Goal: Task Accomplishment & Management: Manage account settings

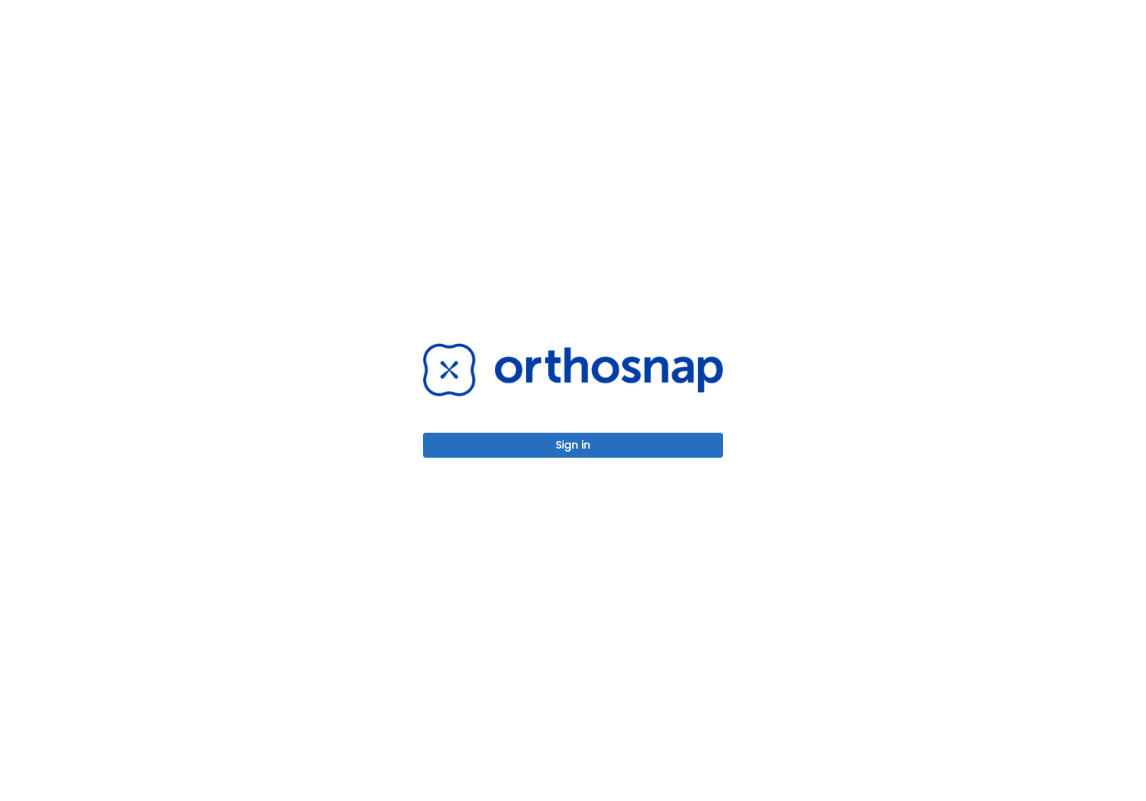
click at [538, 447] on button "Sign in" at bounding box center [573, 445] width 300 height 25
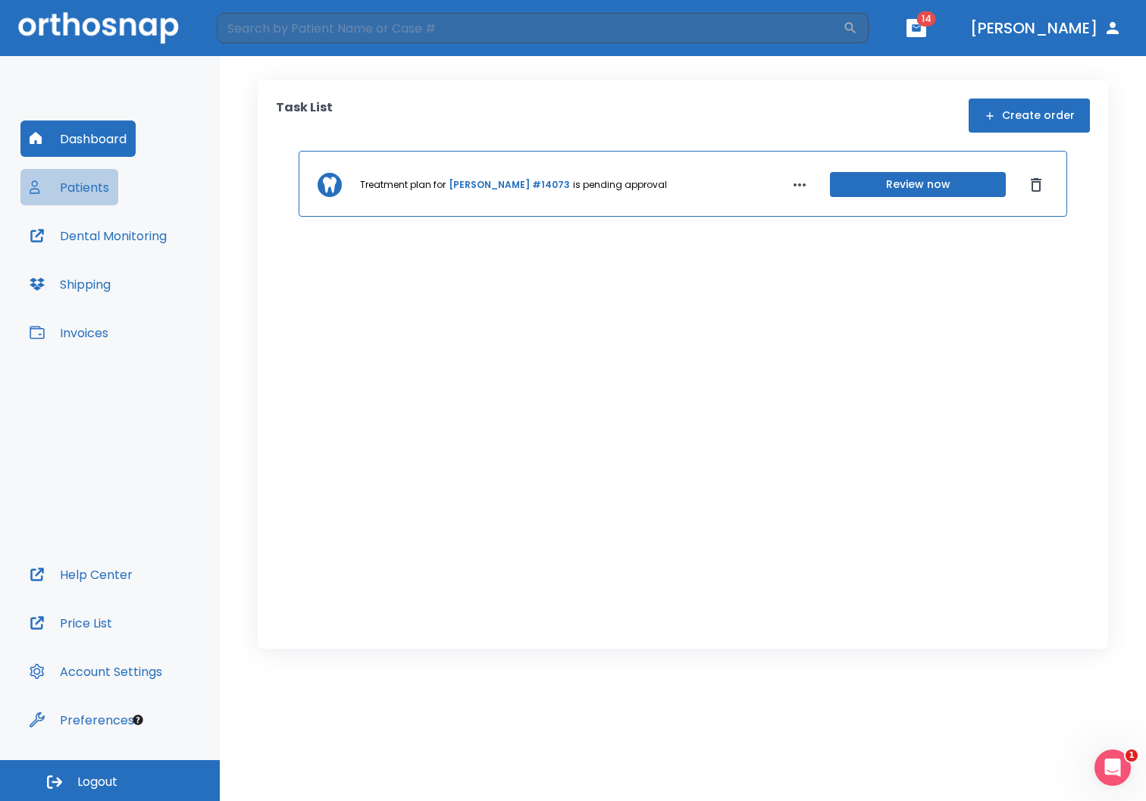
click at [85, 183] on button "Patients" at bounding box center [69, 187] width 98 height 36
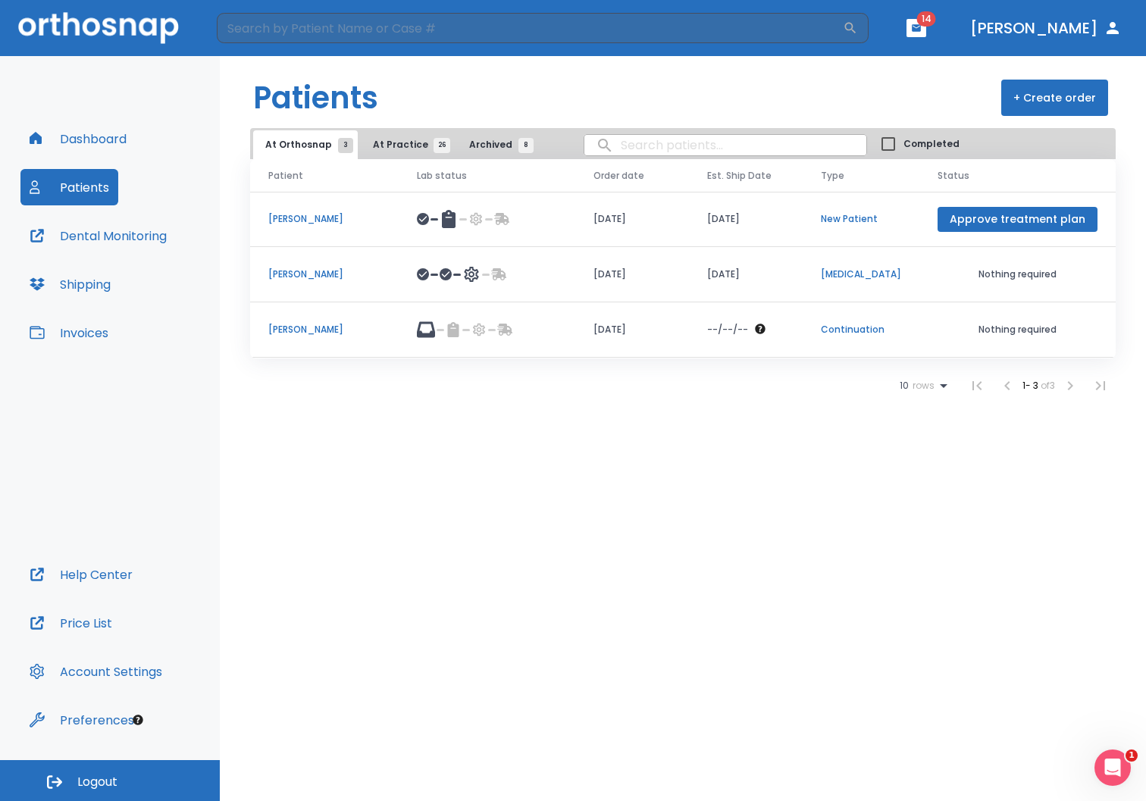
click at [389, 146] on span "At Practice 26" at bounding box center [407, 145] width 69 height 14
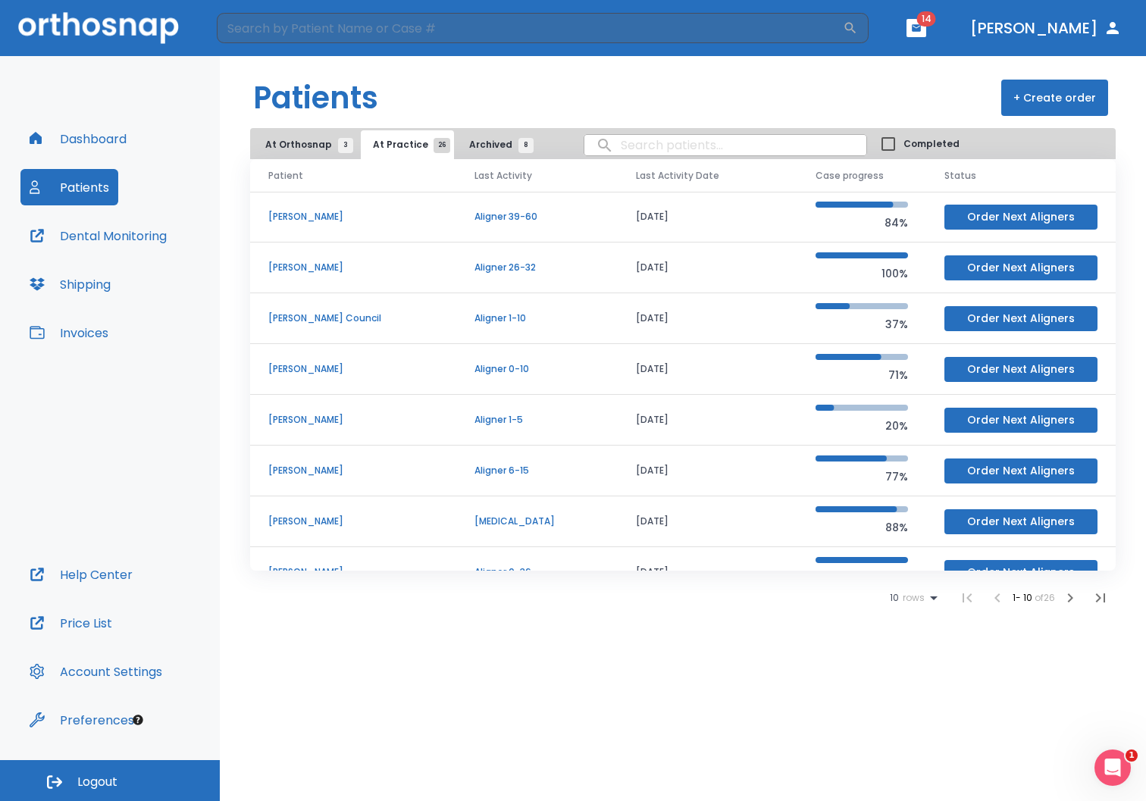
scroll to position [130, 0]
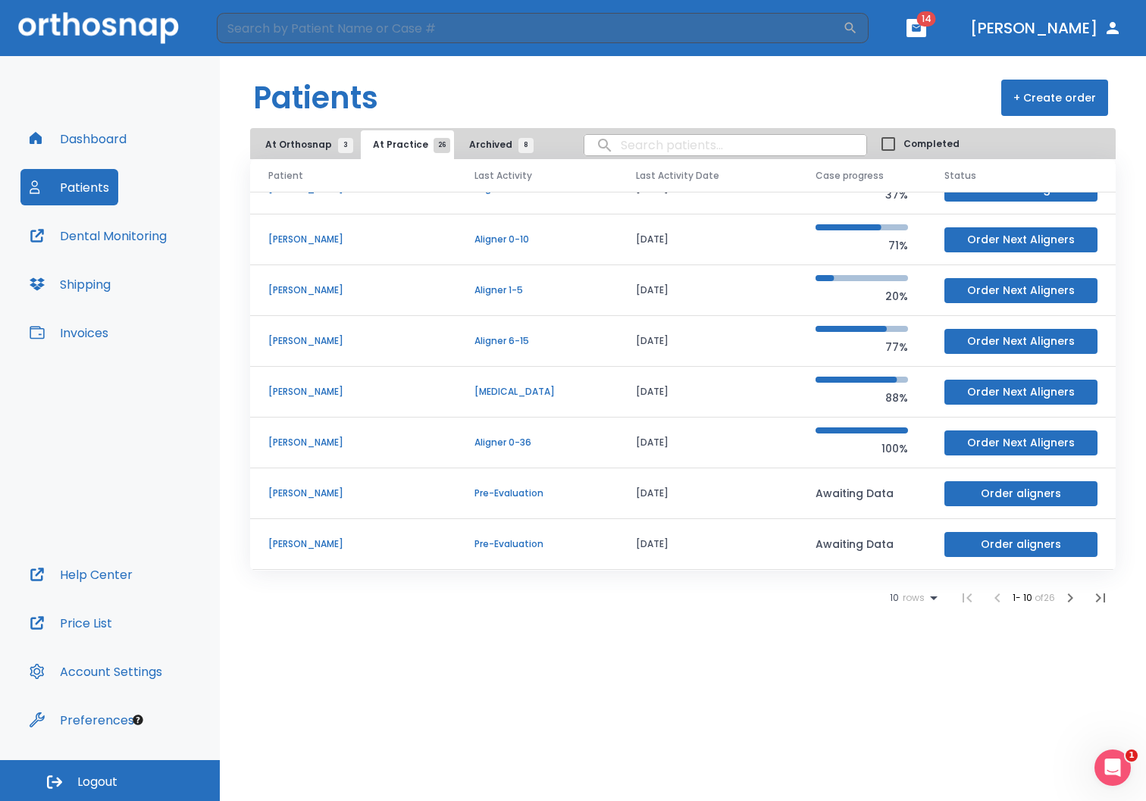
click at [1066, 600] on icon "button" at bounding box center [1070, 598] width 18 height 18
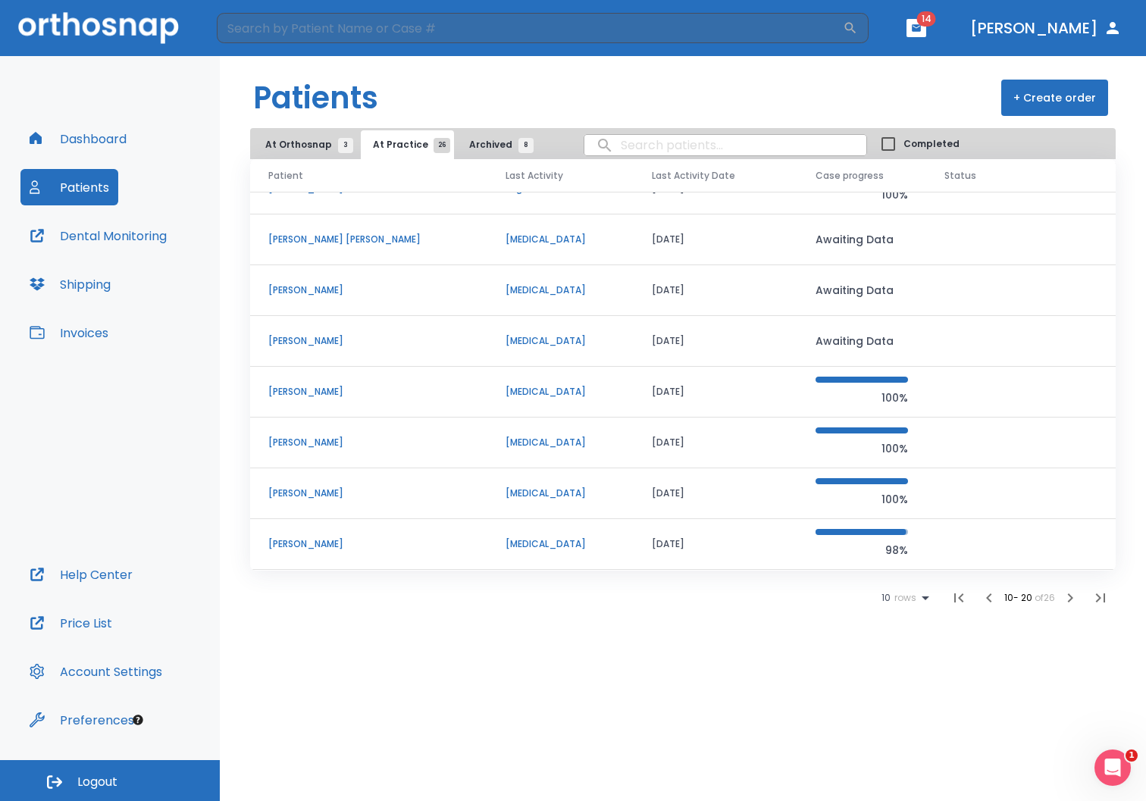
click at [317, 285] on p "[PERSON_NAME]" at bounding box center [368, 290] width 201 height 14
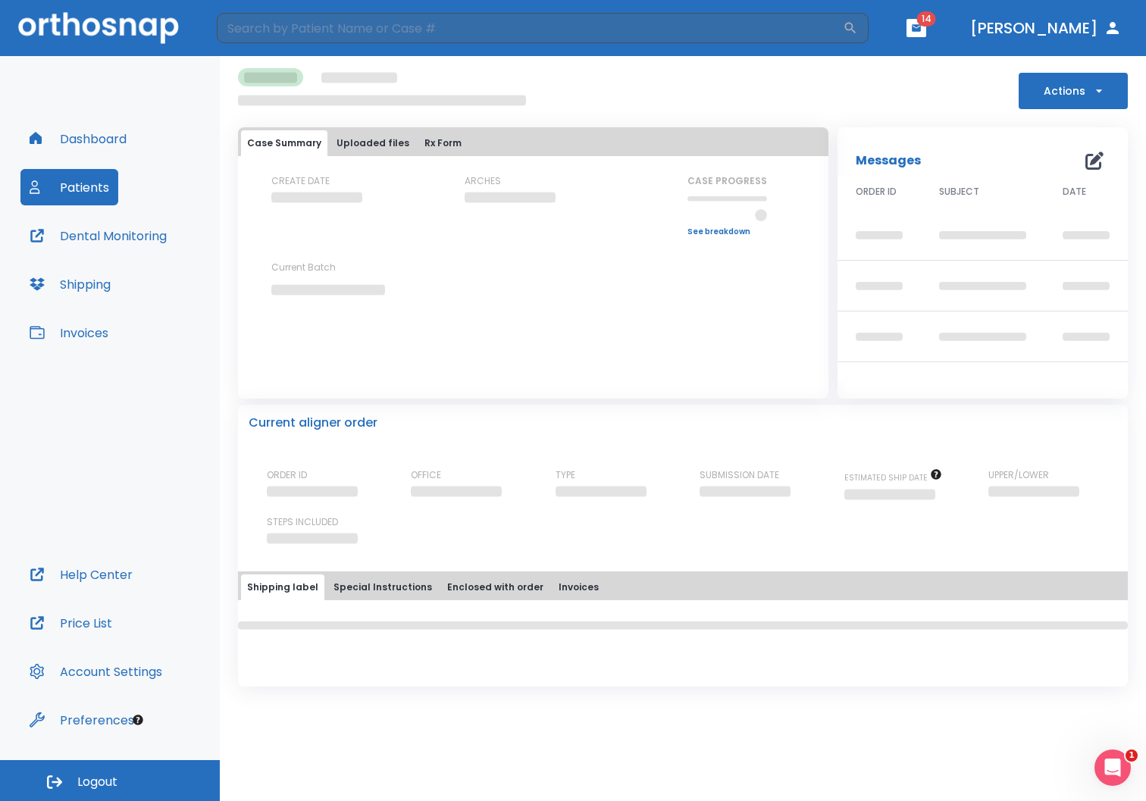
click at [1096, 157] on div "Messages 0" at bounding box center [982, 160] width 254 height 30
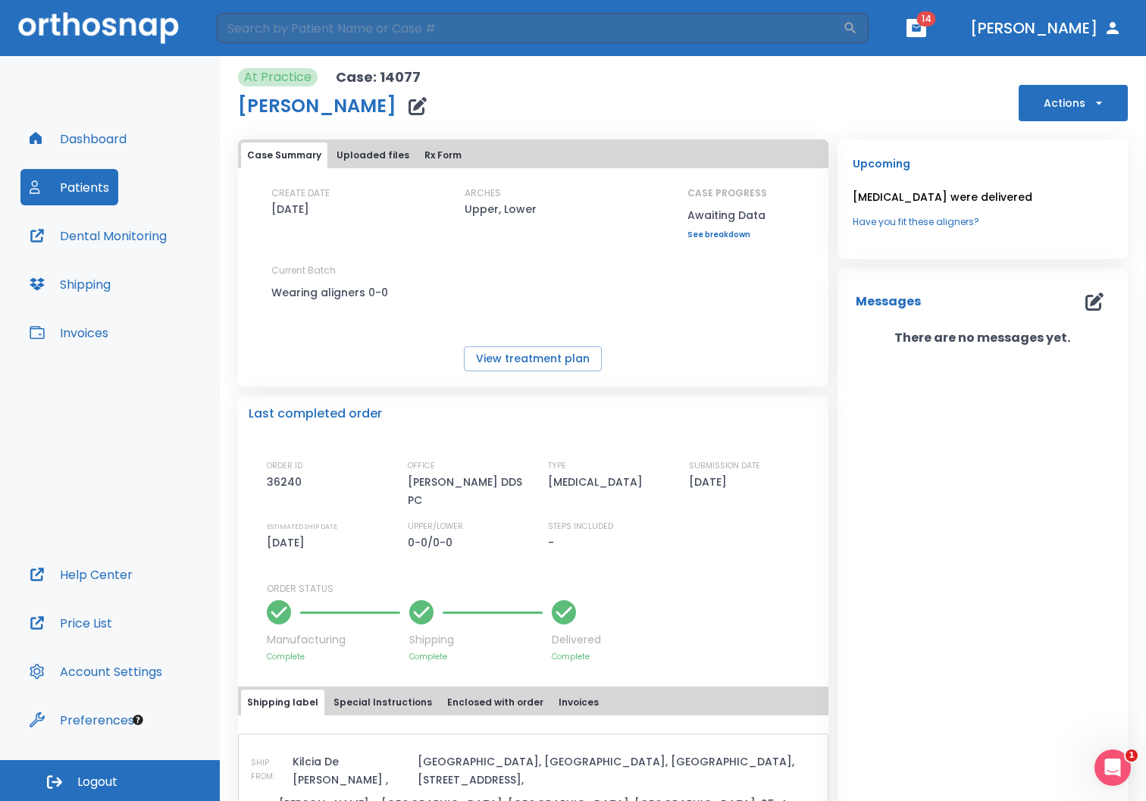
click at [1085, 303] on icon "button" at bounding box center [1094, 301] width 18 height 18
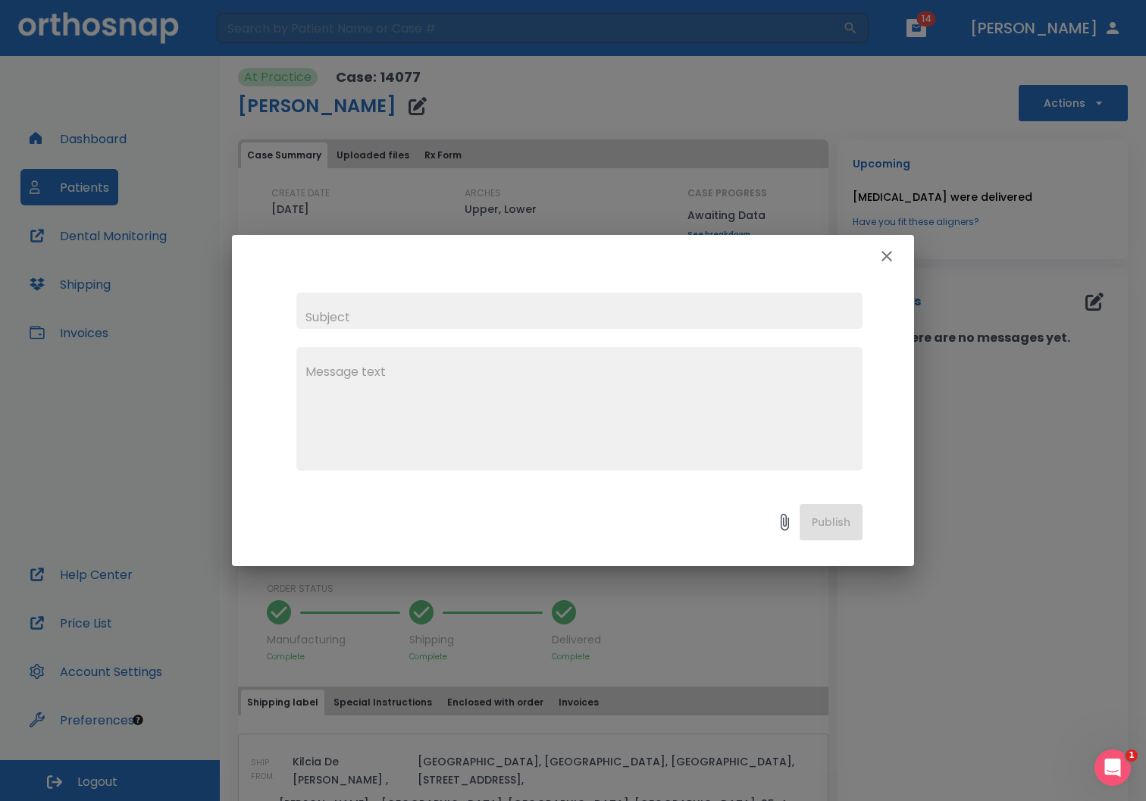
click at [642, 317] on input "text" at bounding box center [579, 310] width 566 height 36
type input "Loose [MEDICAL_DATA]"
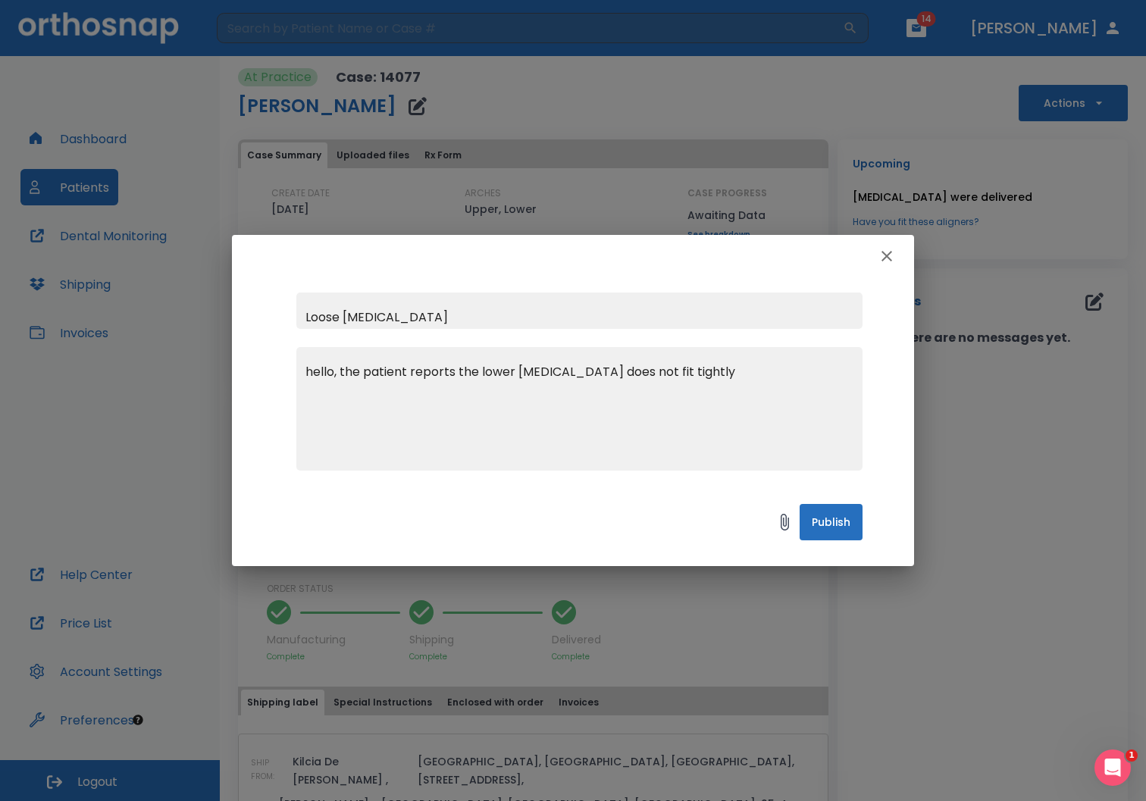
type textarea "hello, the patient reports the lower [MEDICAL_DATA] does not fit tightly"
click at [836, 521] on button "Publish" at bounding box center [830, 522] width 63 height 36
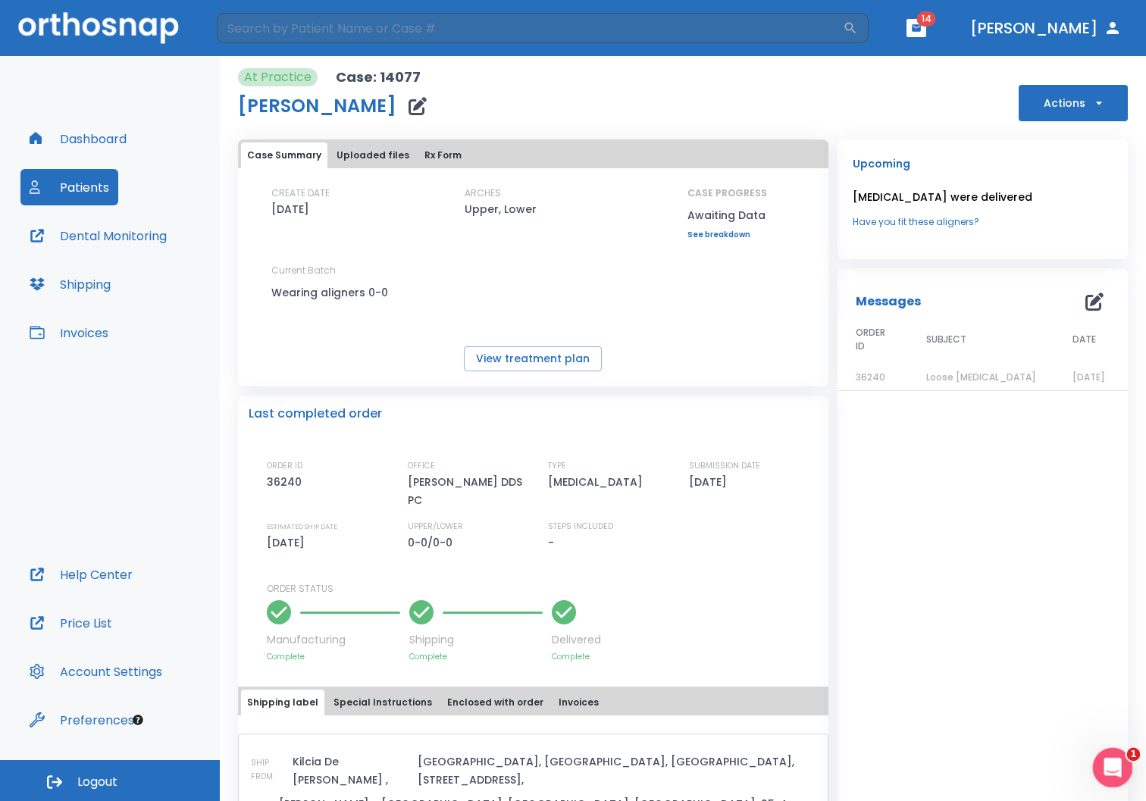
click at [1127, 768] on div "Open Intercom Messenger" at bounding box center [1110, 765] width 50 height 50
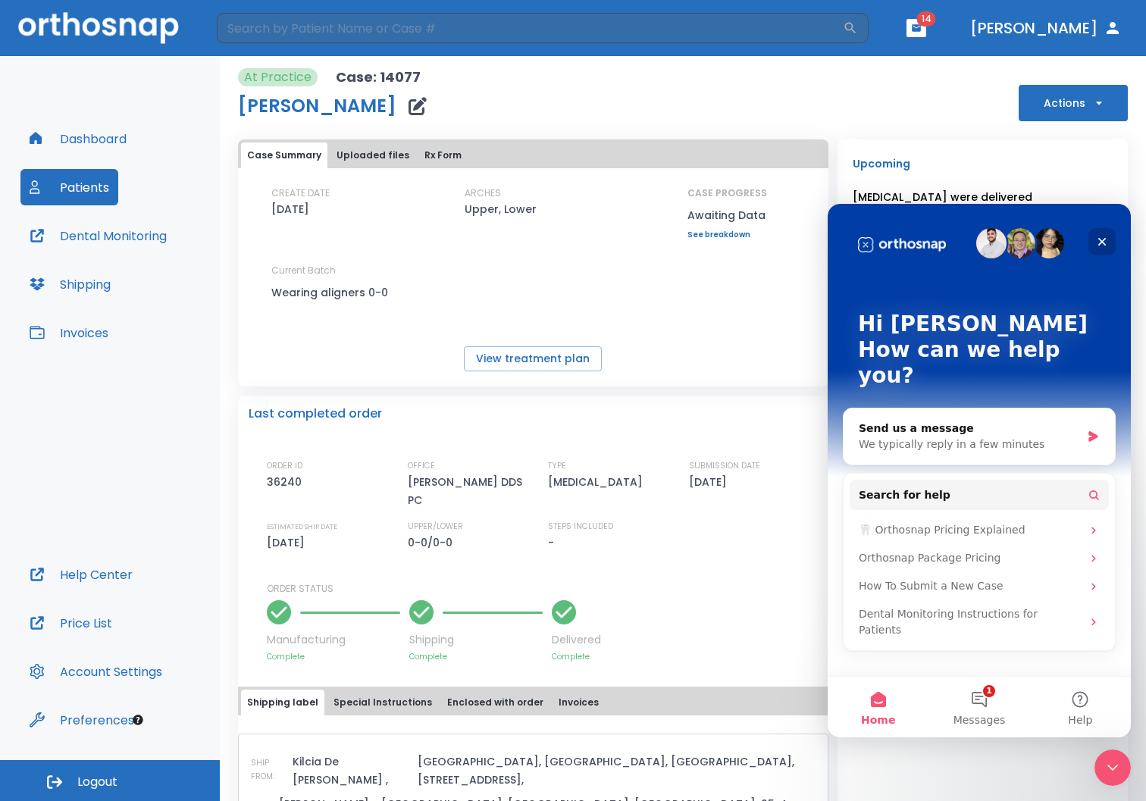
click at [1102, 242] on icon "Close" at bounding box center [1102, 242] width 8 height 8
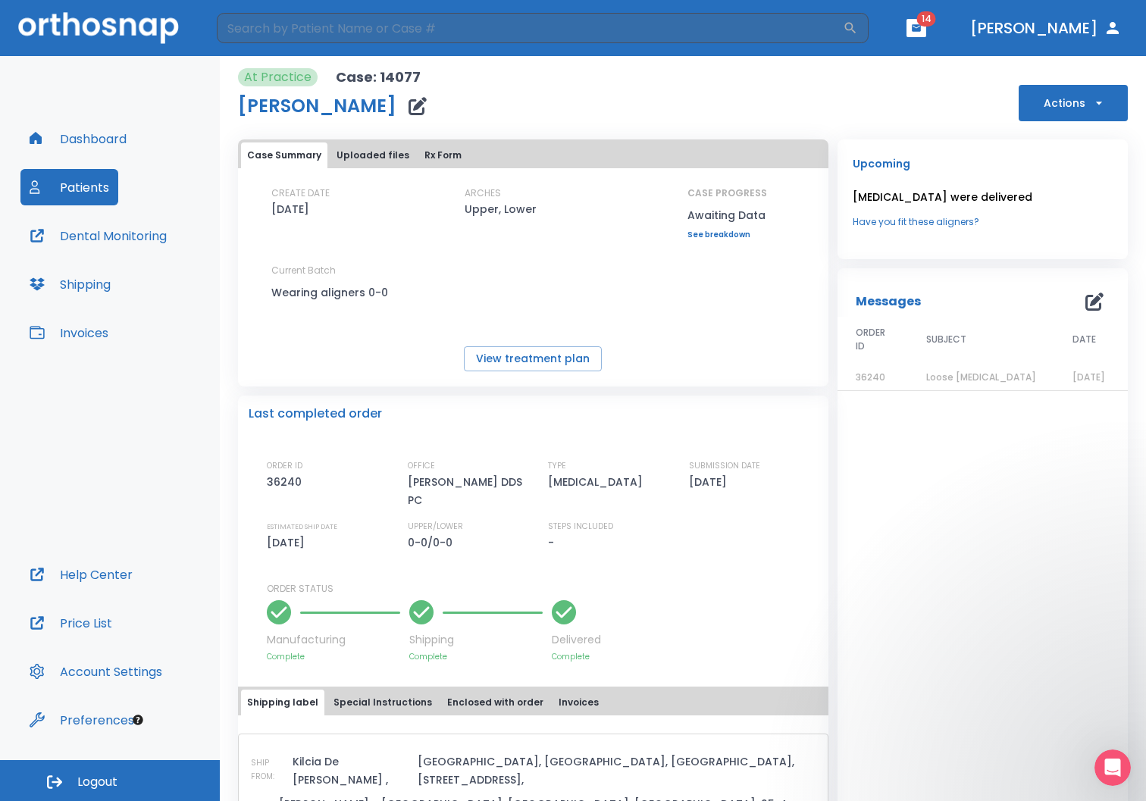
click at [921, 33] on icon "button" at bounding box center [916, 28] width 11 height 11
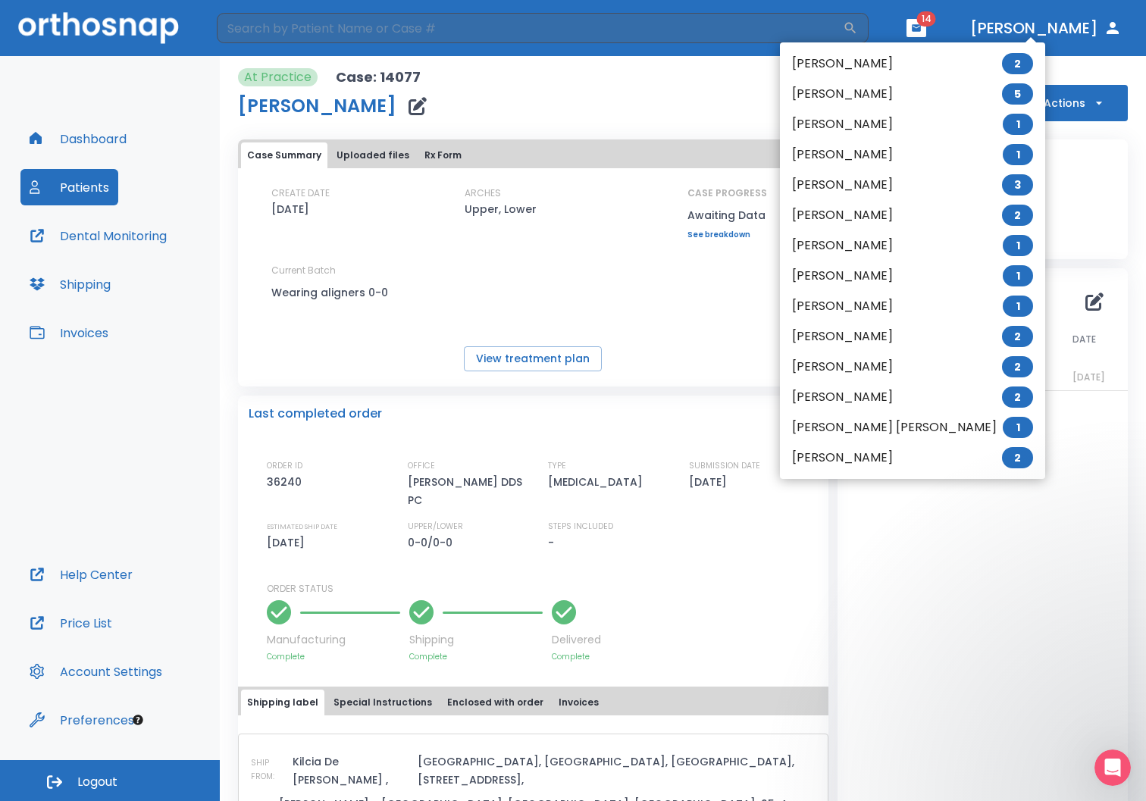
click at [846, 90] on li "[PERSON_NAME] 5" at bounding box center [912, 94] width 265 height 30
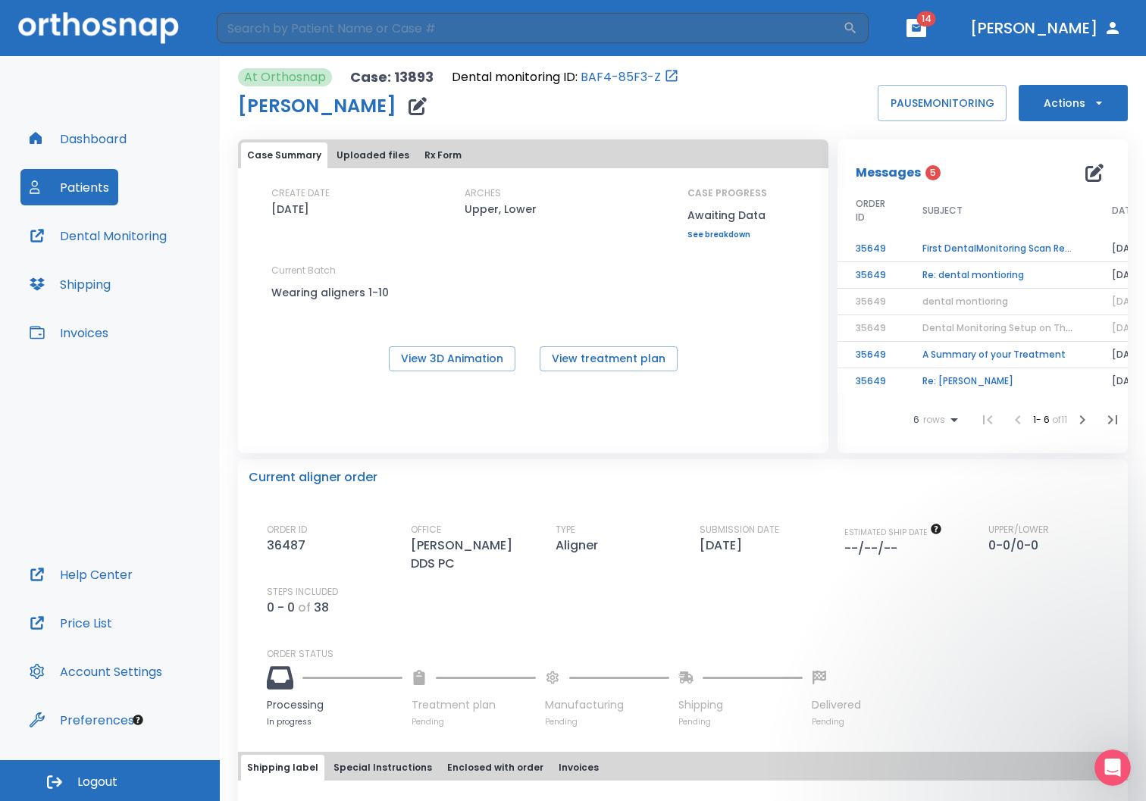
click at [920, 276] on td "Re: dental montioring" at bounding box center [998, 275] width 189 height 27
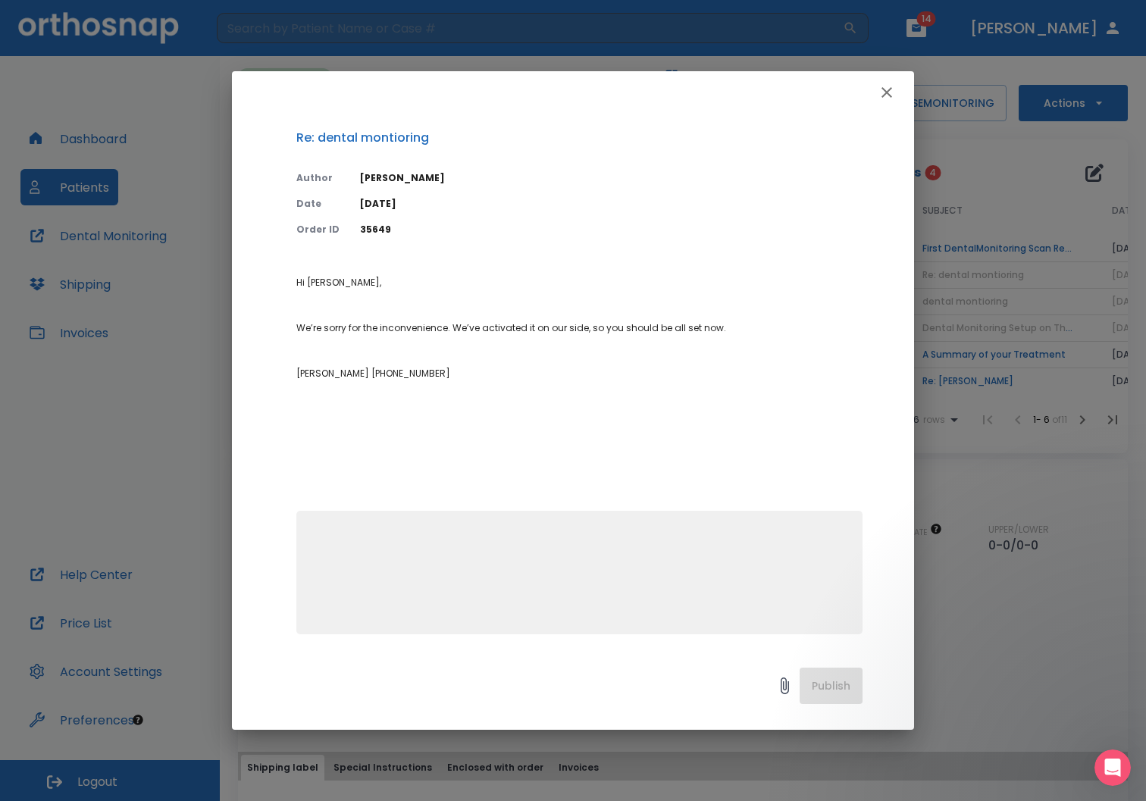
click at [887, 95] on icon "button" at bounding box center [886, 92] width 18 height 18
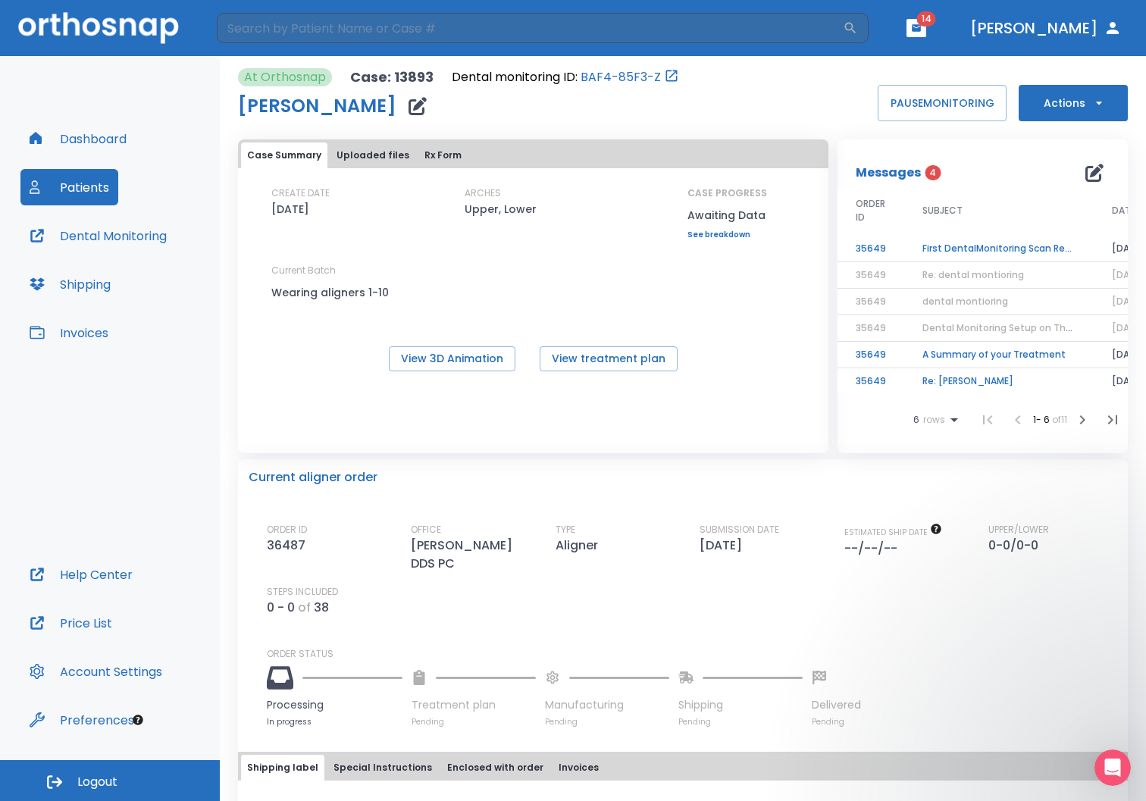
click at [968, 248] on td "First DentalMonitoring Scan Review!" at bounding box center [998, 249] width 189 height 27
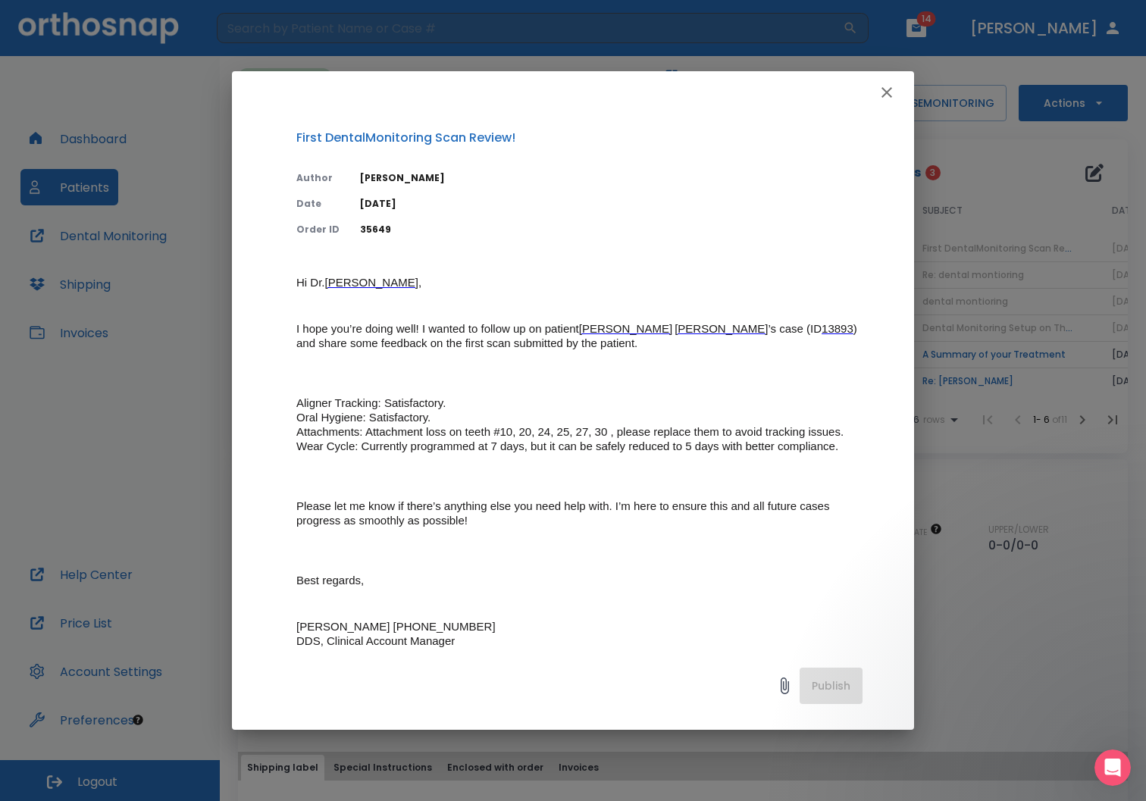
click at [886, 95] on icon "button" at bounding box center [886, 92] width 18 height 18
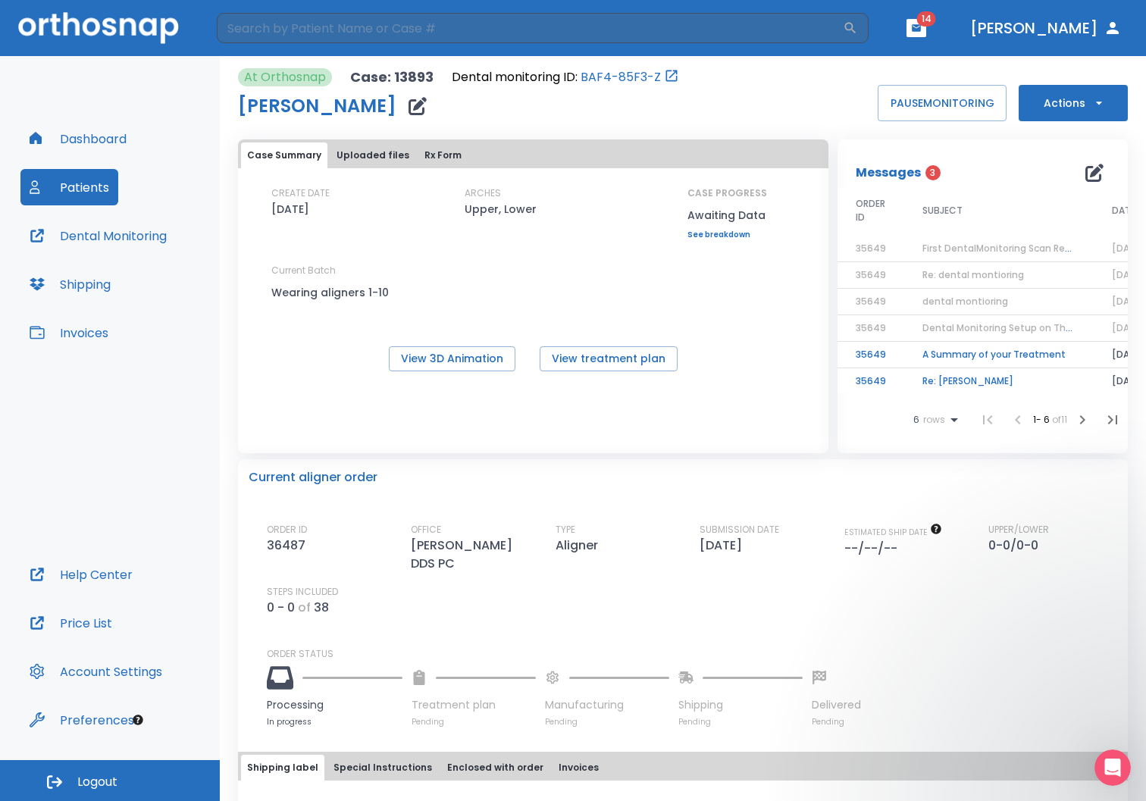
click at [958, 352] on td "A Summary of your Treatment" at bounding box center [998, 355] width 189 height 27
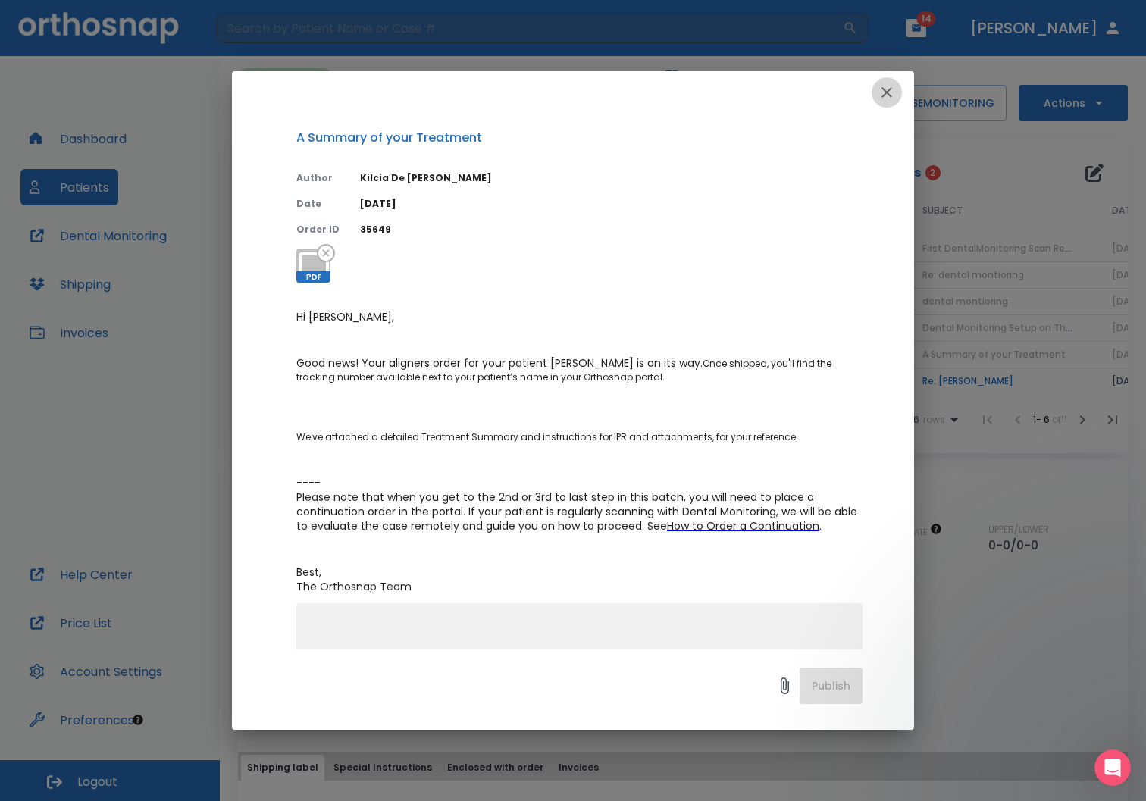
click at [884, 95] on icon "button" at bounding box center [886, 92] width 11 height 11
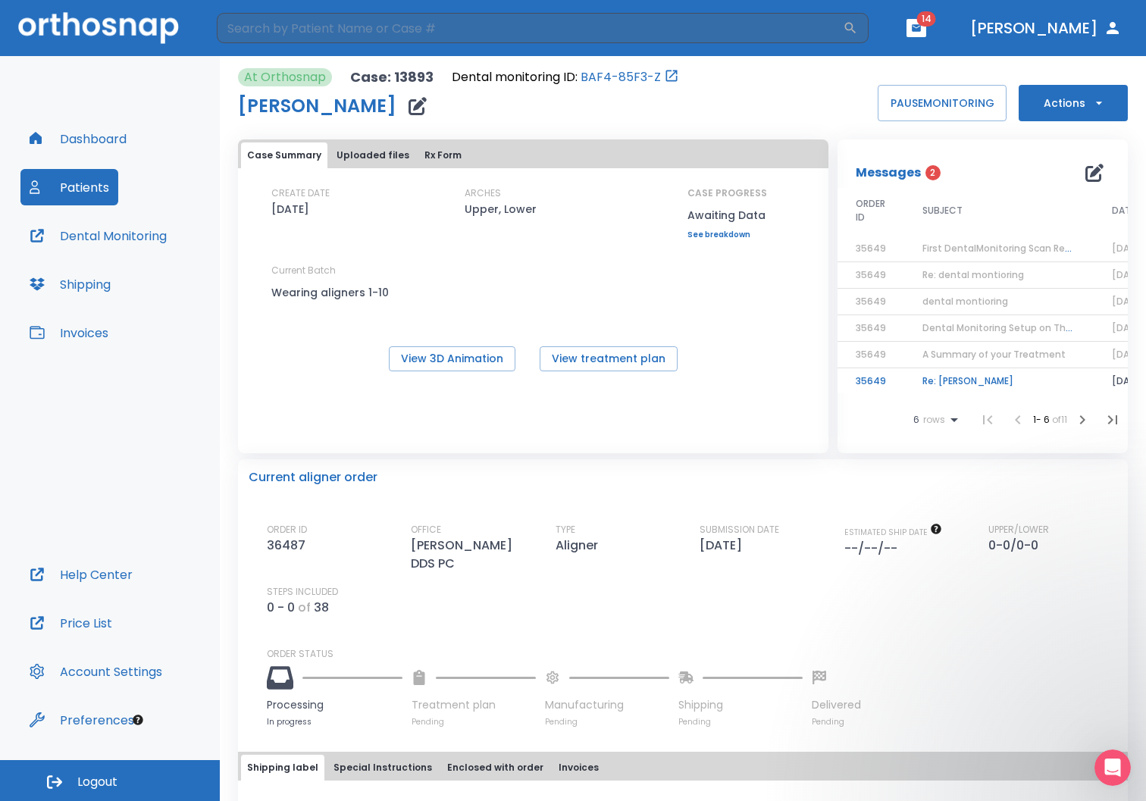
scroll to position [15, 0]
click at [927, 368] on td "Re: [PERSON_NAME]" at bounding box center [998, 378] width 189 height 27
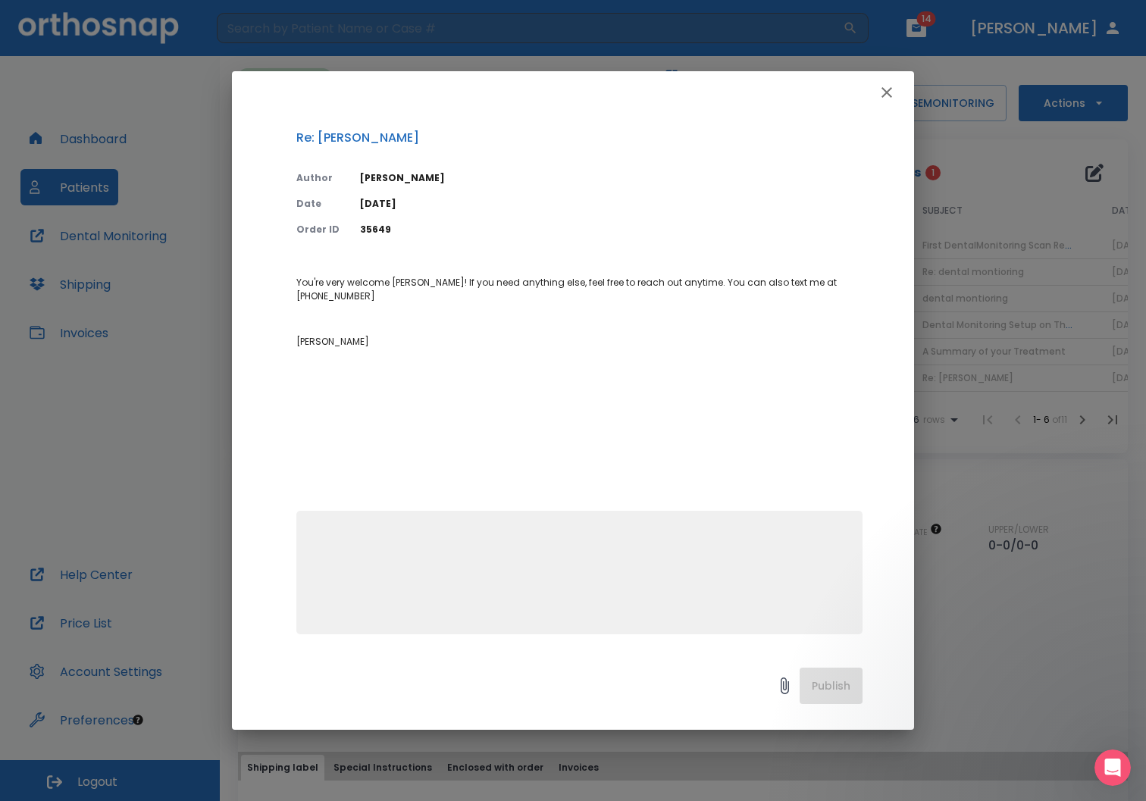
click at [889, 95] on icon "button" at bounding box center [886, 92] width 11 height 11
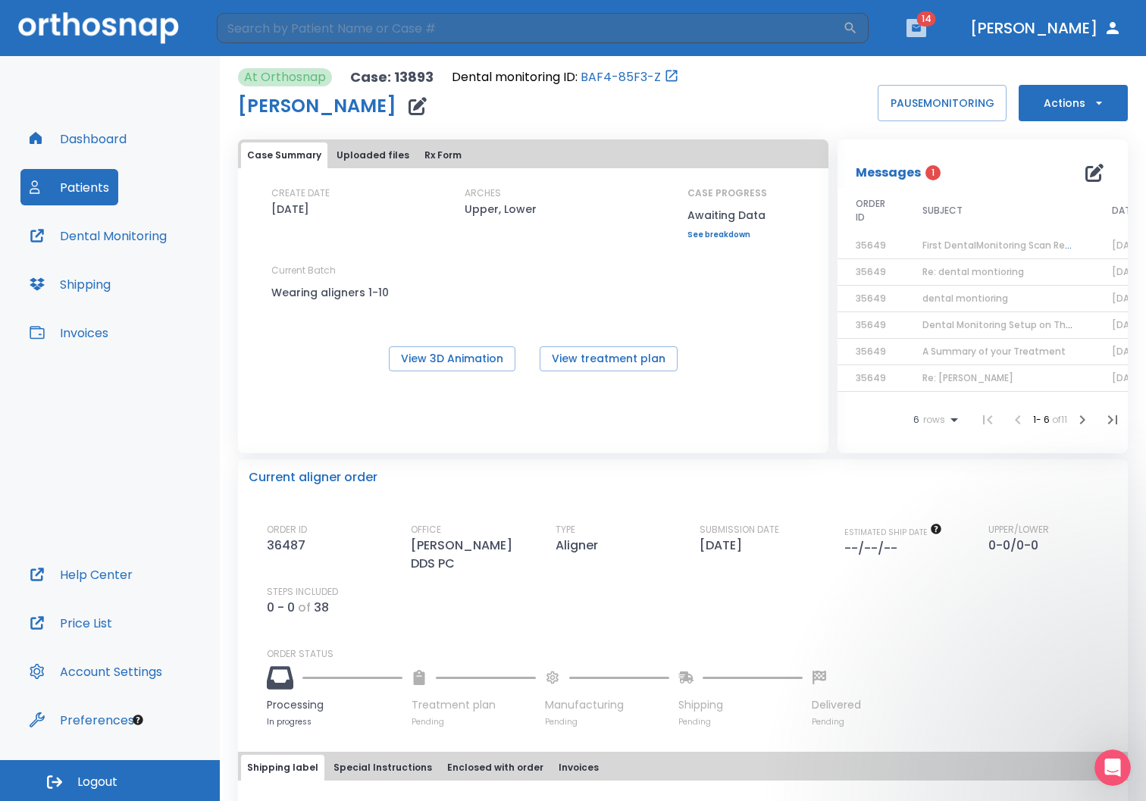
click at [926, 28] on button "button" at bounding box center [916, 28] width 20 height 18
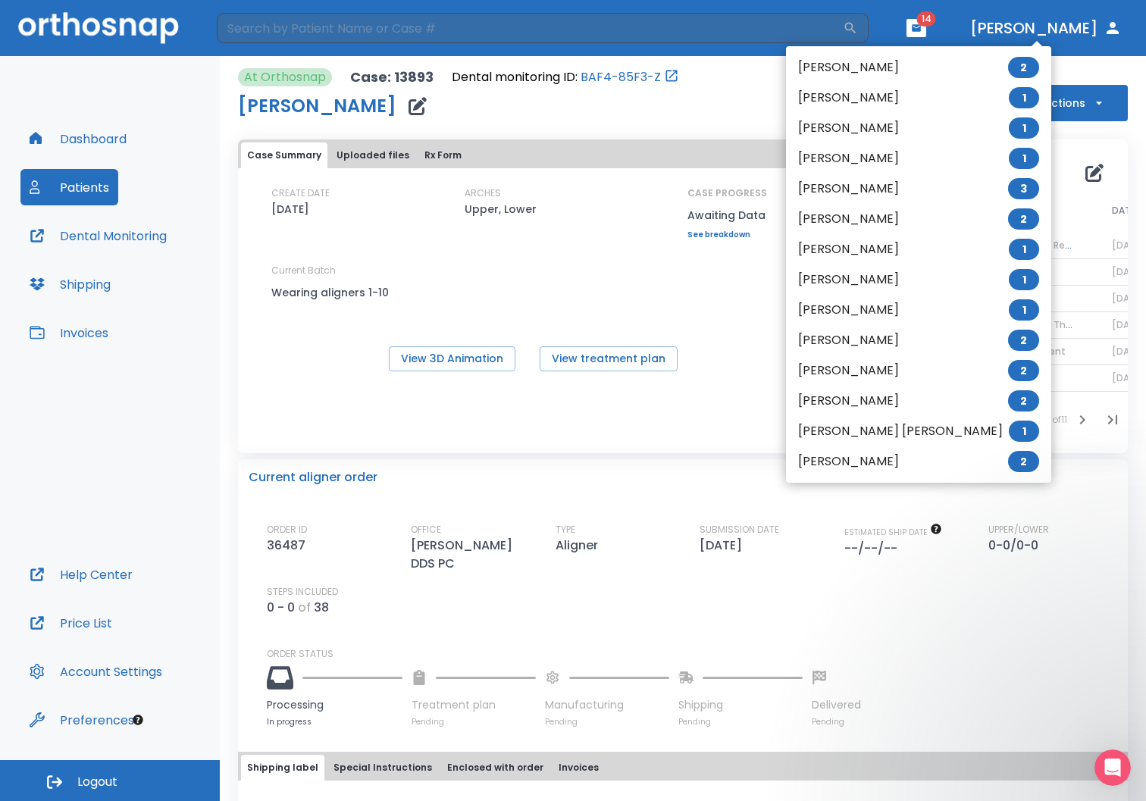
click at [1008, 129] on span "1" at bounding box center [1023, 127] width 30 height 21
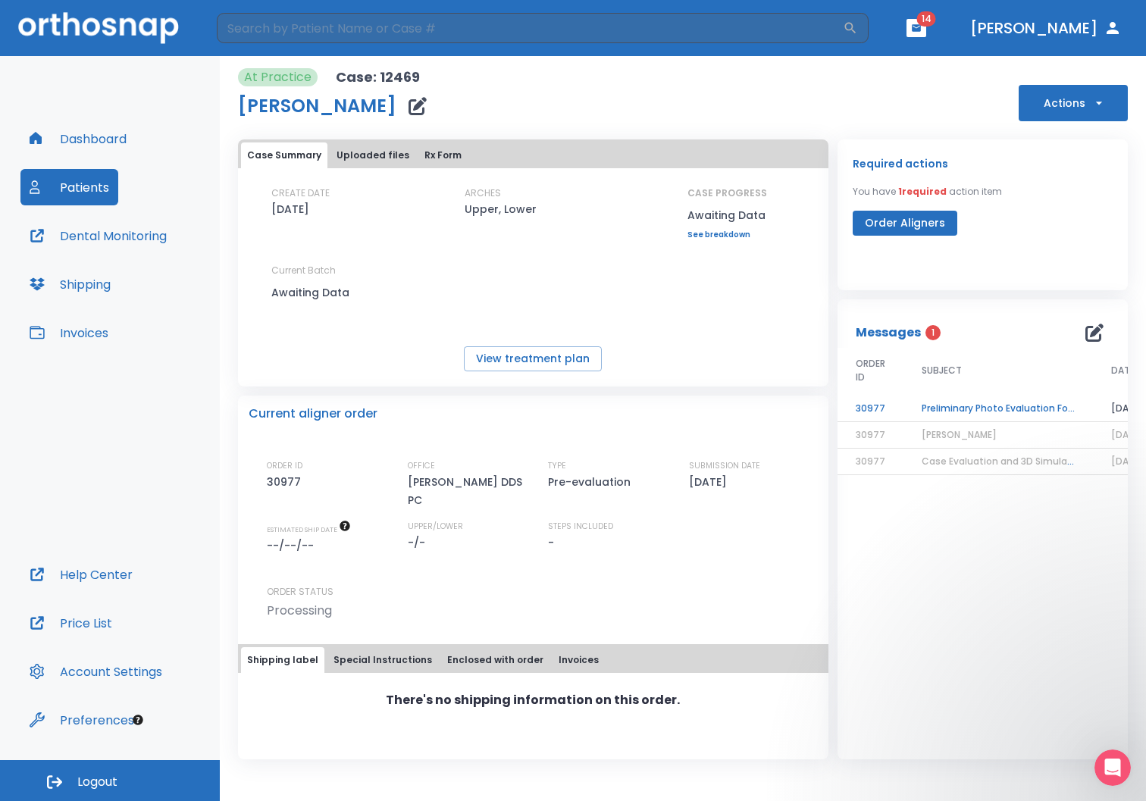
click at [969, 408] on td "Preliminary Photo Evaluation Followup" at bounding box center [997, 408] width 189 height 27
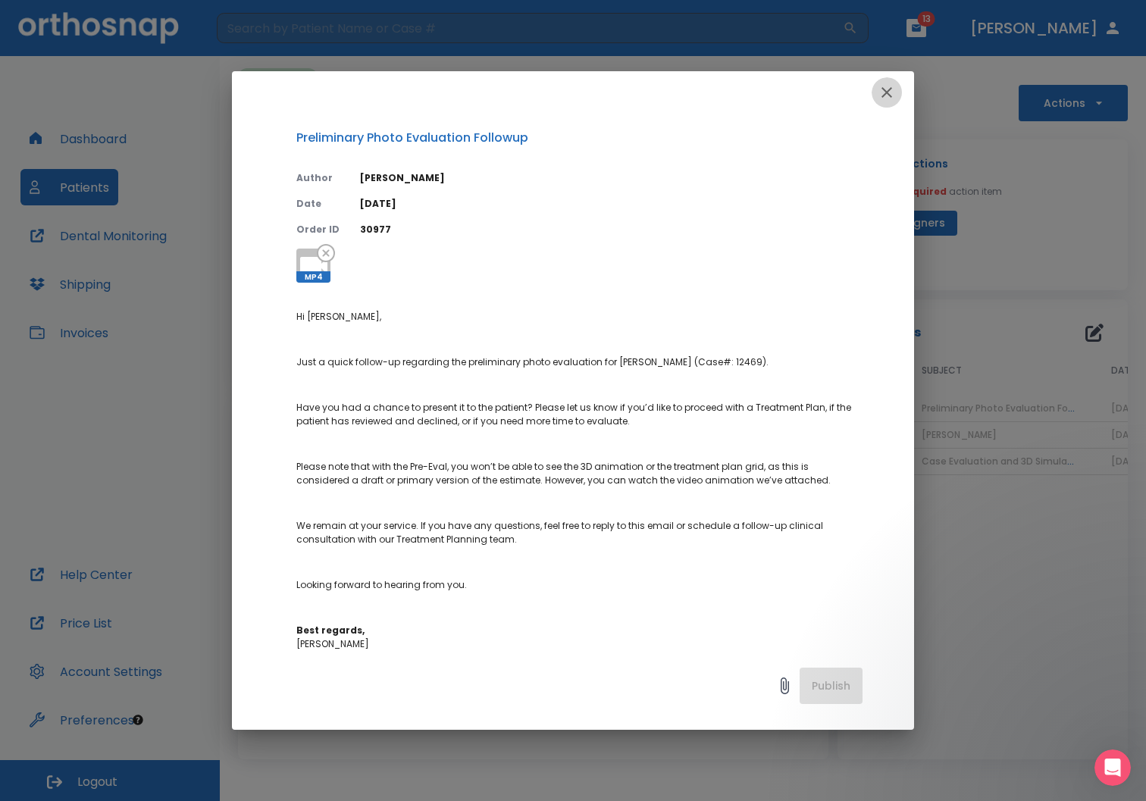
click at [885, 97] on icon "button" at bounding box center [886, 92] width 18 height 18
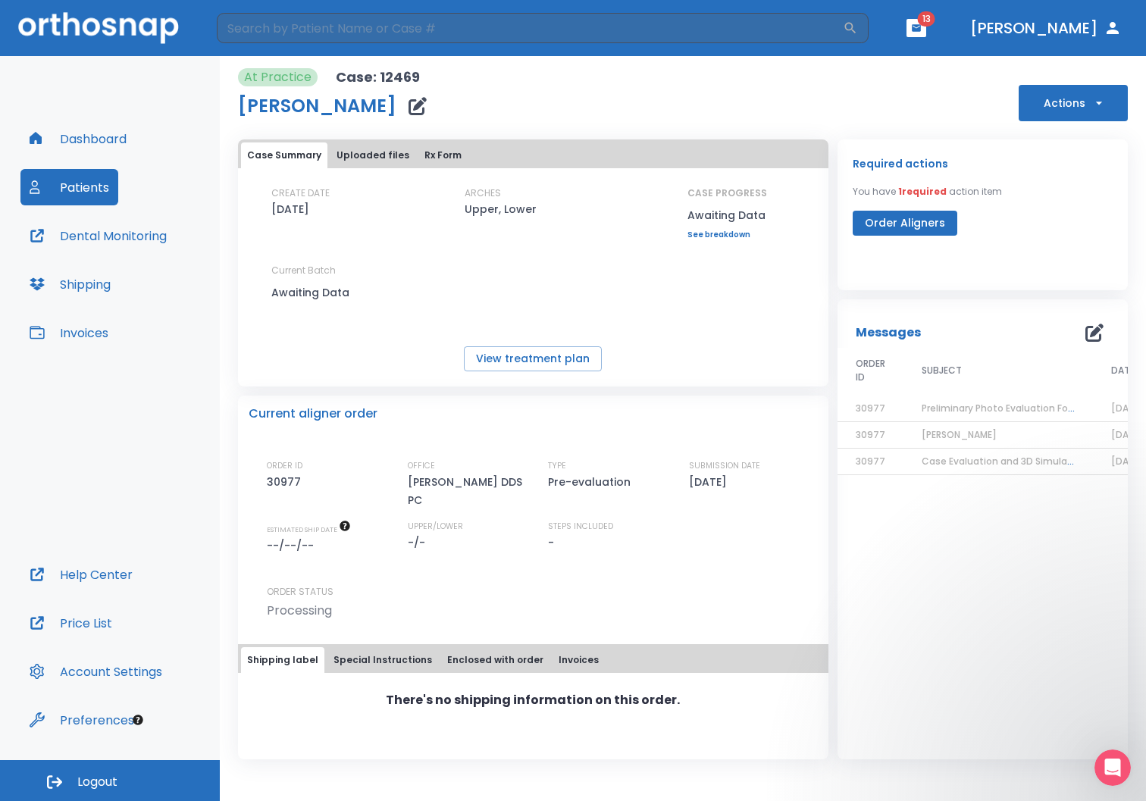
click at [1080, 108] on button "Actions" at bounding box center [1072, 103] width 109 height 36
click at [1067, 177] on p "Cancel the case" at bounding box center [1068, 184] width 77 height 14
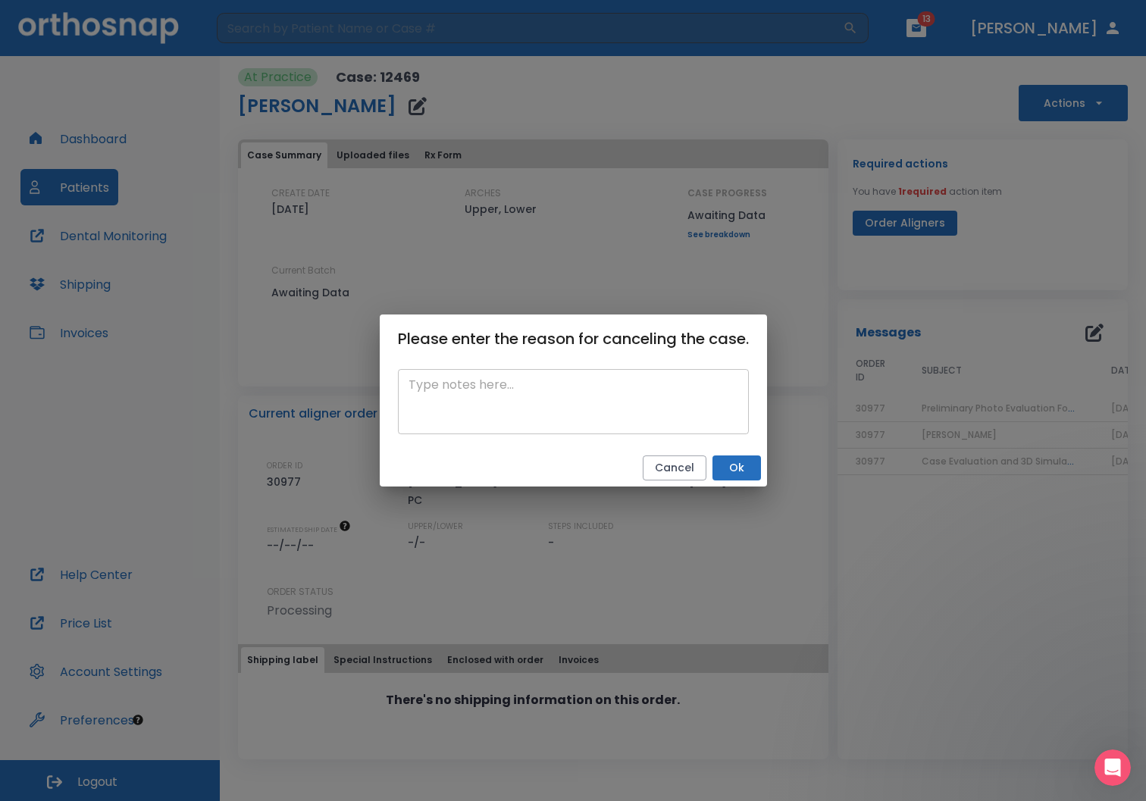
click at [624, 411] on textarea at bounding box center [573, 402] width 330 height 52
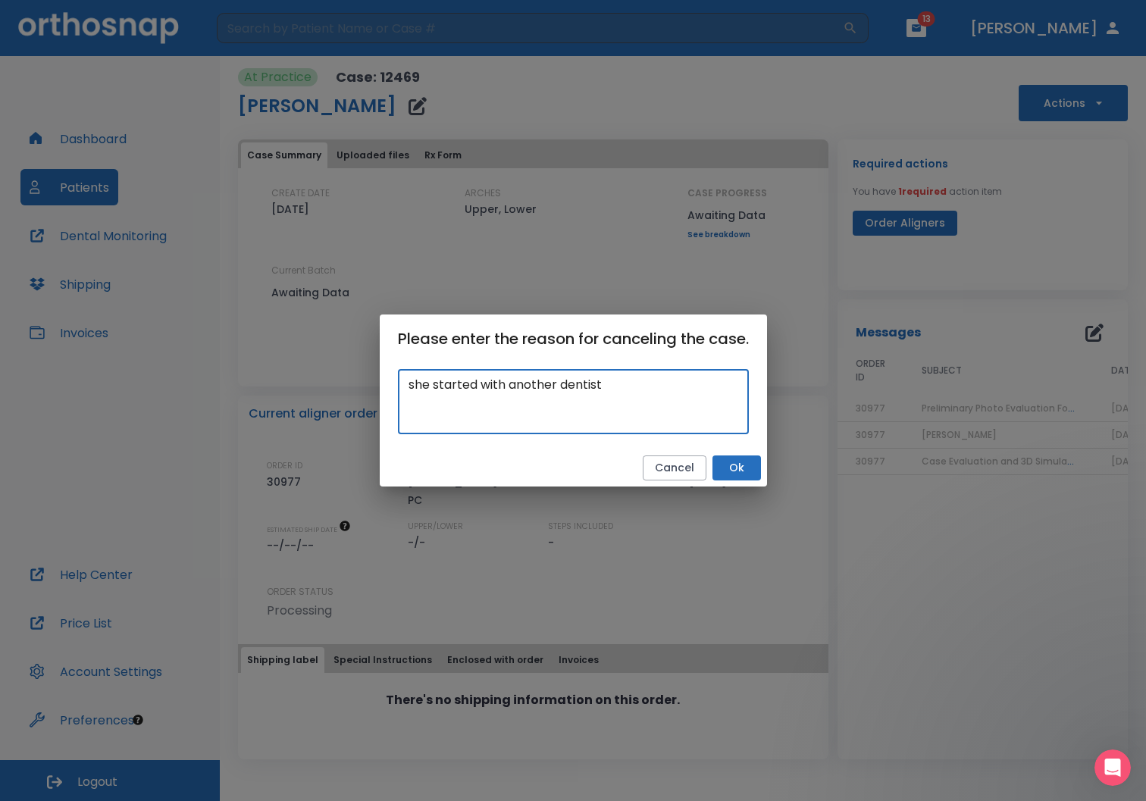
type textarea "she started with another dentist"
click at [733, 470] on button "Ok" at bounding box center [736, 467] width 48 height 25
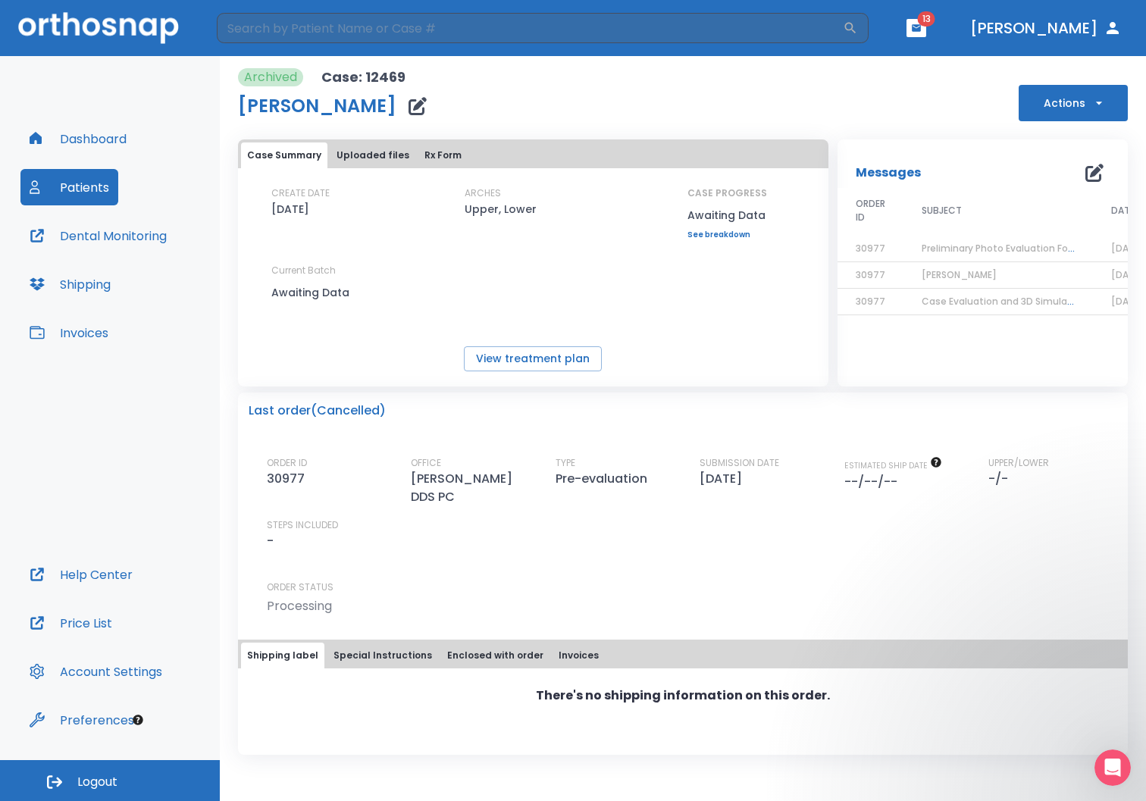
click at [950, 38] on header "​ 13 [PERSON_NAME]" at bounding box center [573, 28] width 1146 height 56
click at [920, 29] on icon "button" at bounding box center [915, 27] width 9 height 7
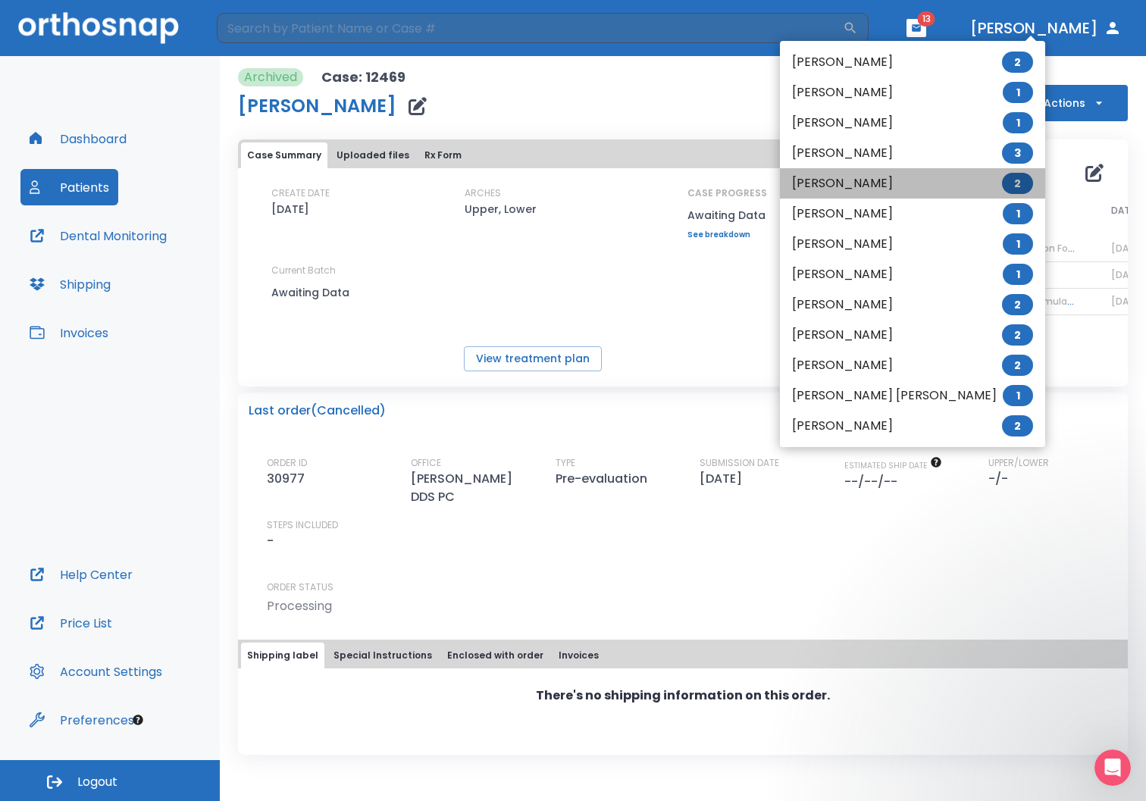
click at [1002, 188] on span "2" at bounding box center [1017, 183] width 31 height 21
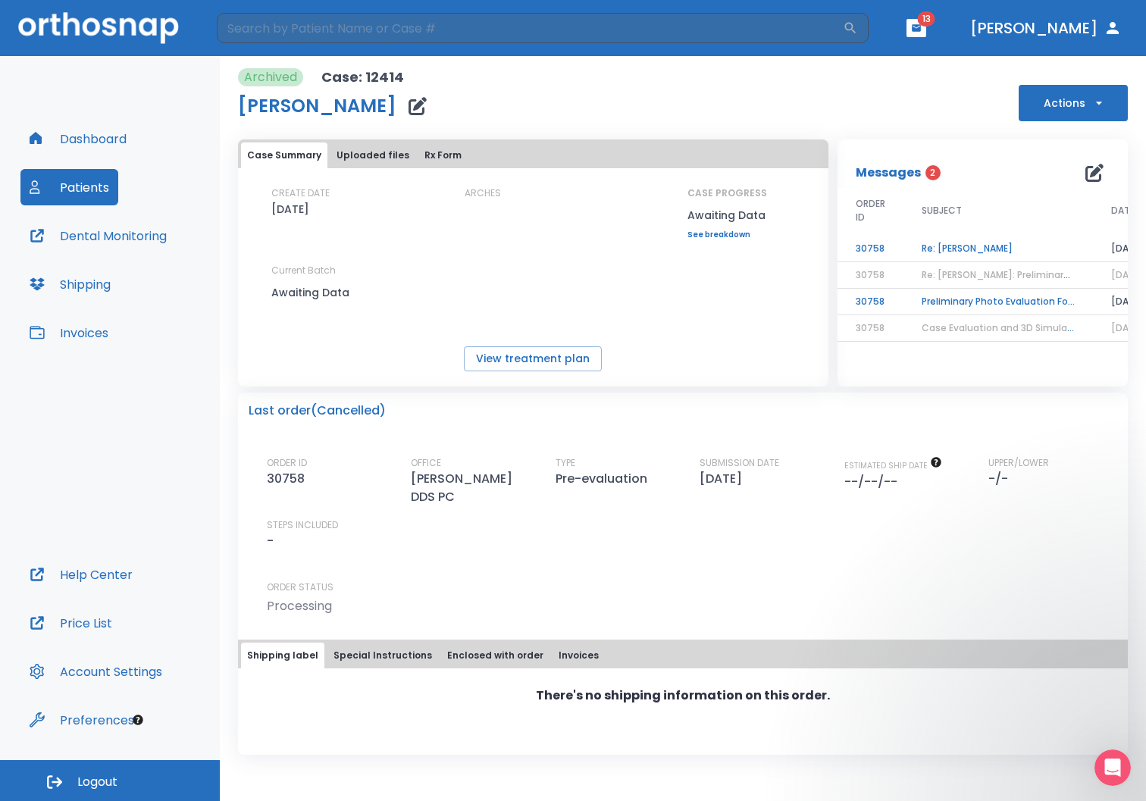
click at [996, 305] on td "Preliminary Photo Evaluation Followup" at bounding box center [997, 302] width 189 height 27
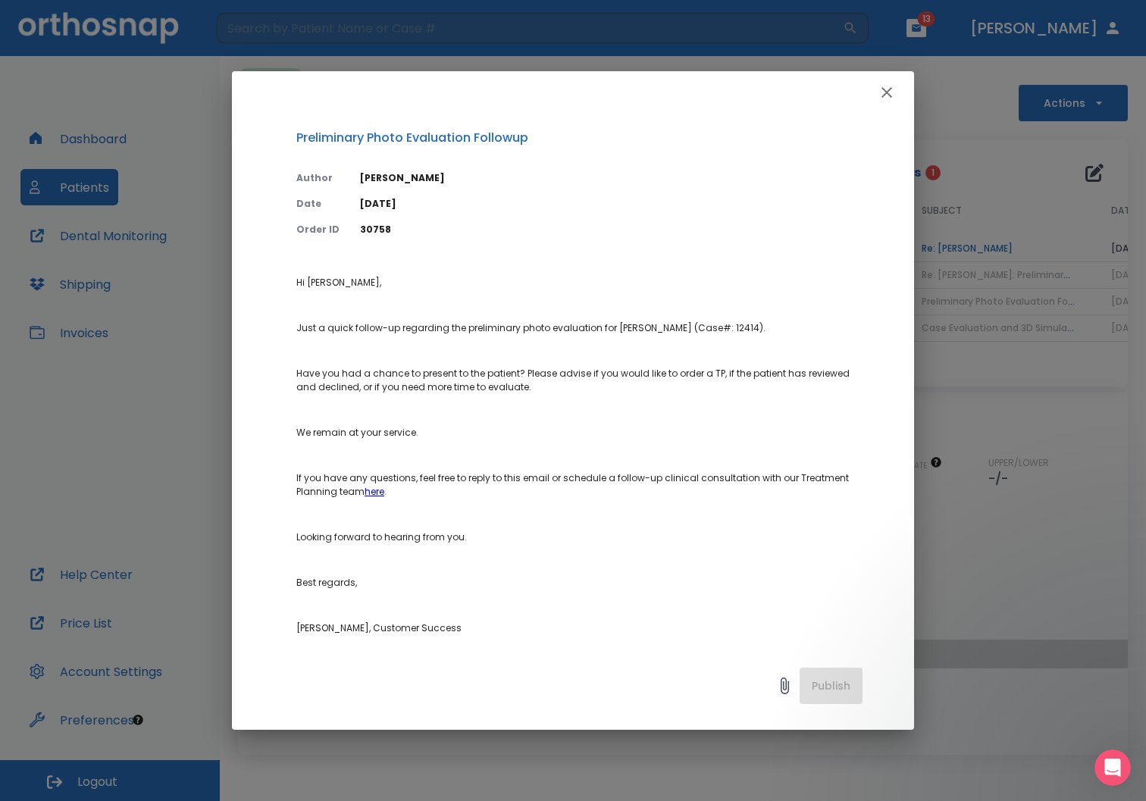
click at [886, 98] on icon "button" at bounding box center [886, 92] width 18 height 18
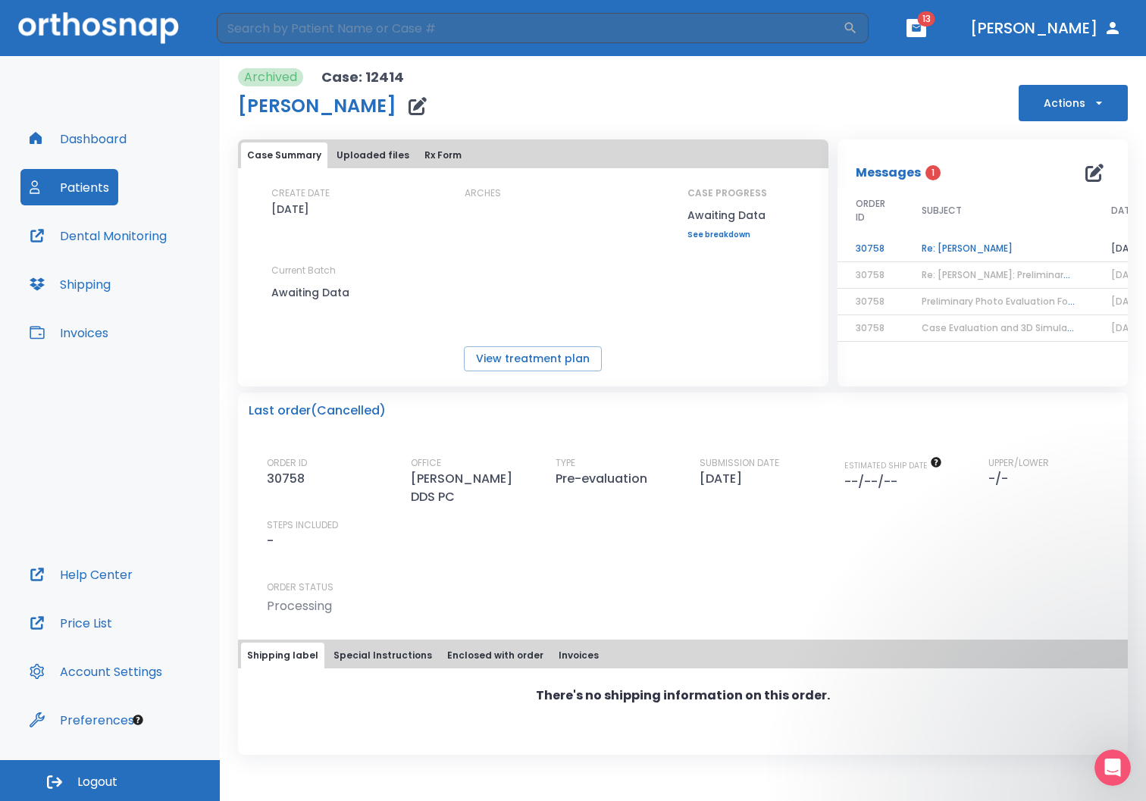
click at [945, 245] on td "Re: [PERSON_NAME]" at bounding box center [997, 249] width 189 height 27
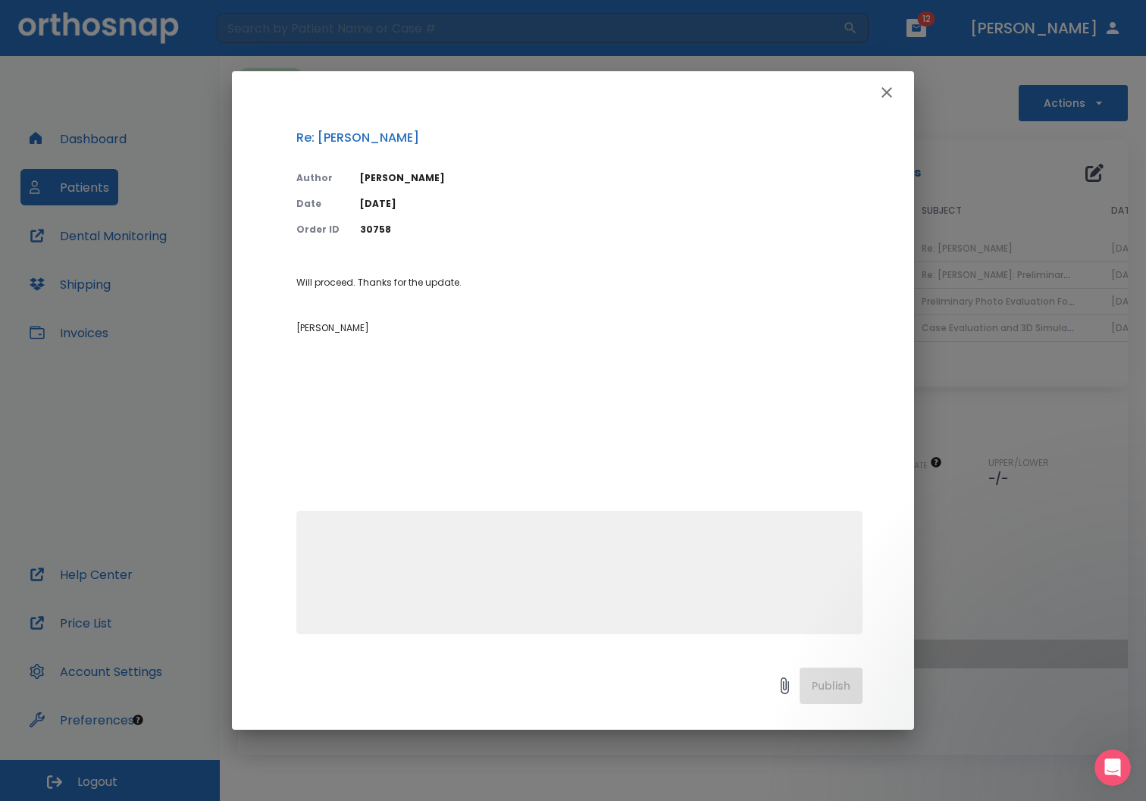
click at [879, 91] on icon "button" at bounding box center [886, 92] width 18 height 18
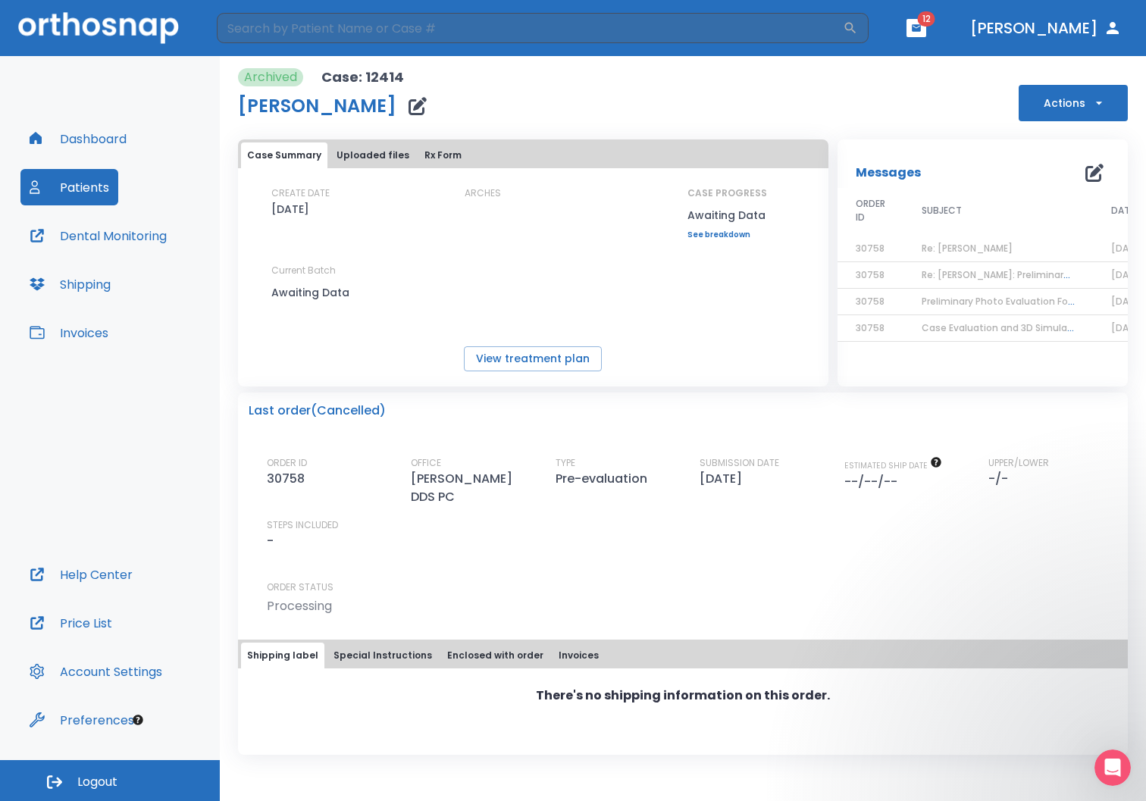
click at [1058, 103] on button "Actions" at bounding box center [1072, 103] width 109 height 36
click at [935, 103] on div at bounding box center [573, 400] width 1146 height 801
click at [935, 25] on span "12" at bounding box center [925, 18] width 17 height 15
click at [921, 30] on icon "button" at bounding box center [916, 28] width 11 height 11
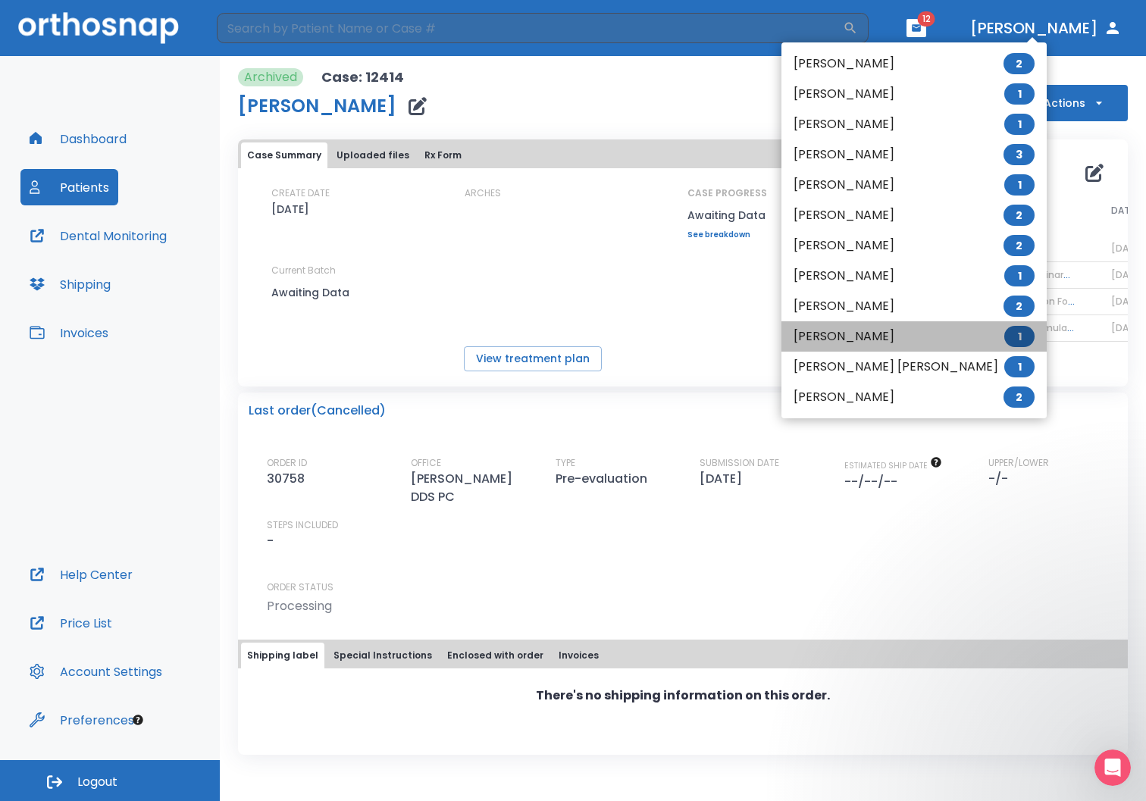
click at [1004, 339] on span "1" at bounding box center [1019, 336] width 30 height 21
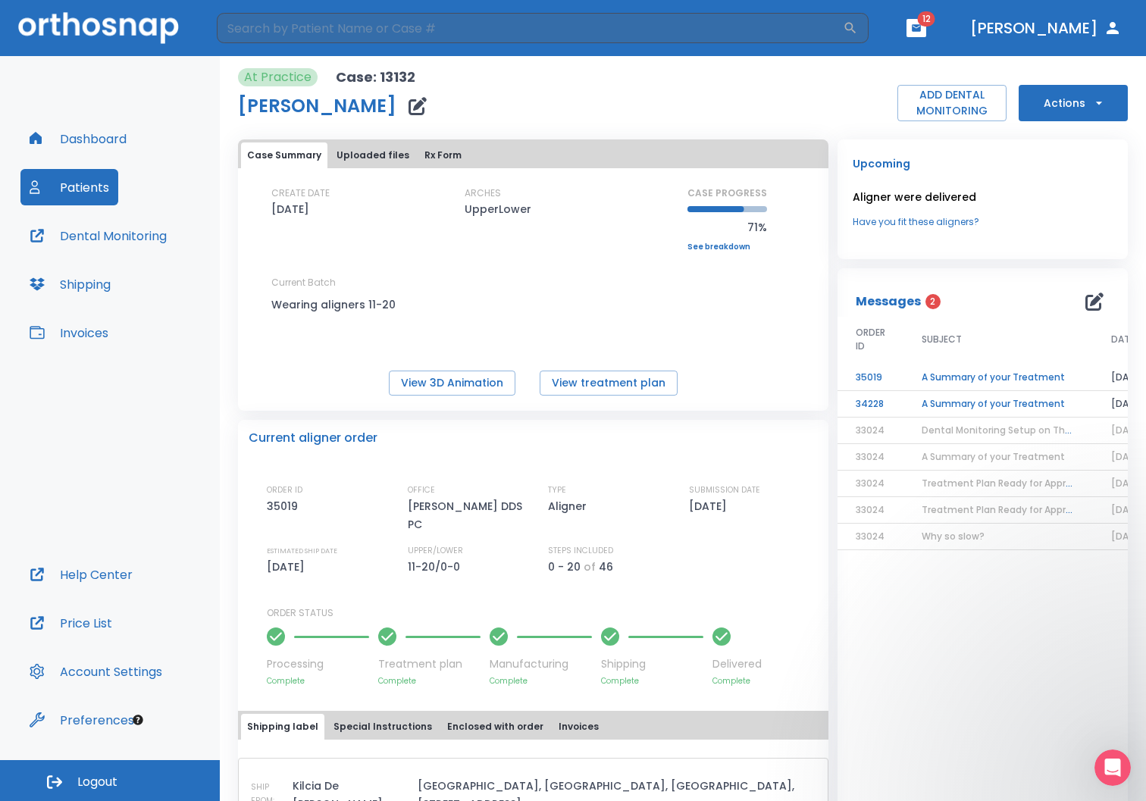
click at [977, 408] on td "A Summary of your Treatment" at bounding box center [997, 404] width 189 height 27
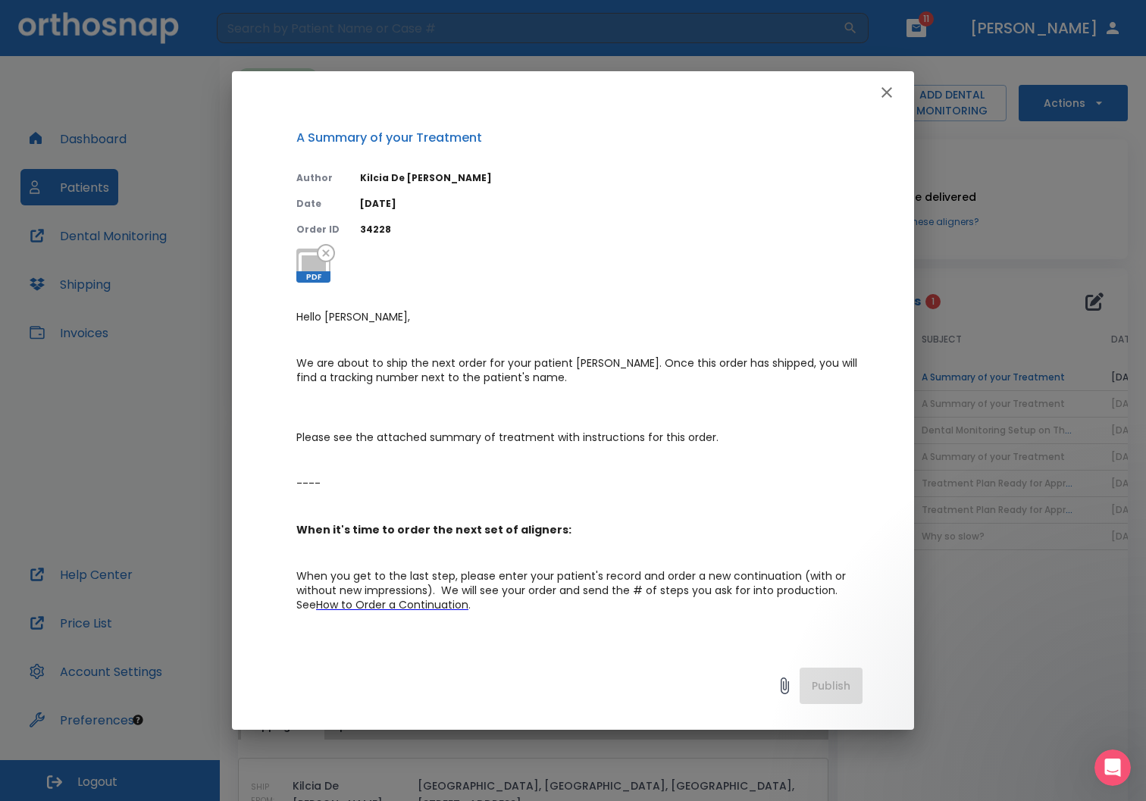
click at [891, 92] on icon "button" at bounding box center [886, 92] width 18 height 18
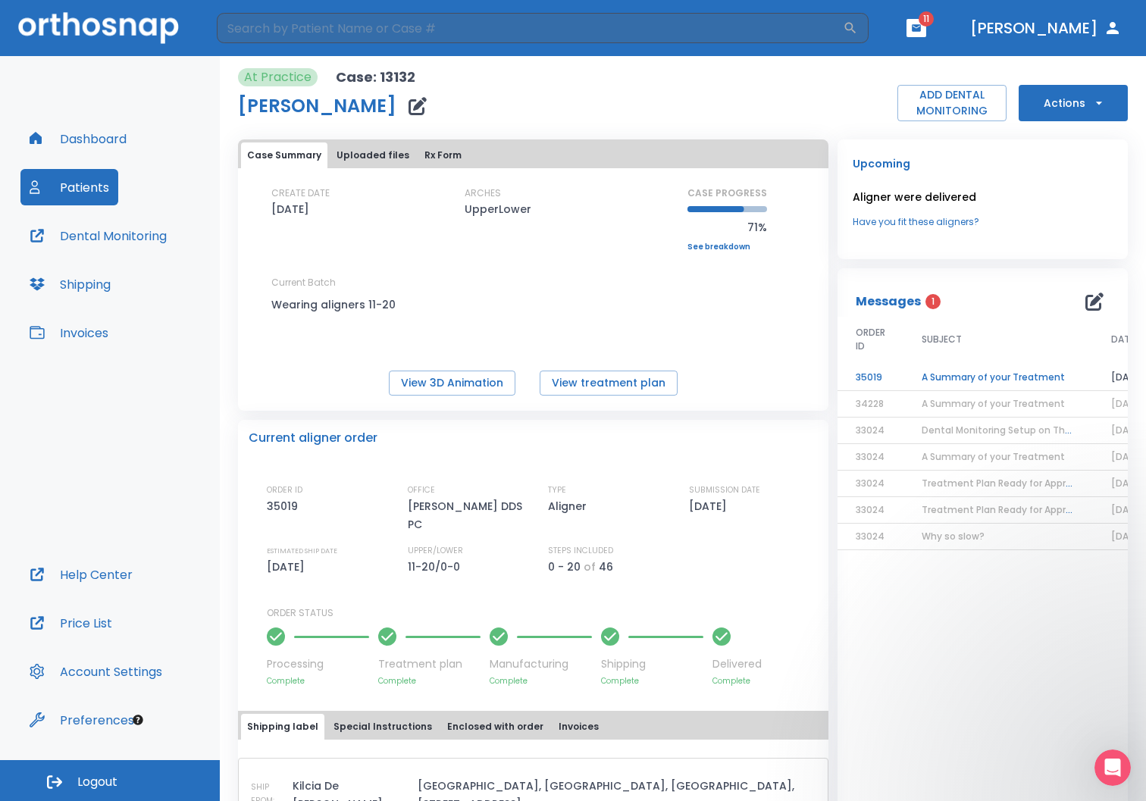
click at [968, 378] on td "A Summary of your Treatment" at bounding box center [997, 377] width 189 height 27
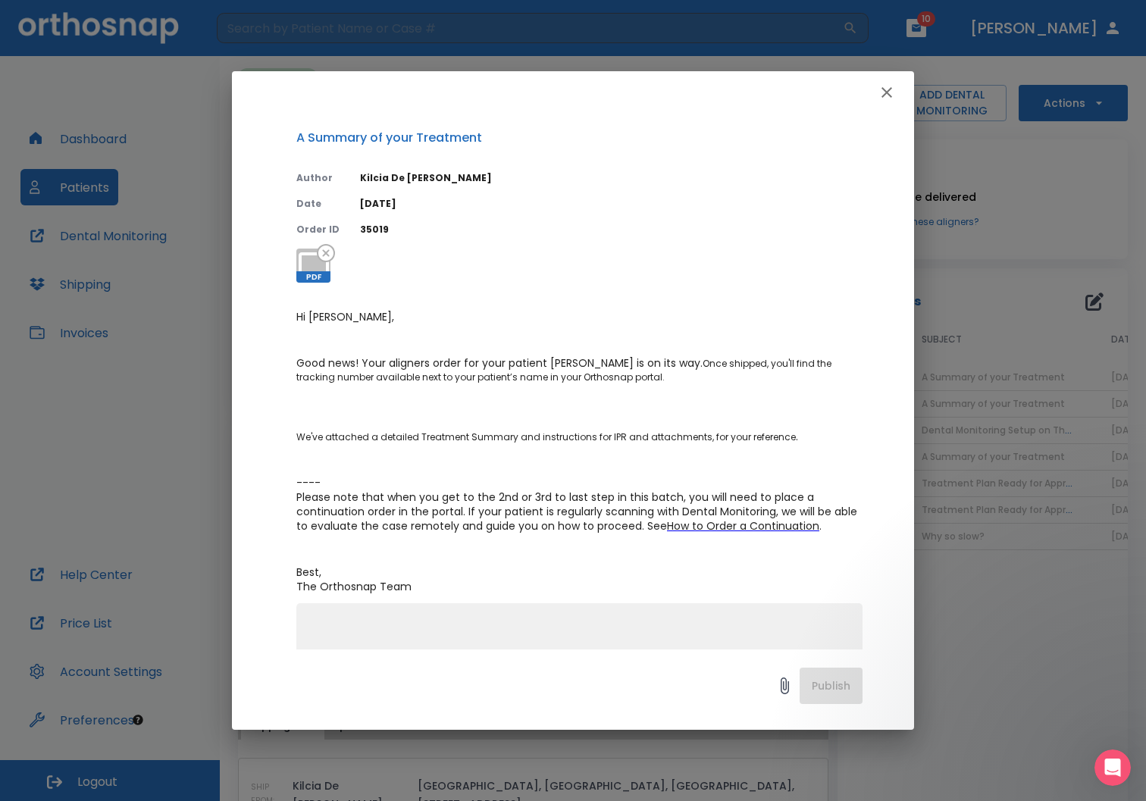
click at [889, 97] on icon "button" at bounding box center [886, 92] width 18 height 18
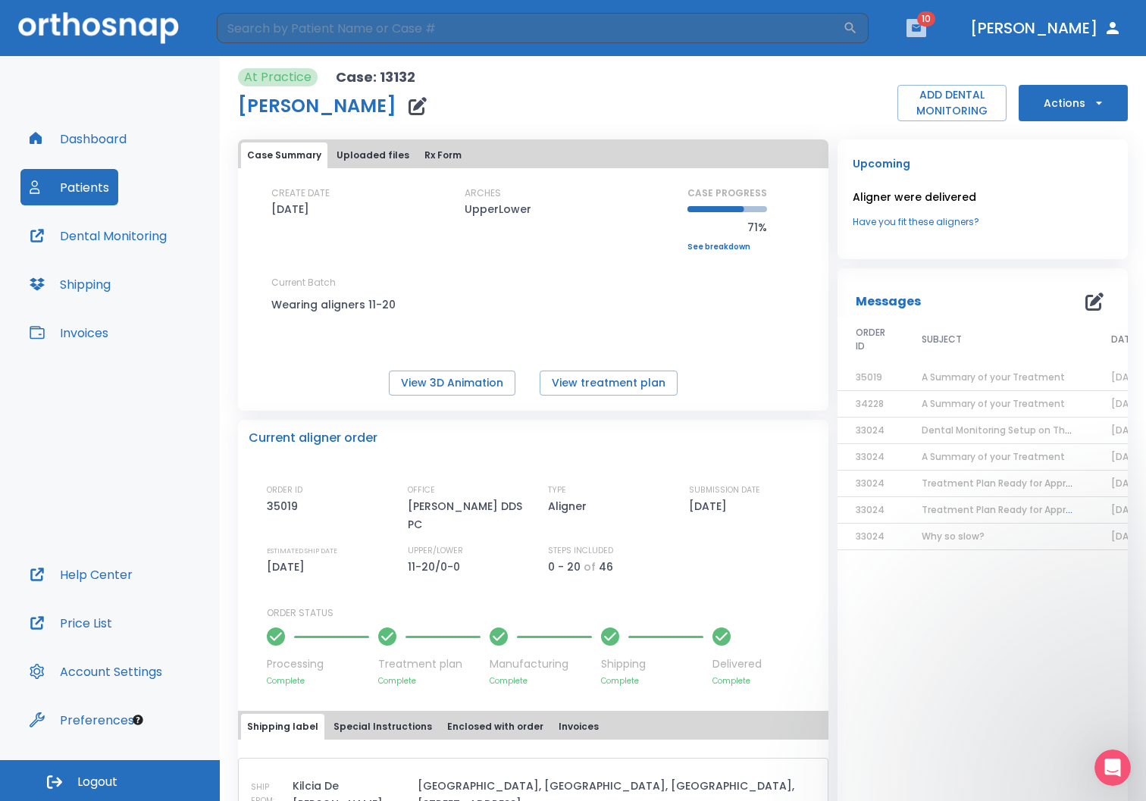
click at [920, 30] on icon "button" at bounding box center [915, 27] width 9 height 7
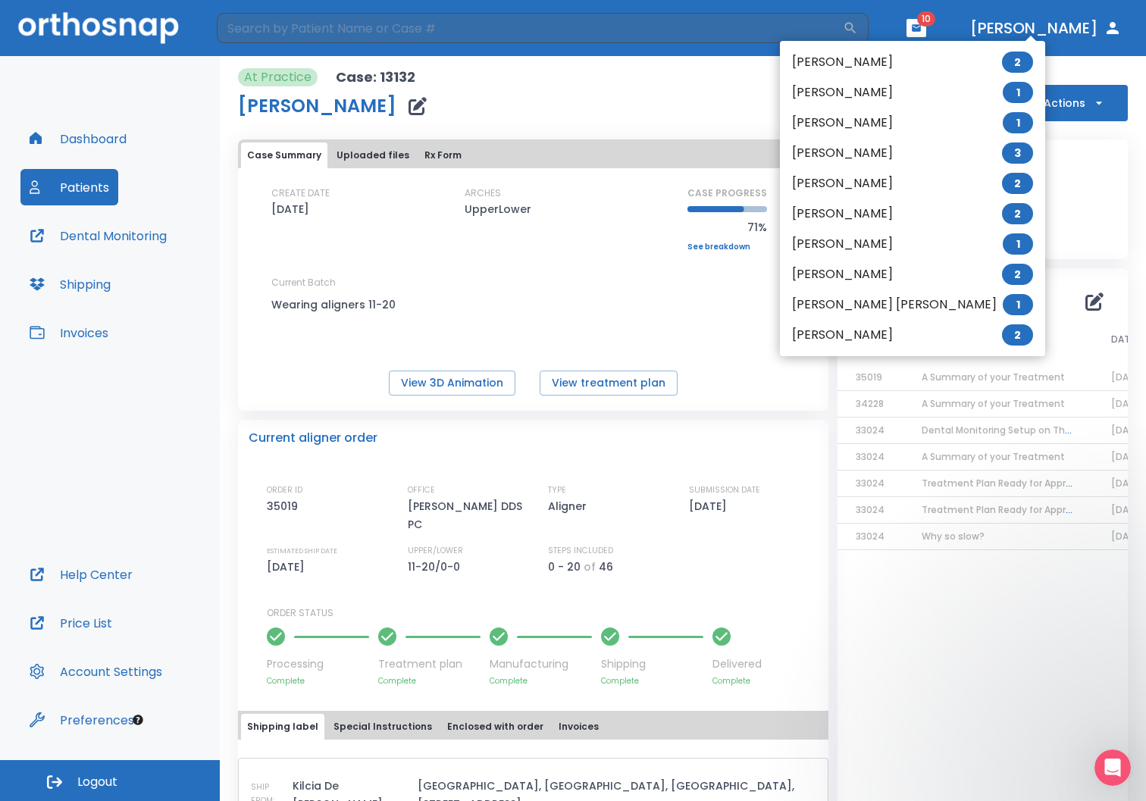
click at [1002, 276] on span "2" at bounding box center [1017, 274] width 31 height 21
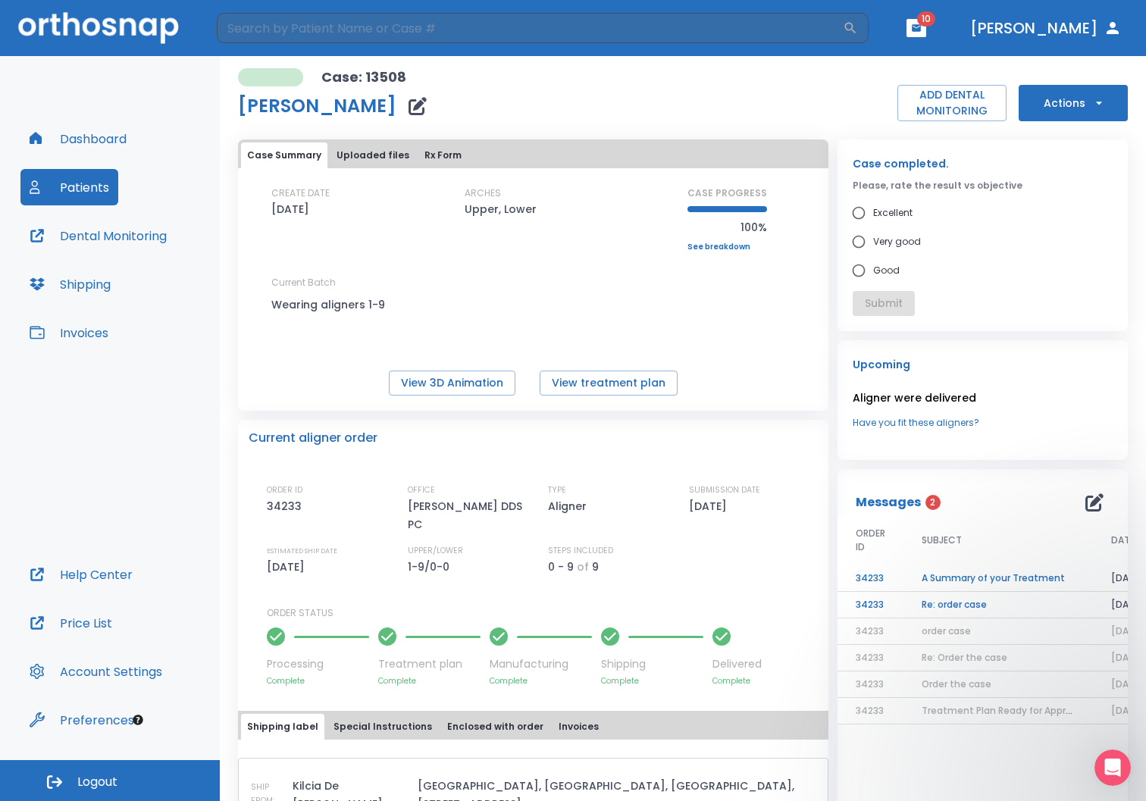
click at [1073, 109] on button "Actions" at bounding box center [1072, 103] width 109 height 36
click at [936, 602] on div at bounding box center [573, 400] width 1146 height 801
click at [936, 602] on td "Re: order case" at bounding box center [997, 605] width 189 height 27
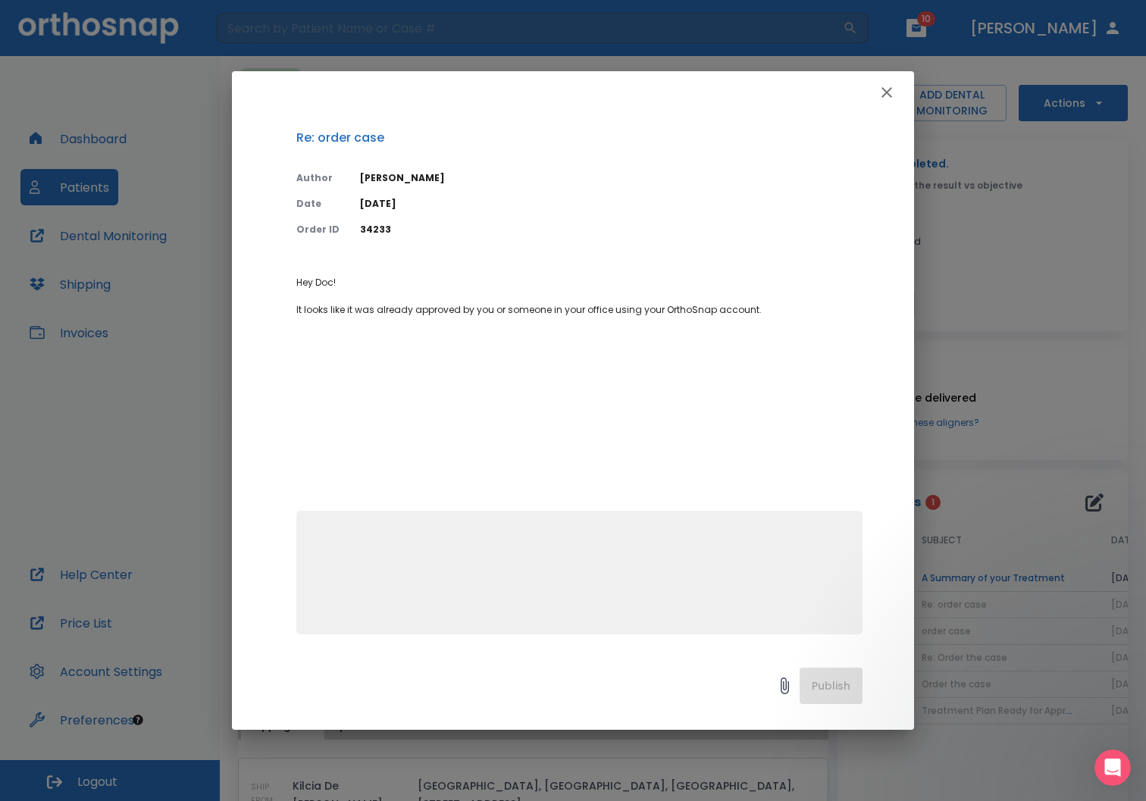
click at [887, 95] on icon "button" at bounding box center [886, 92] width 18 height 18
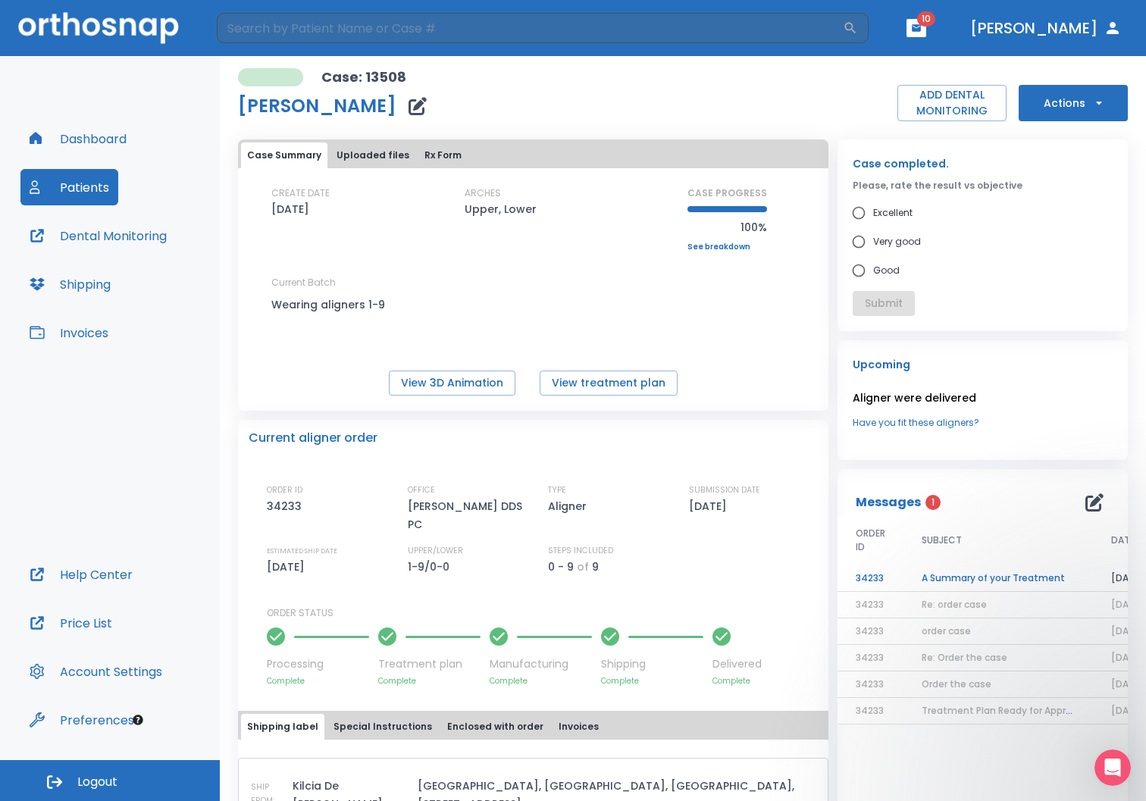
click at [965, 577] on td "A Summary of your Treatment" at bounding box center [997, 578] width 189 height 27
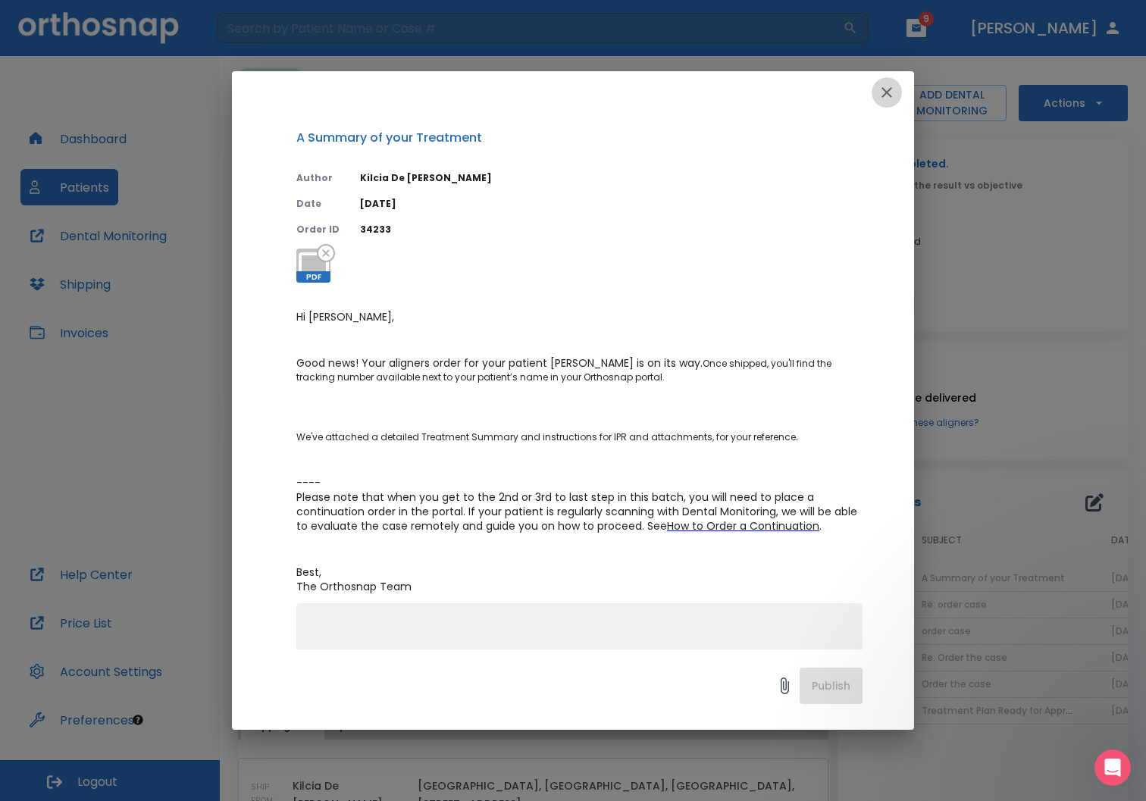
click at [889, 88] on icon "button" at bounding box center [886, 92] width 11 height 11
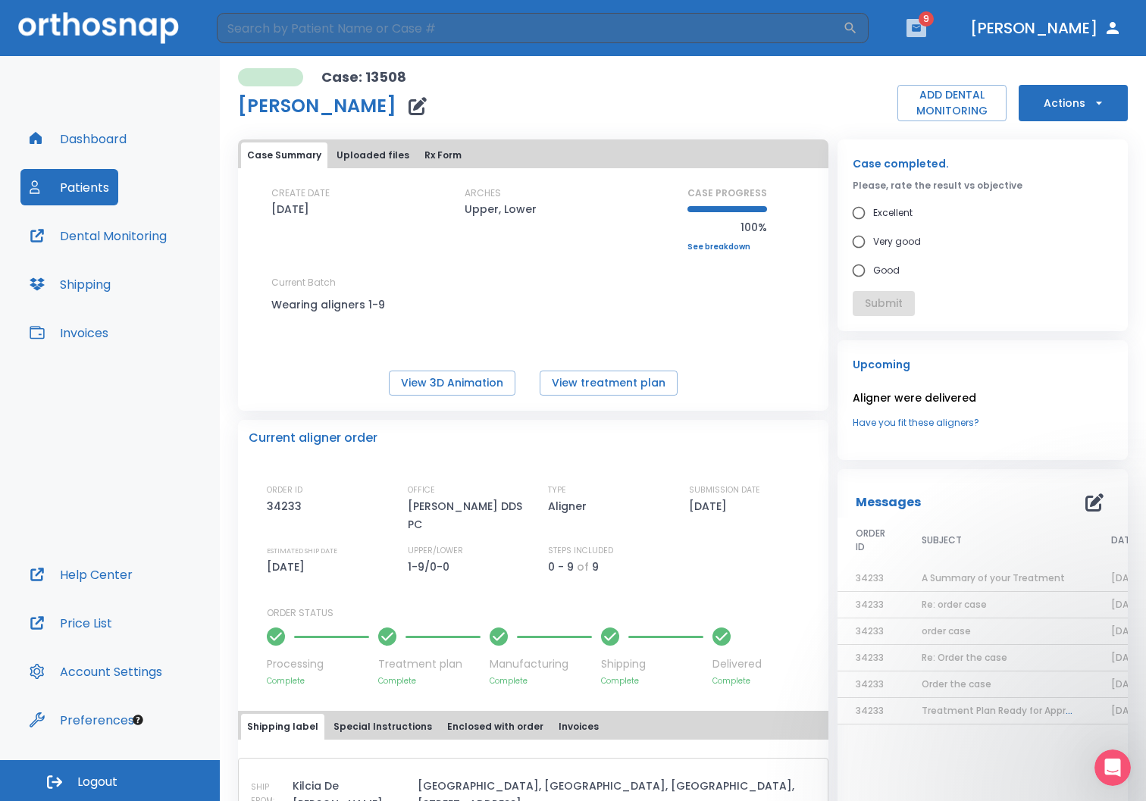
click at [926, 33] on button "button" at bounding box center [916, 28] width 20 height 18
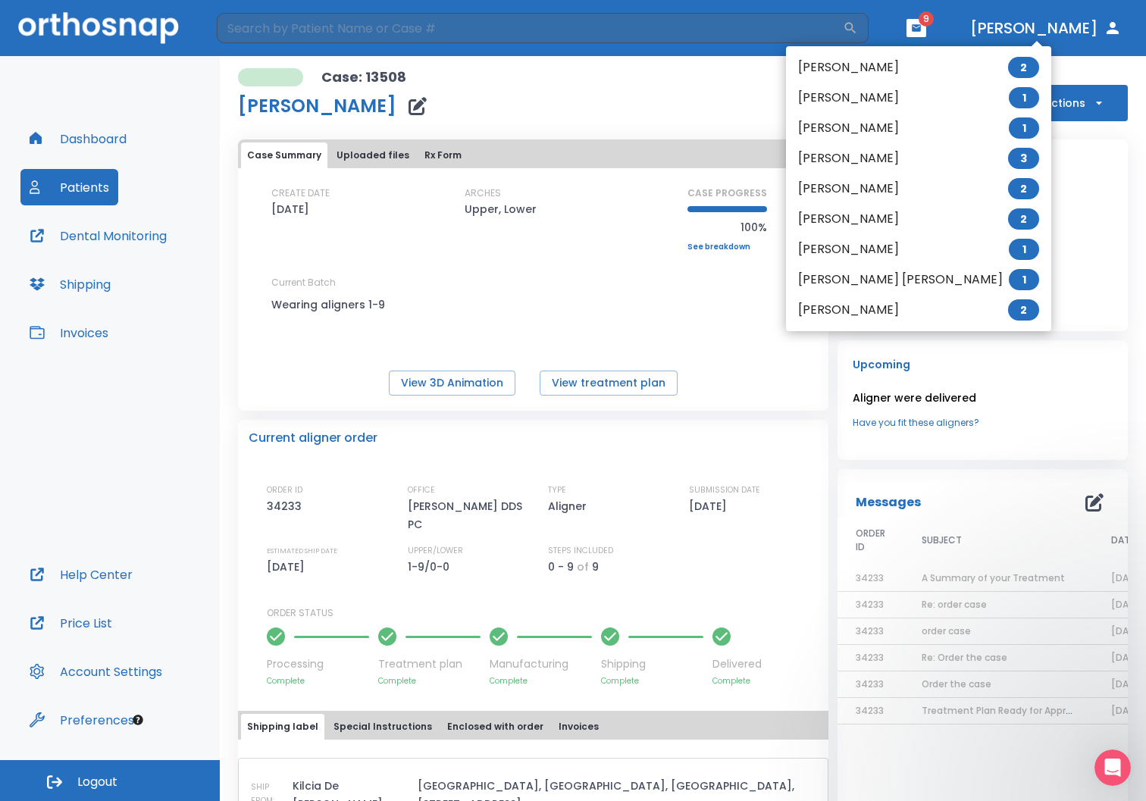
click at [1008, 277] on span "1" at bounding box center [1023, 279] width 30 height 21
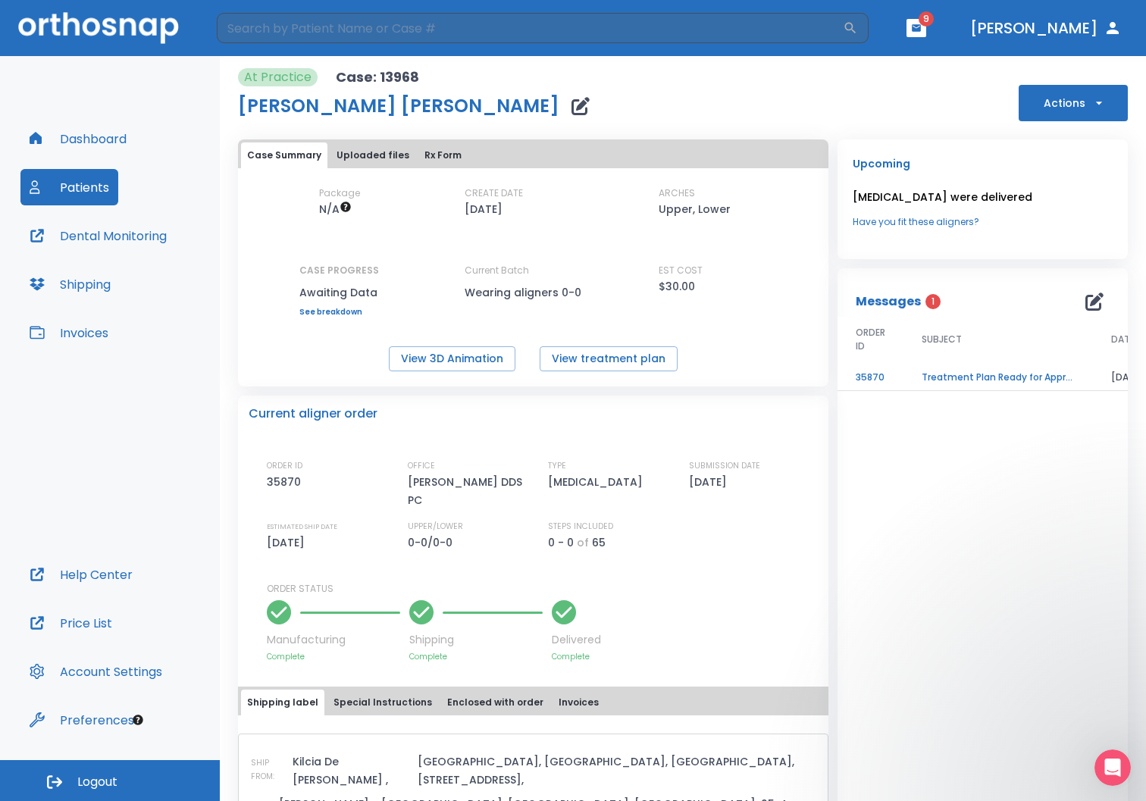
click at [970, 377] on td "Treatment Plan Ready for Approval!" at bounding box center [997, 377] width 189 height 27
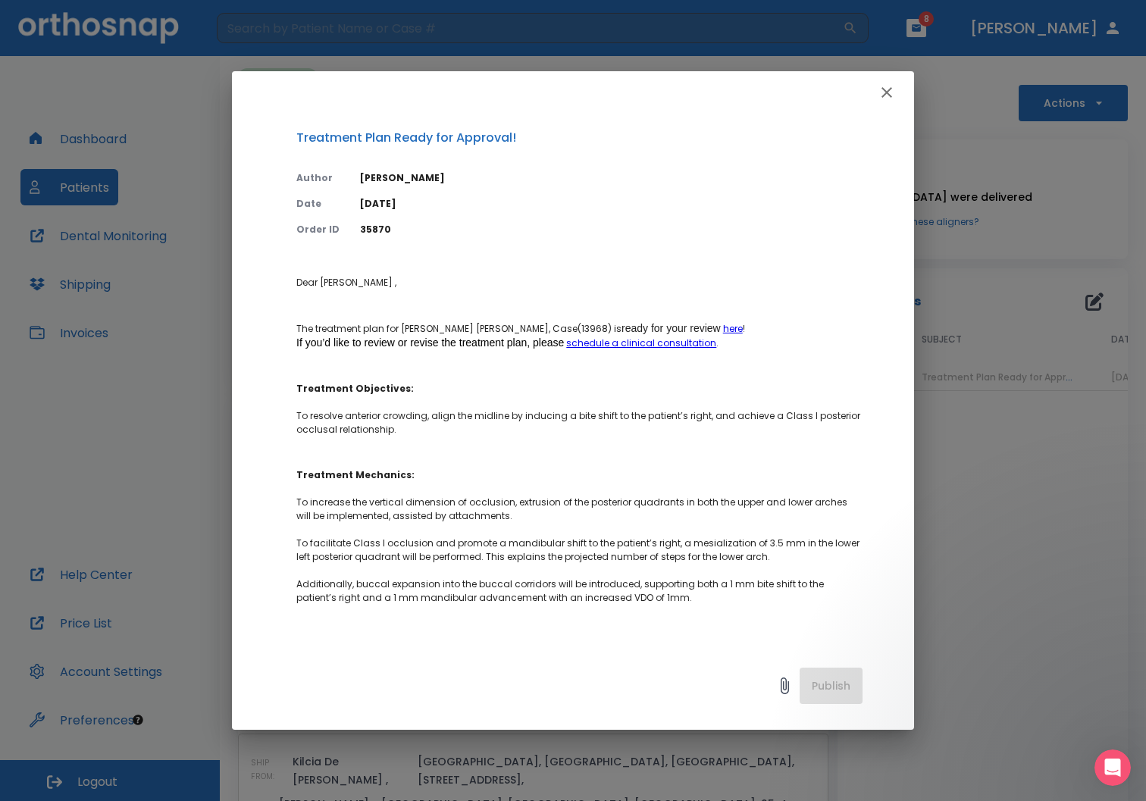
click at [894, 89] on icon "button" at bounding box center [886, 92] width 18 height 18
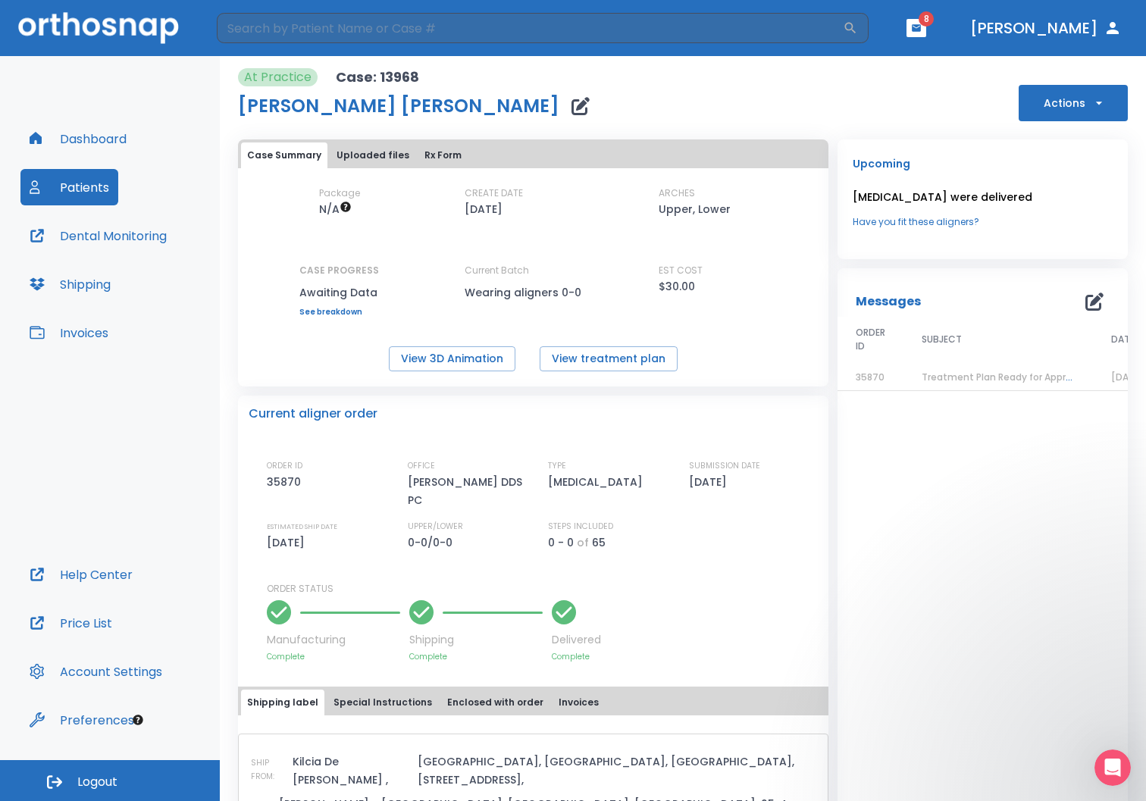
click at [920, 30] on icon "button" at bounding box center [915, 27] width 9 height 7
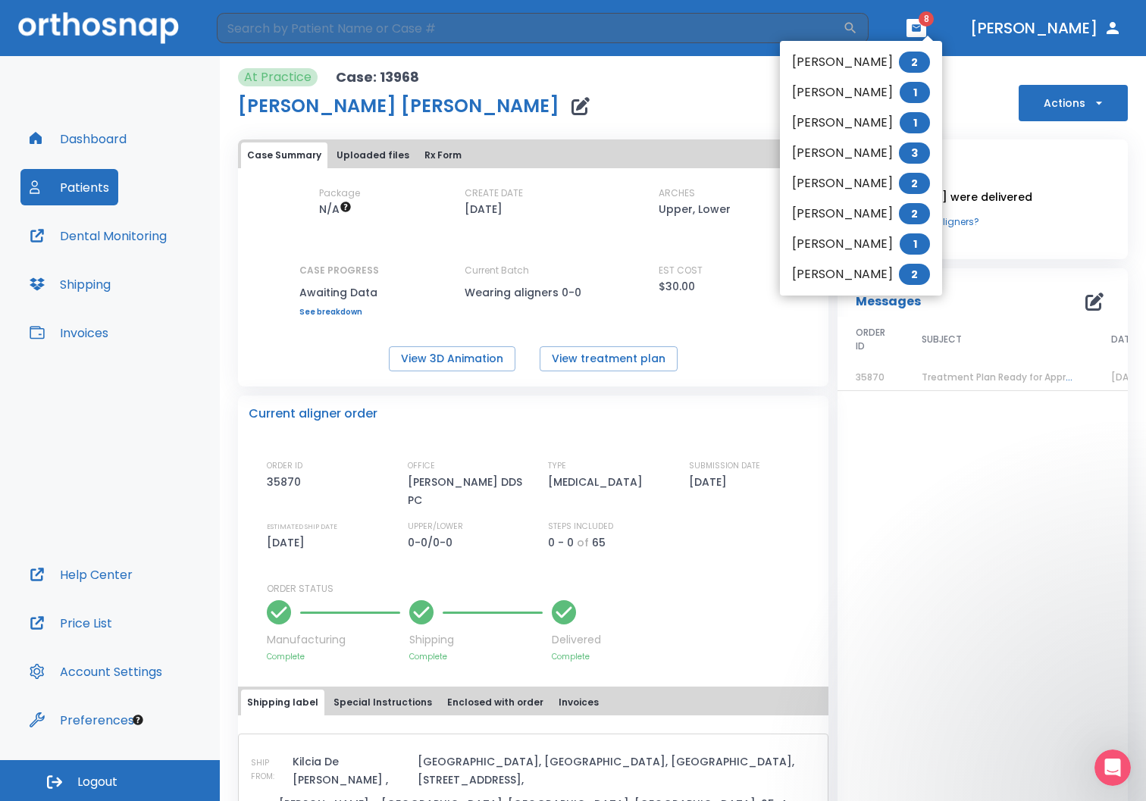
click at [928, 268] on span "2" at bounding box center [914, 274] width 31 height 21
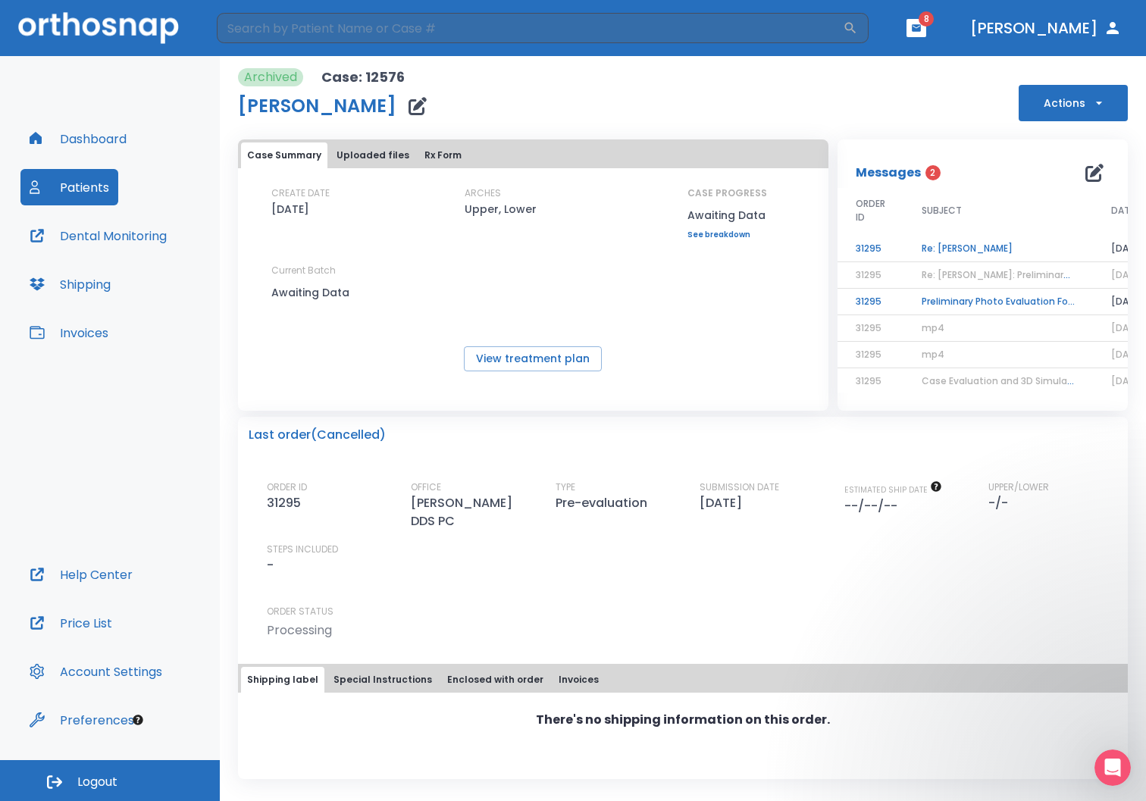
click at [974, 298] on td "Preliminary Photo Evaluation Followup" at bounding box center [997, 302] width 189 height 27
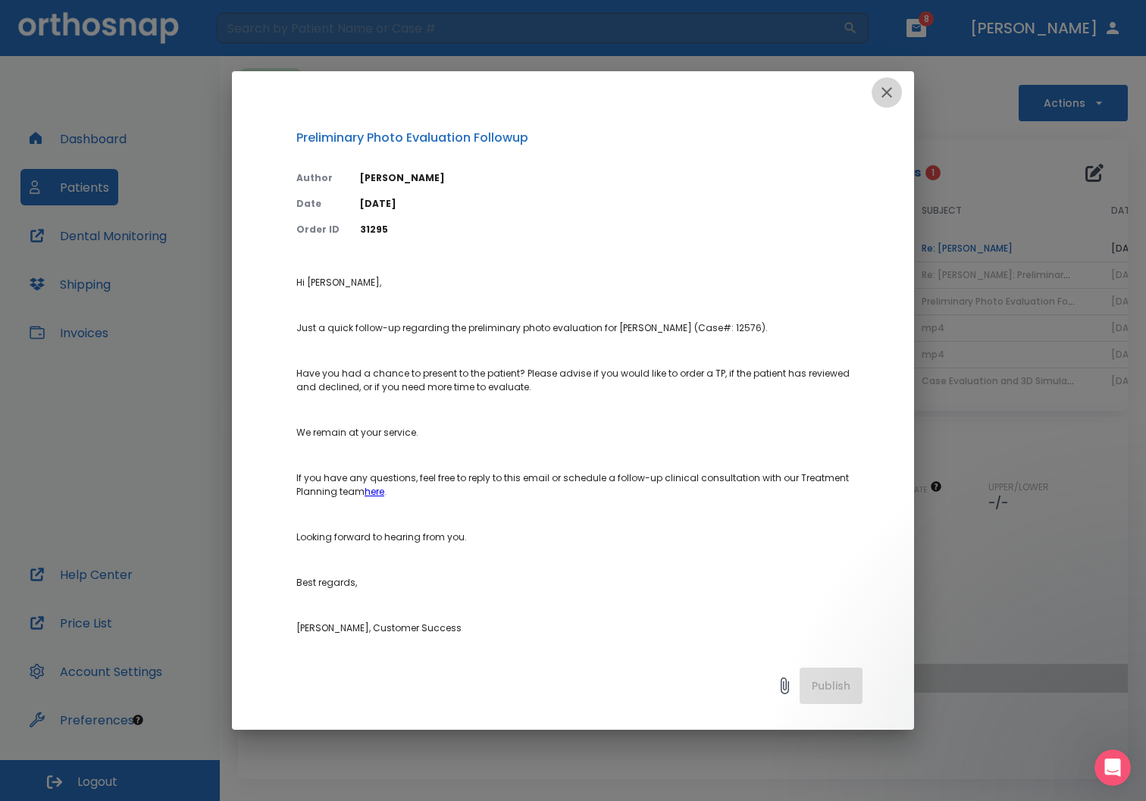
click at [886, 88] on icon "button" at bounding box center [886, 92] width 18 height 18
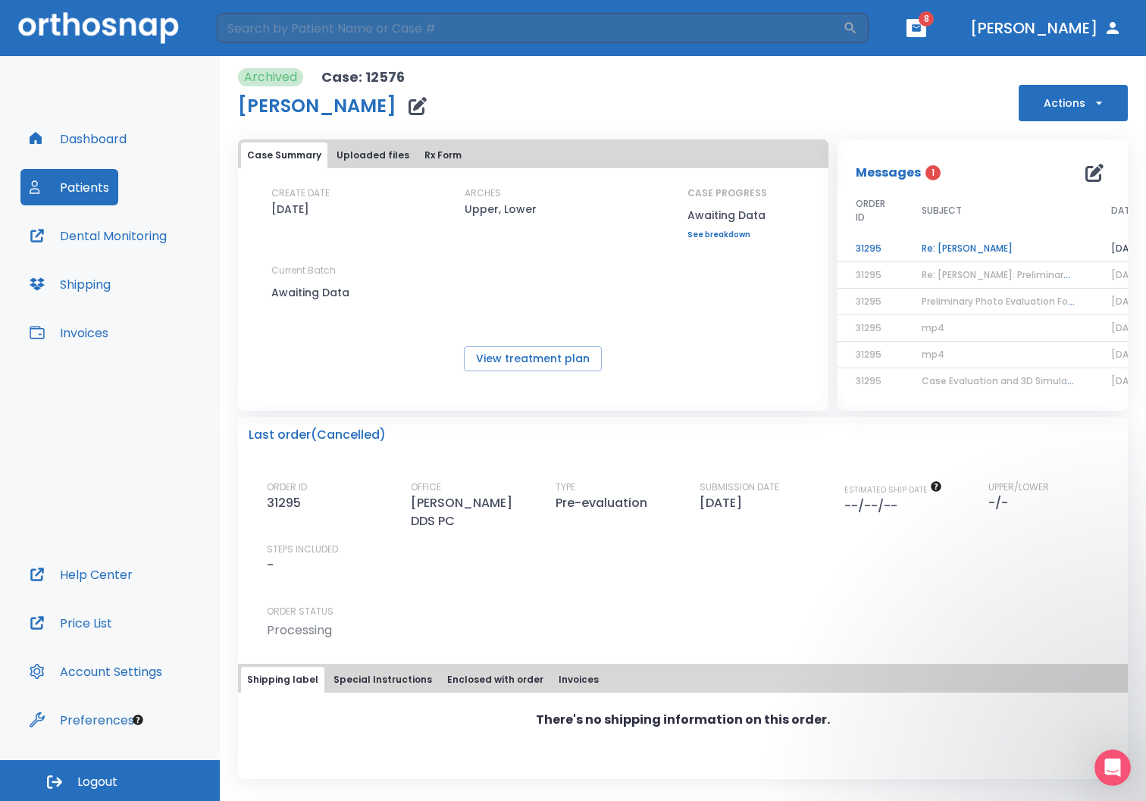
click at [946, 244] on td "Re: [PERSON_NAME]" at bounding box center [997, 249] width 189 height 27
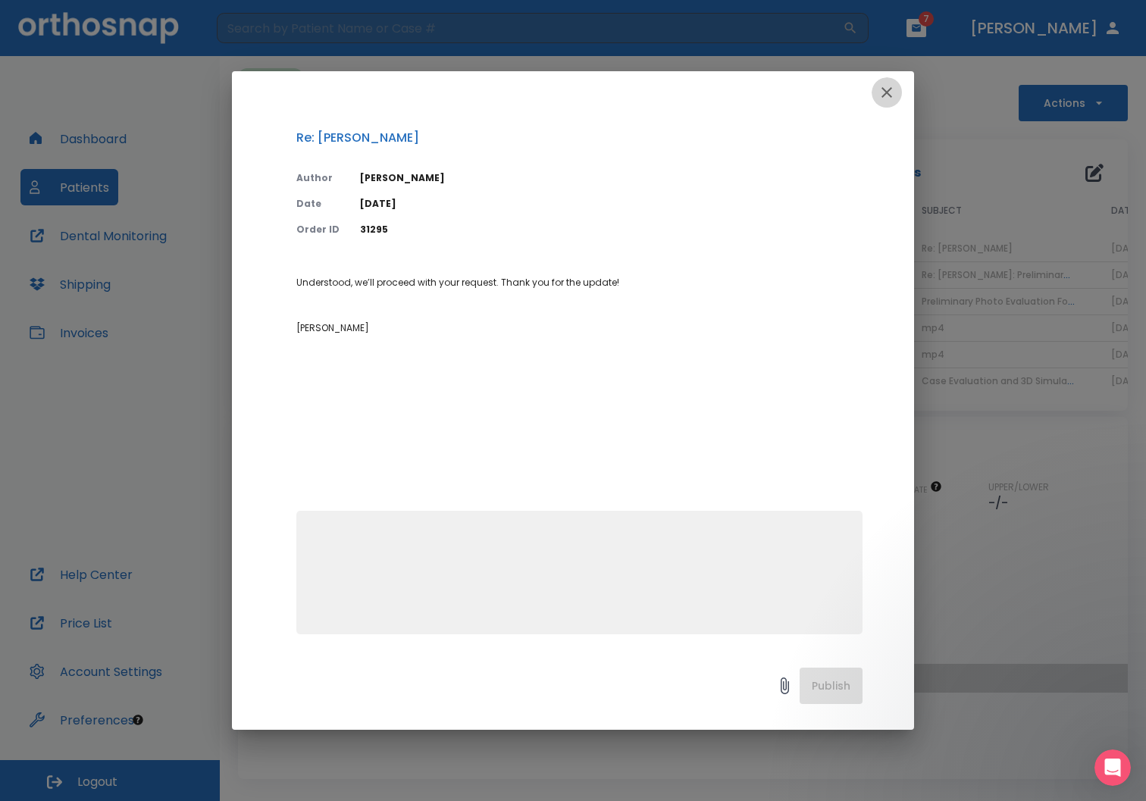
click at [882, 96] on icon "button" at bounding box center [886, 92] width 11 height 11
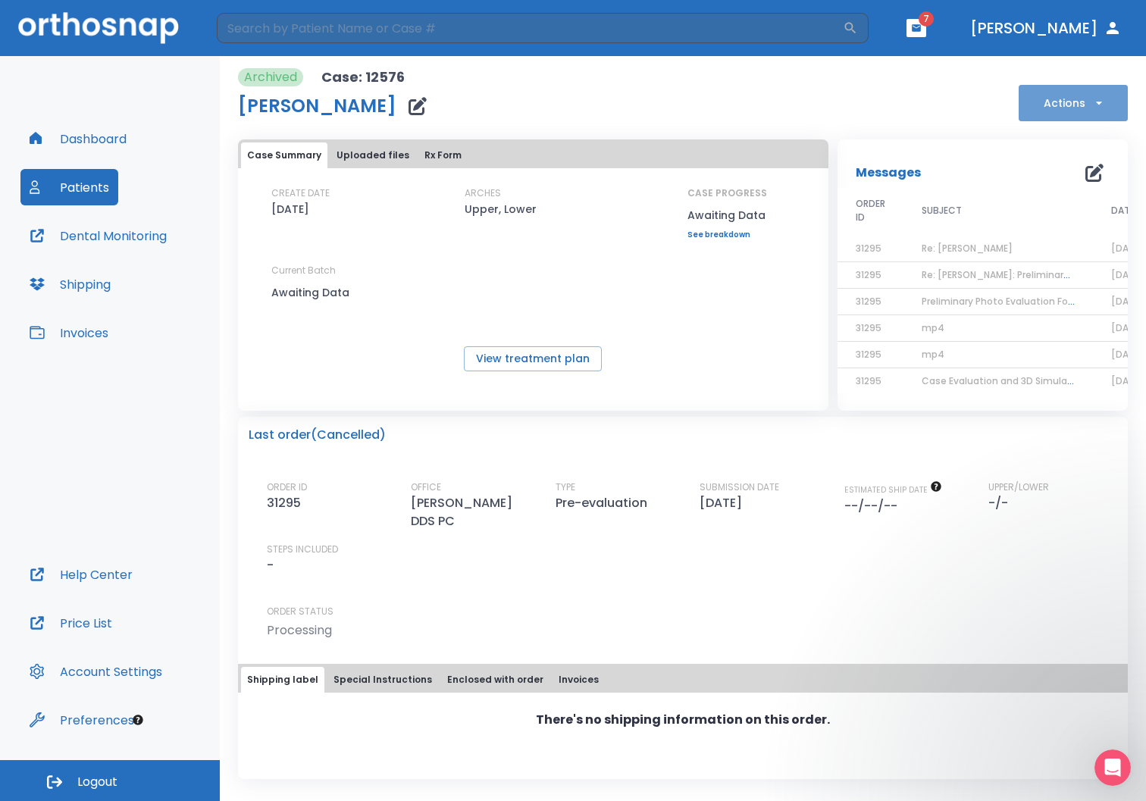
click at [1056, 105] on button "Actions" at bounding box center [1072, 103] width 109 height 36
click at [952, 24] on div at bounding box center [573, 400] width 1146 height 801
click at [920, 24] on icon "button" at bounding box center [915, 27] width 9 height 7
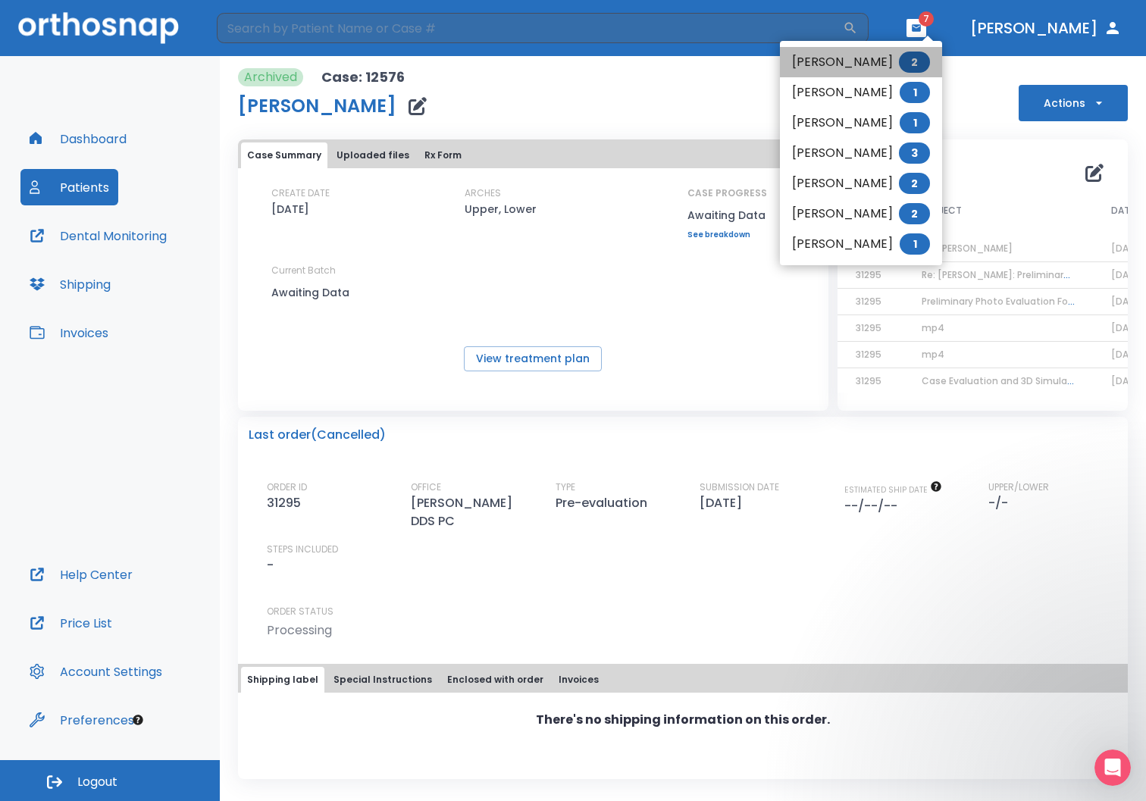
click at [927, 63] on span "2" at bounding box center [914, 62] width 31 height 21
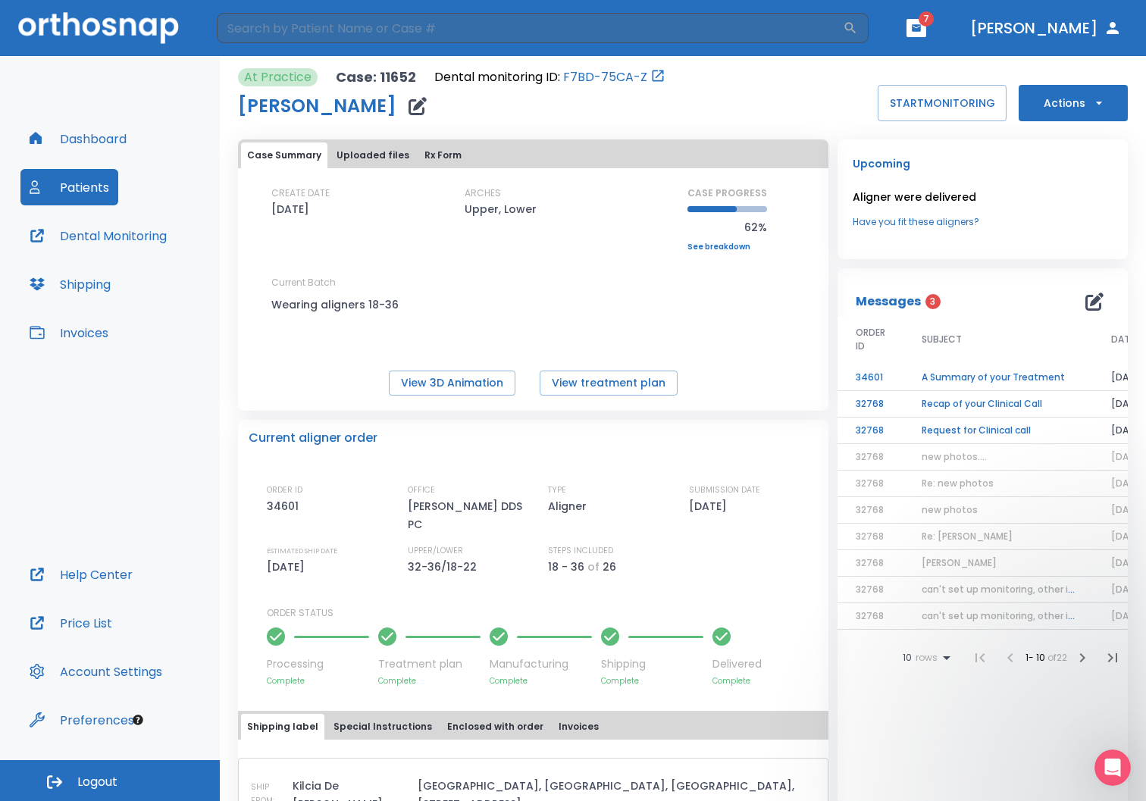
click at [964, 426] on td "Request for Clinical call" at bounding box center [997, 430] width 189 height 27
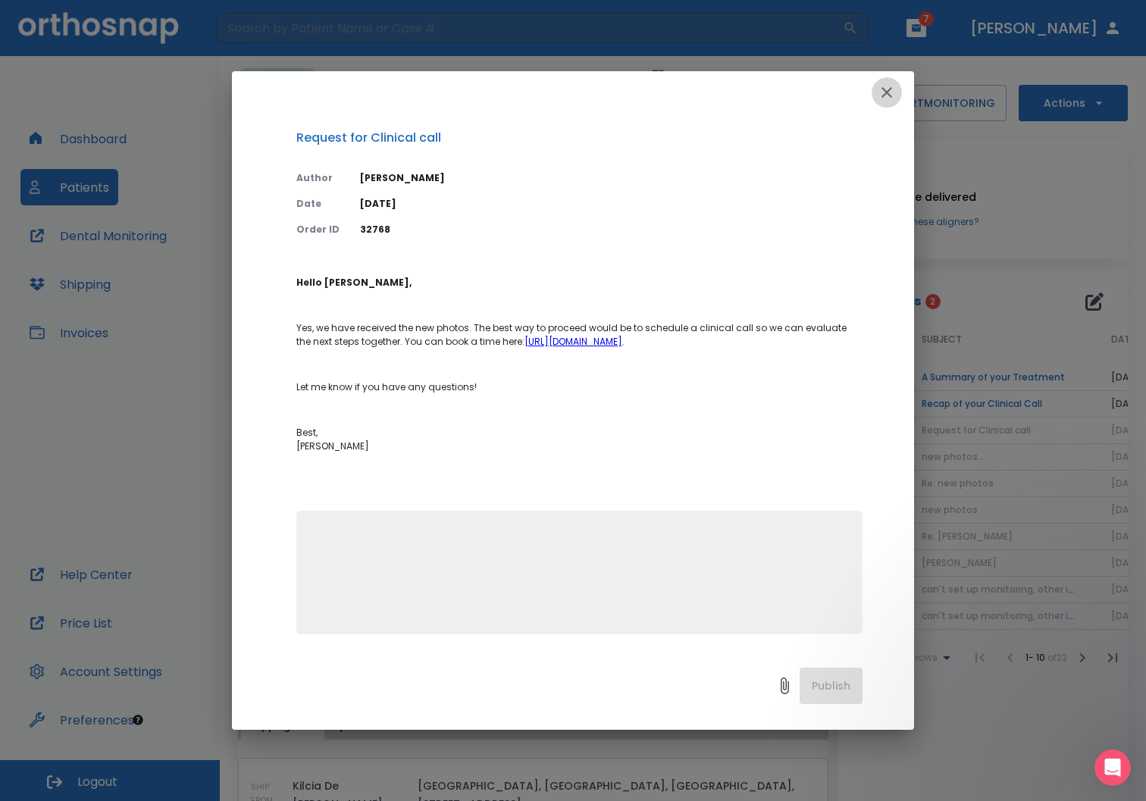
click at [880, 83] on icon "button" at bounding box center [886, 92] width 18 height 18
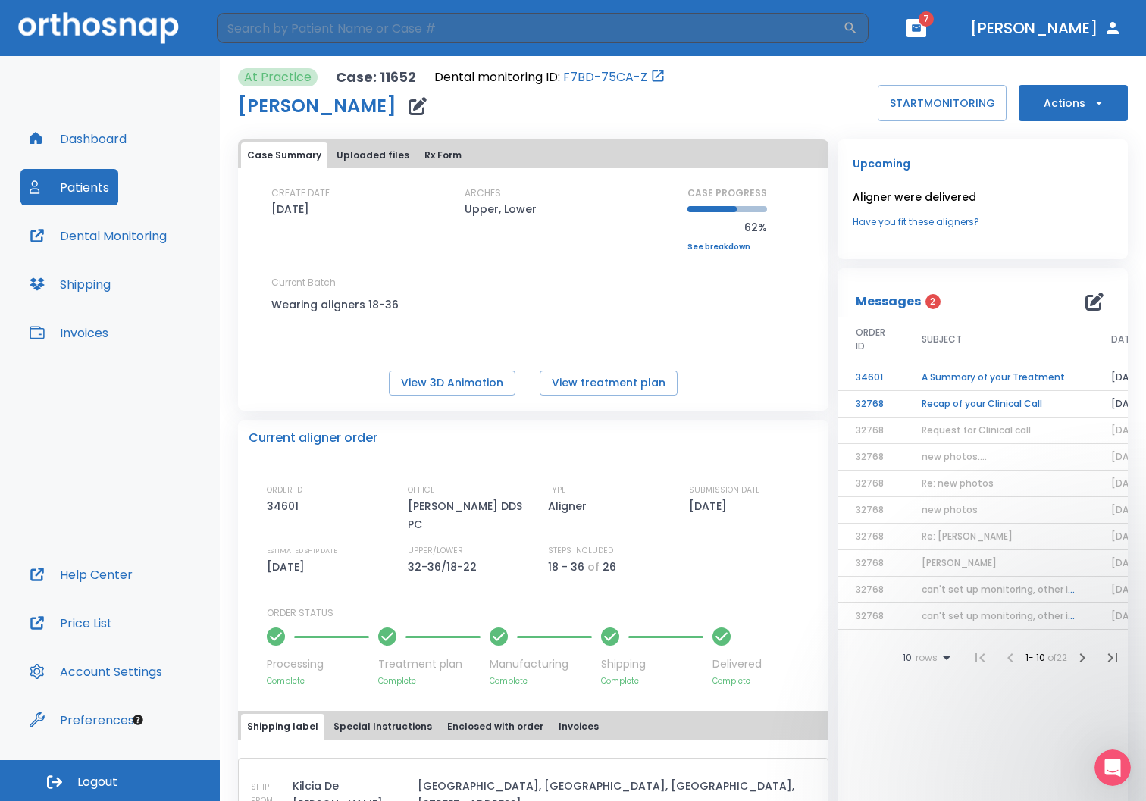
click at [971, 403] on td "Recap of your Clinical Call" at bounding box center [997, 404] width 189 height 27
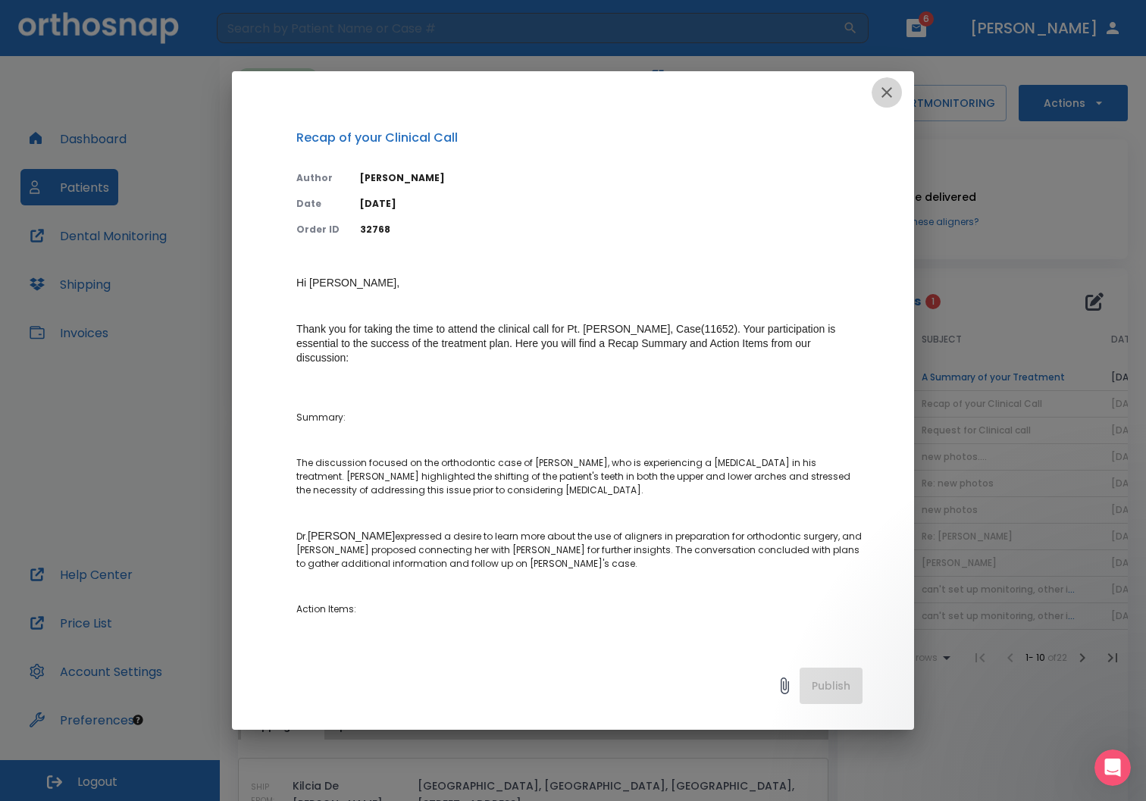
click at [891, 89] on icon "button" at bounding box center [886, 92] width 18 height 18
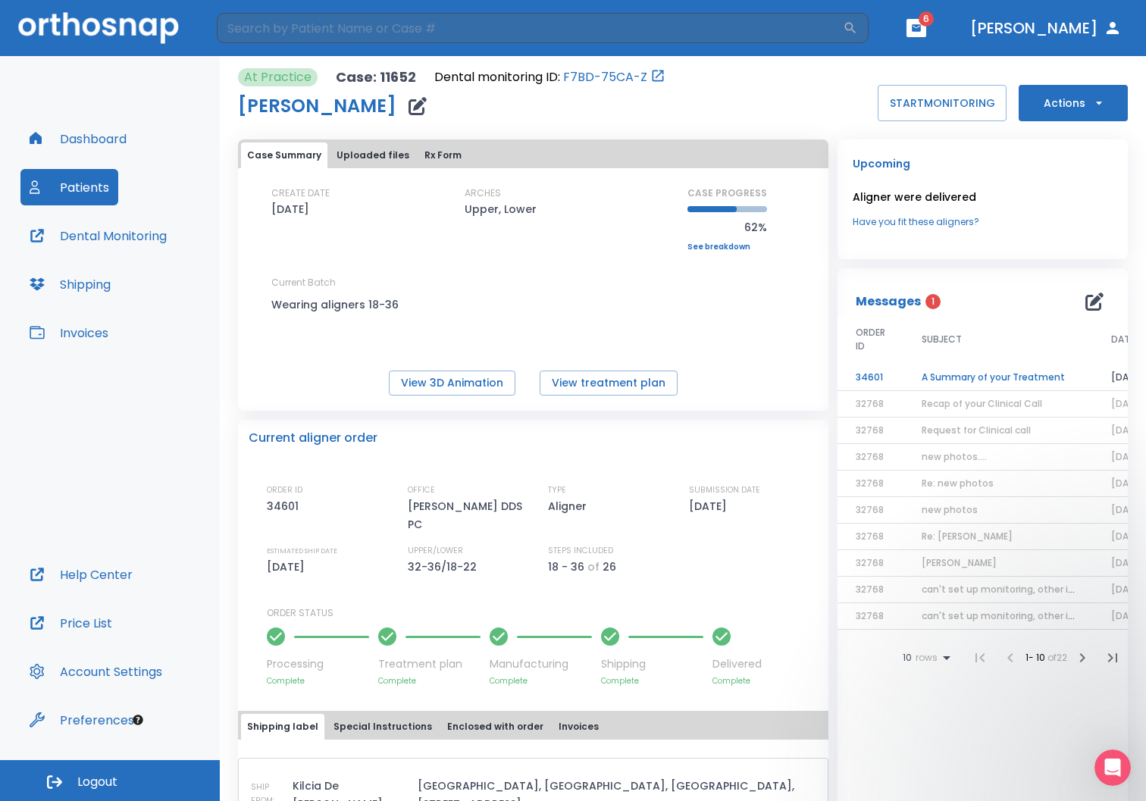
click at [986, 377] on td "A Summary of your Treatment" at bounding box center [997, 377] width 189 height 27
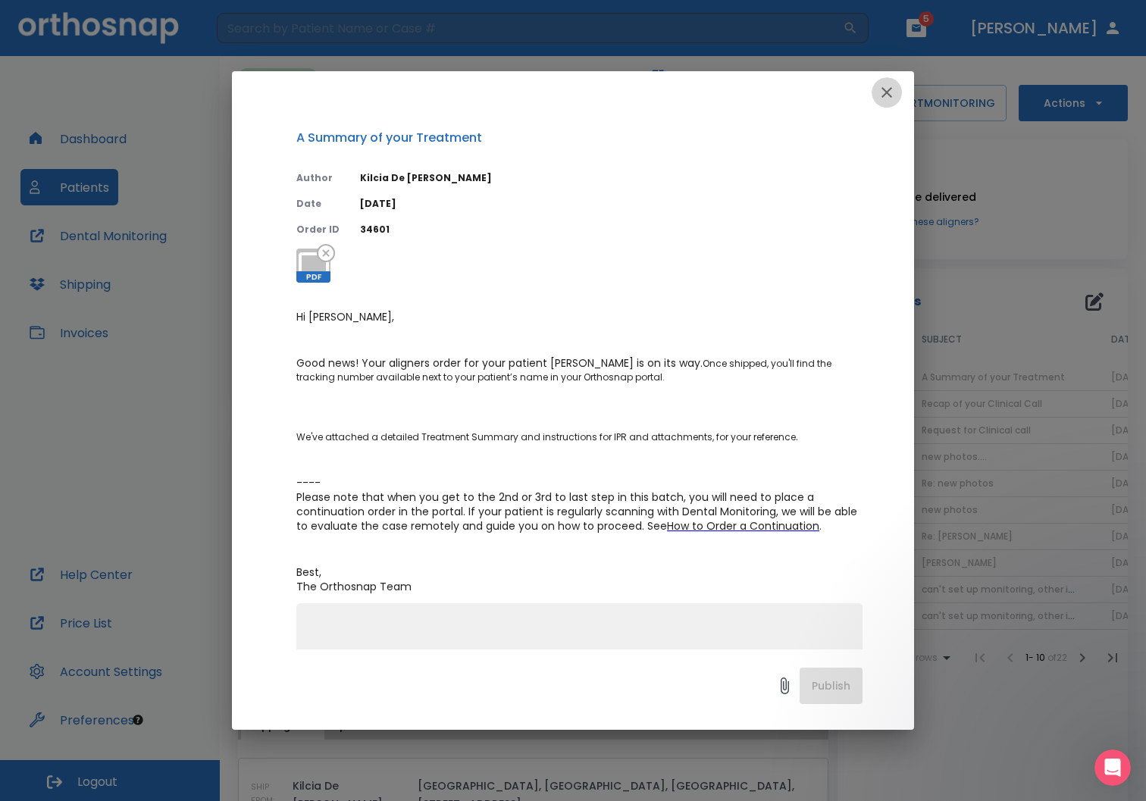
click at [886, 91] on icon "button" at bounding box center [886, 92] width 11 height 11
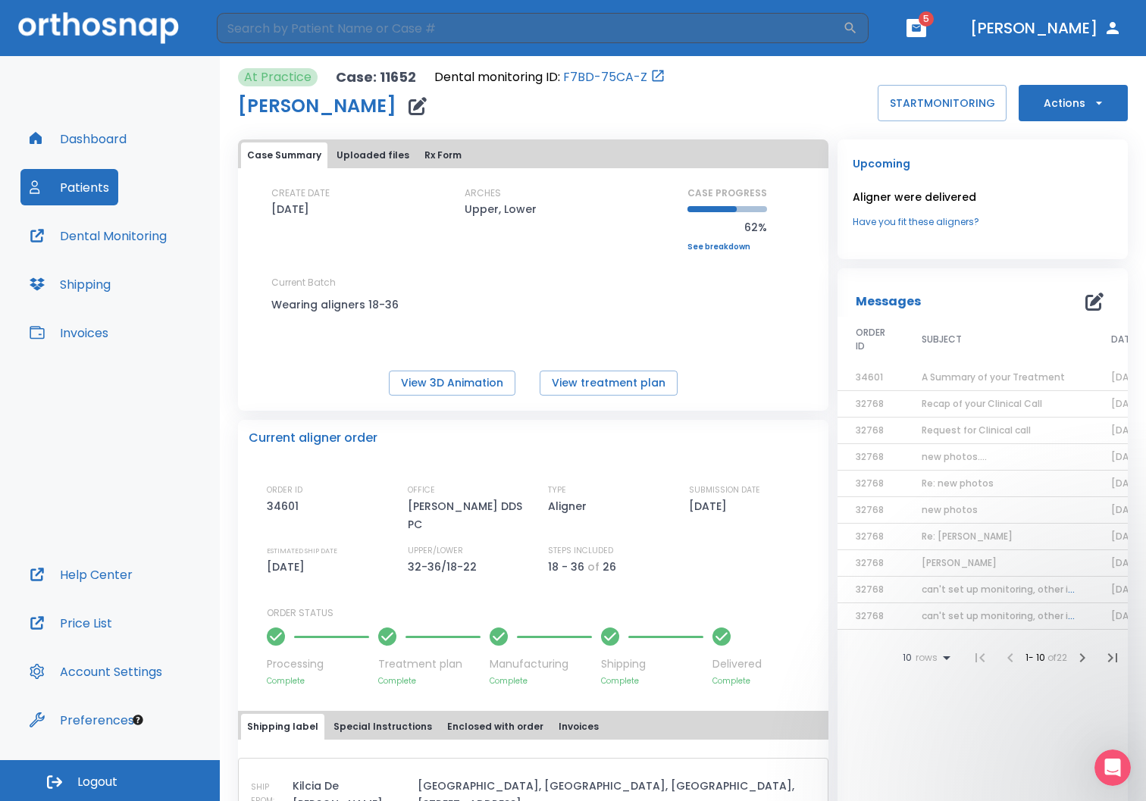
click at [920, 31] on icon "button" at bounding box center [915, 27] width 9 height 7
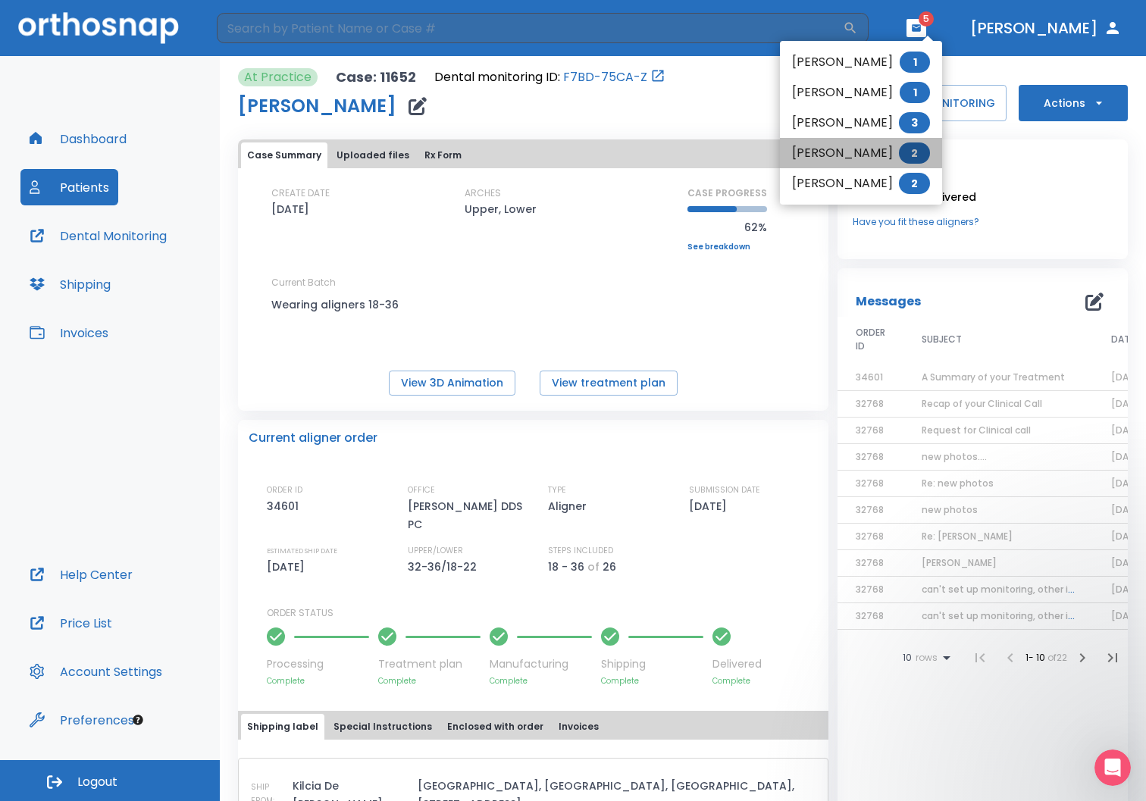
click at [923, 150] on span "2" at bounding box center [914, 152] width 31 height 21
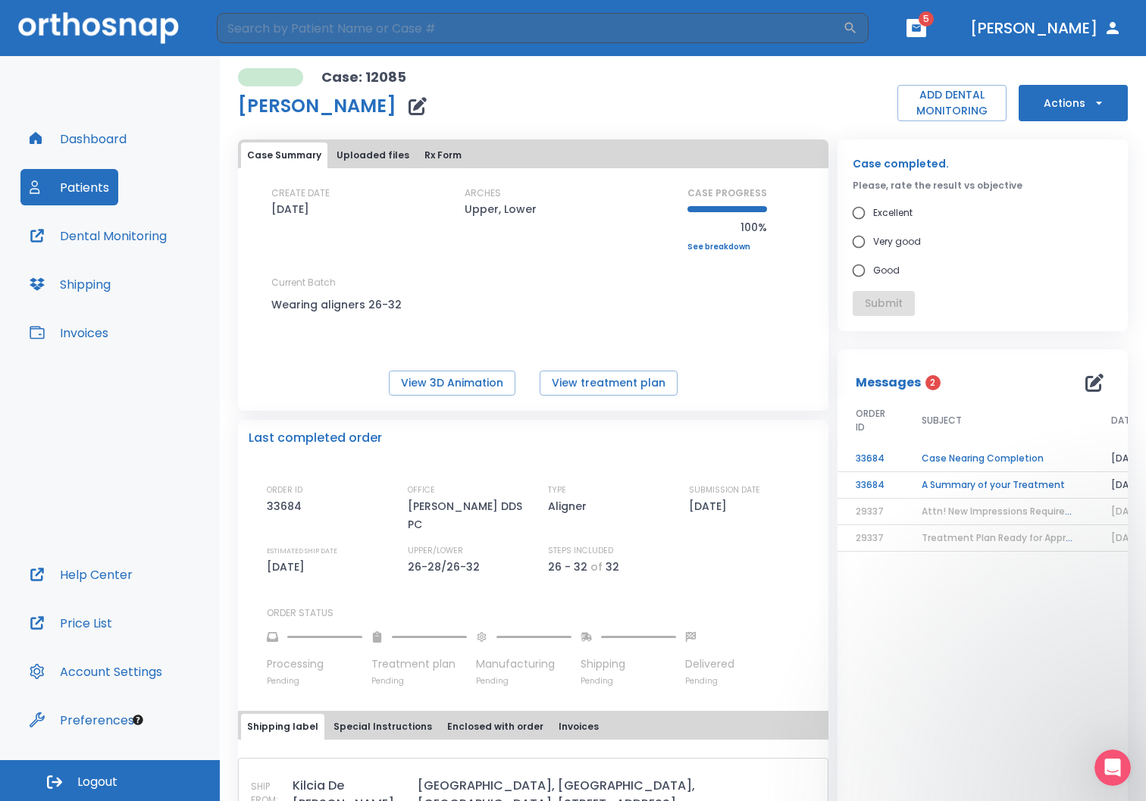
click at [990, 486] on td "A Summary of your Treatment" at bounding box center [997, 485] width 189 height 27
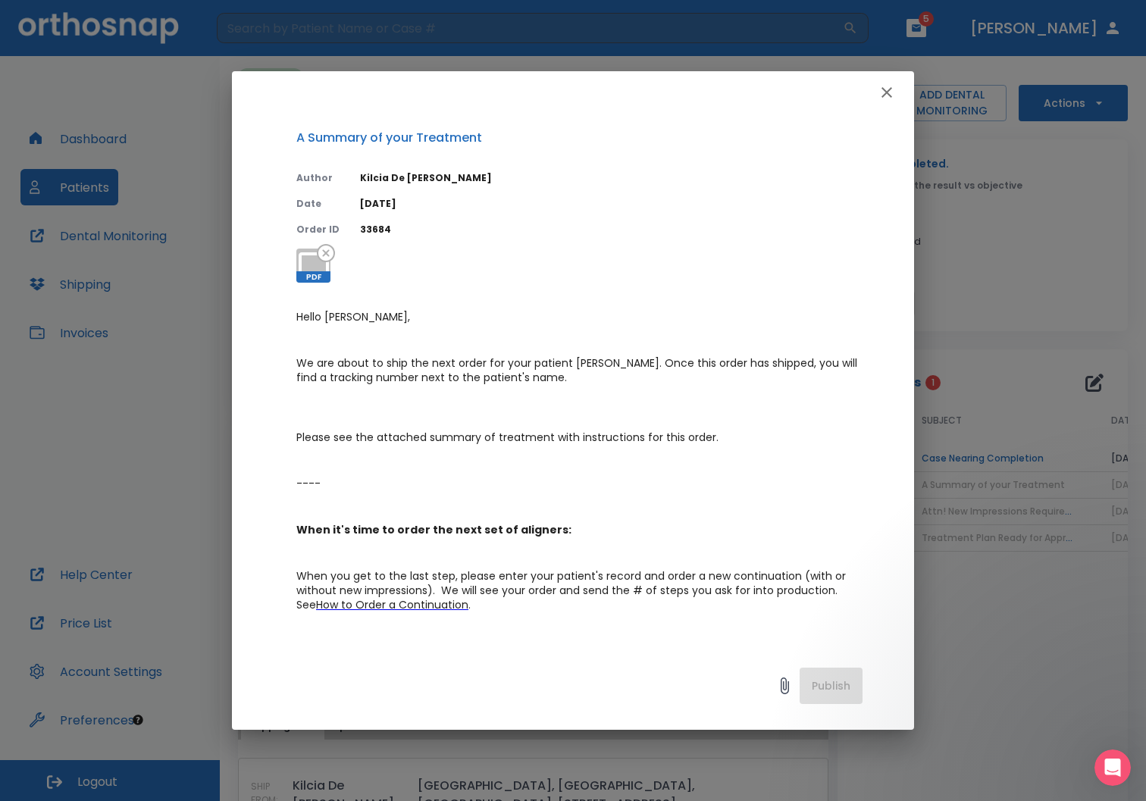
click at [883, 89] on icon "button" at bounding box center [886, 92] width 18 height 18
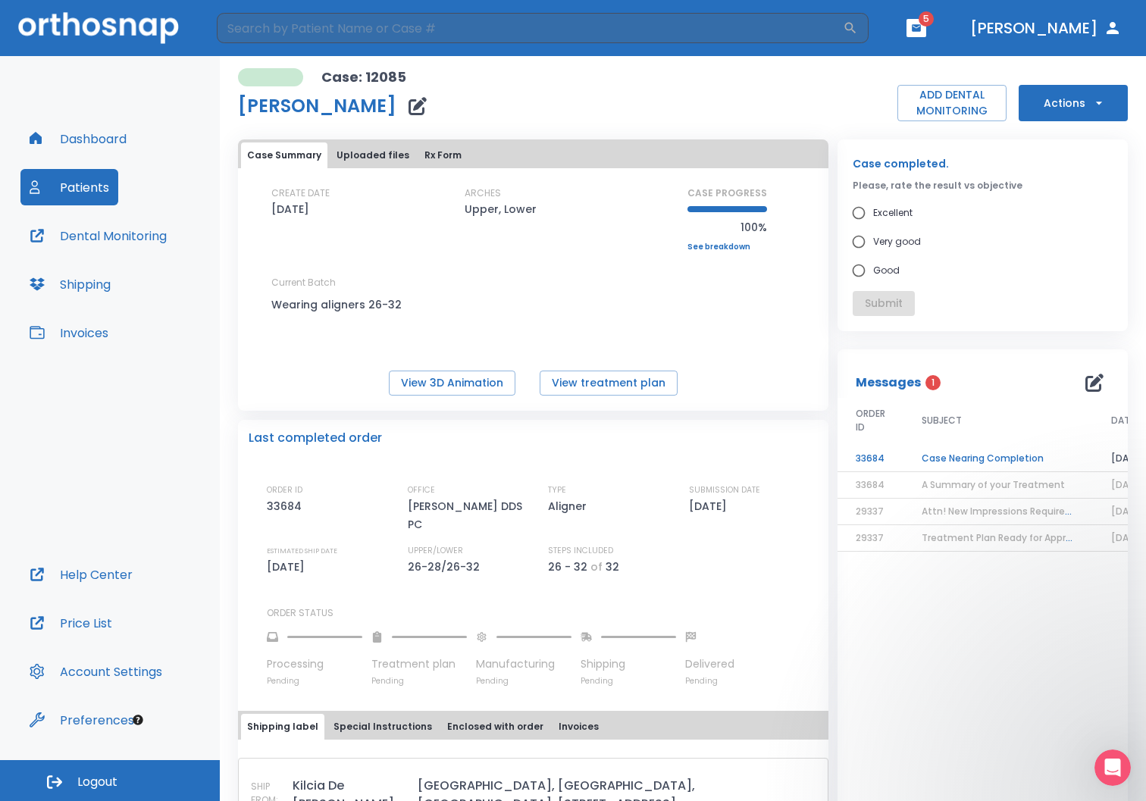
click at [973, 455] on td "Case Nearing Completion" at bounding box center [997, 458] width 189 height 27
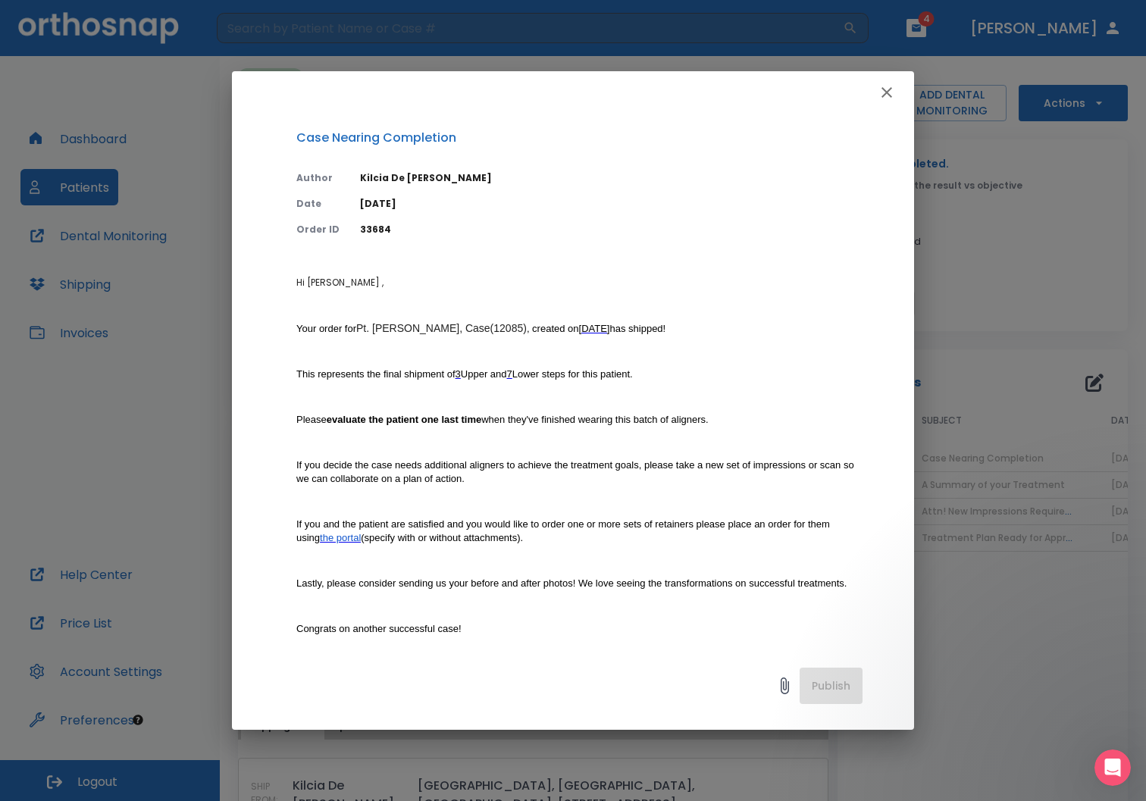
click at [891, 92] on icon "button" at bounding box center [886, 92] width 18 height 18
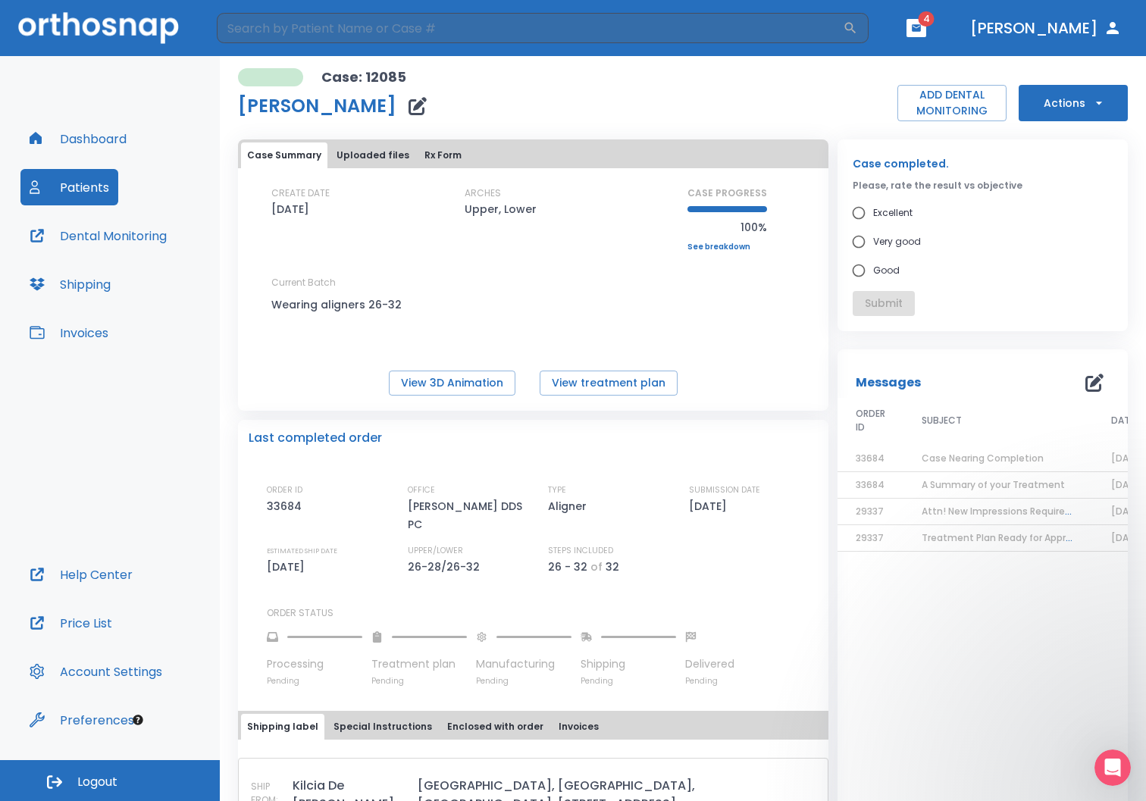
click at [920, 29] on icon "button" at bounding box center [915, 27] width 9 height 7
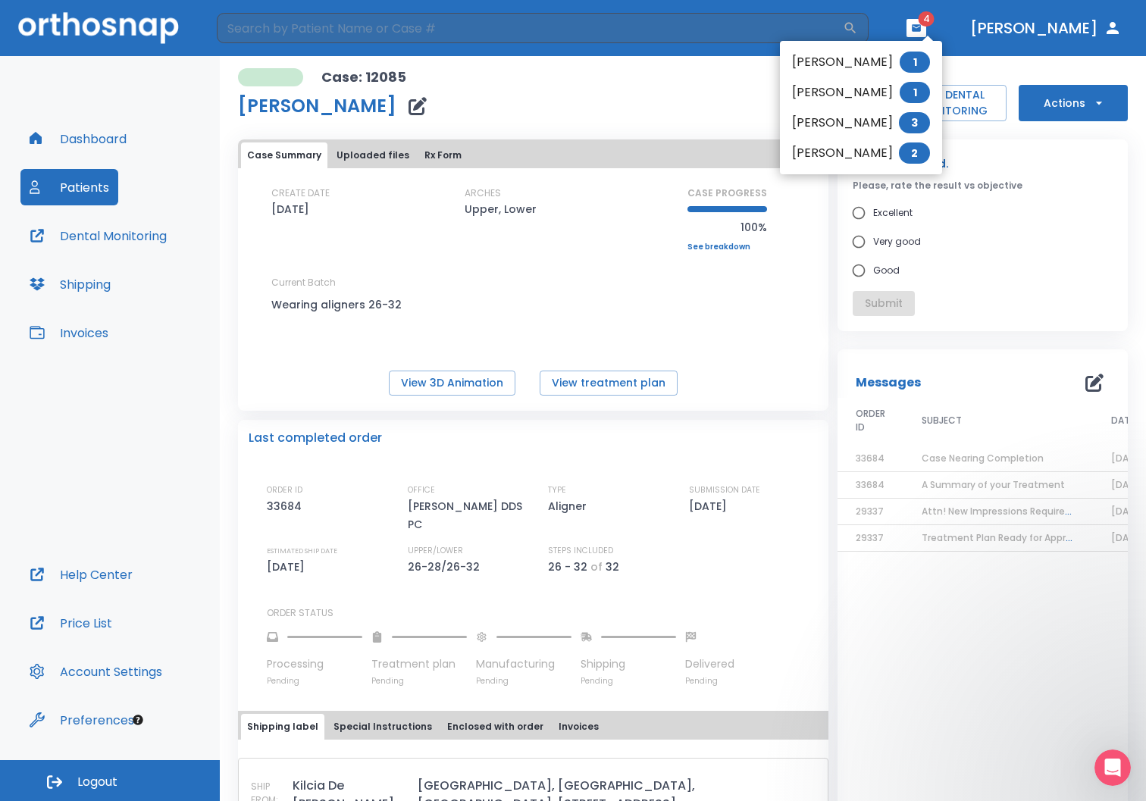
click at [925, 73] on li "[PERSON_NAME] 1" at bounding box center [861, 62] width 162 height 30
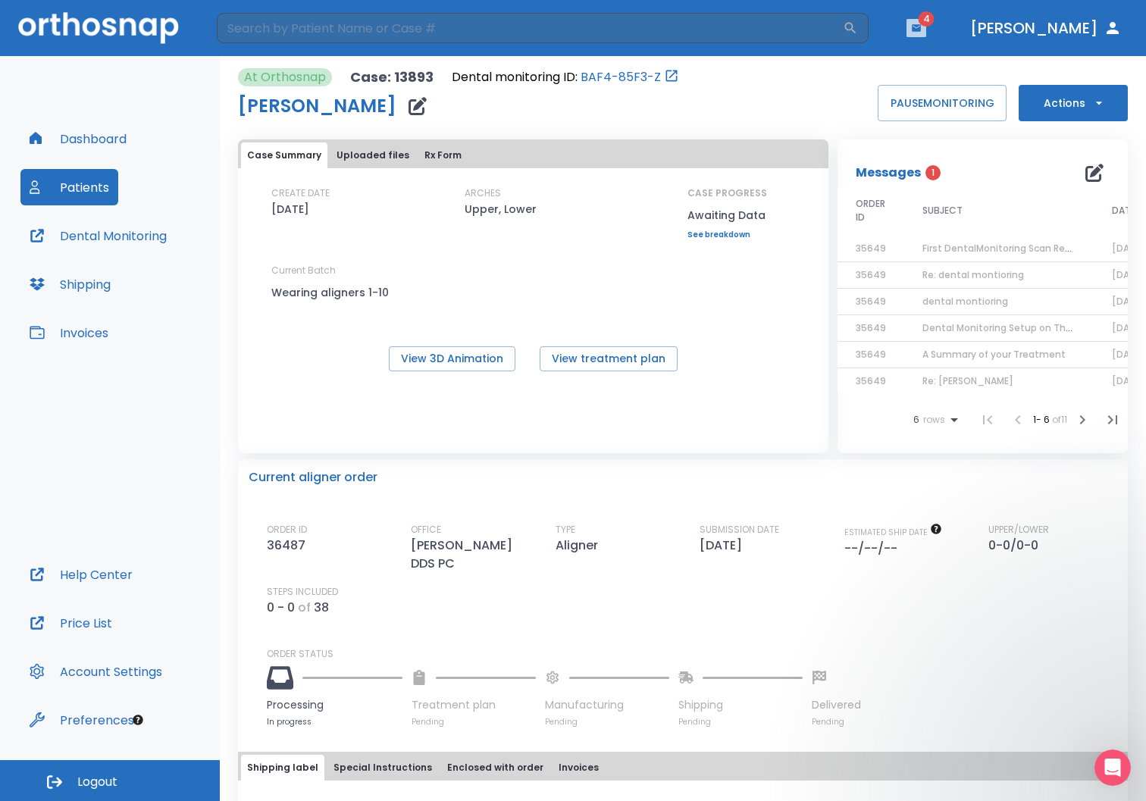
click at [921, 28] on icon "button" at bounding box center [916, 28] width 11 height 11
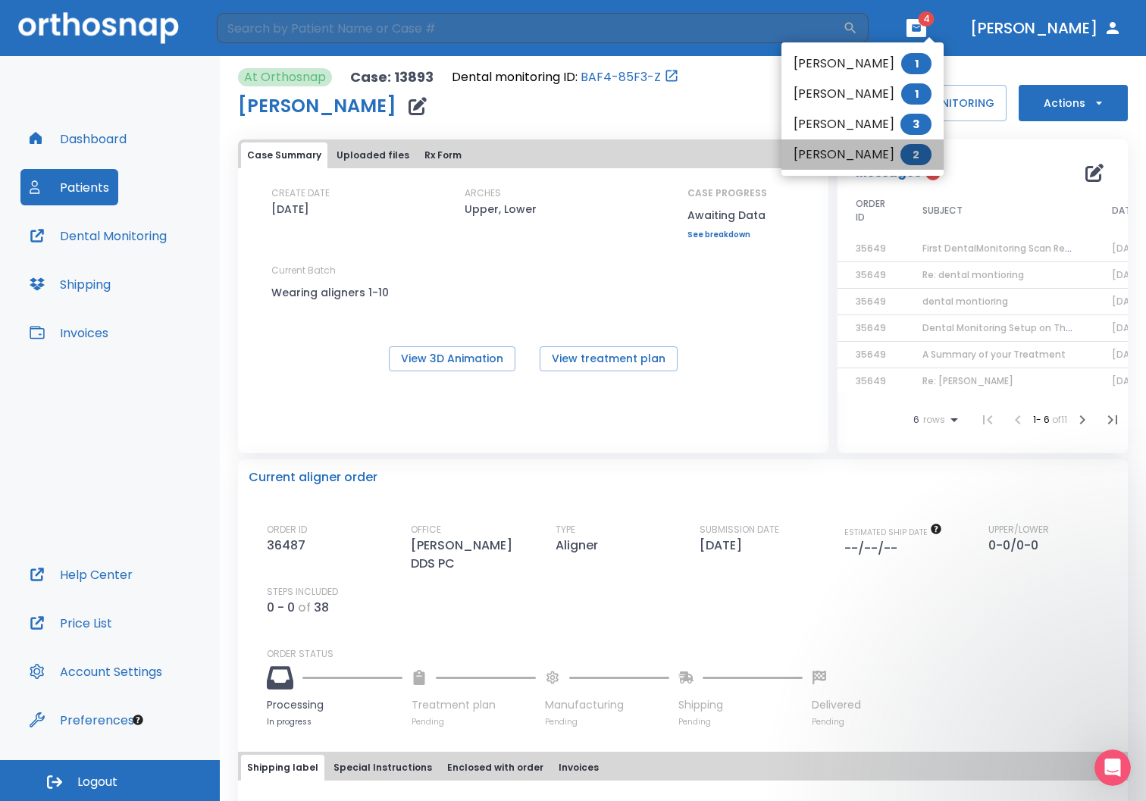
click at [924, 156] on span "2" at bounding box center [915, 154] width 31 height 21
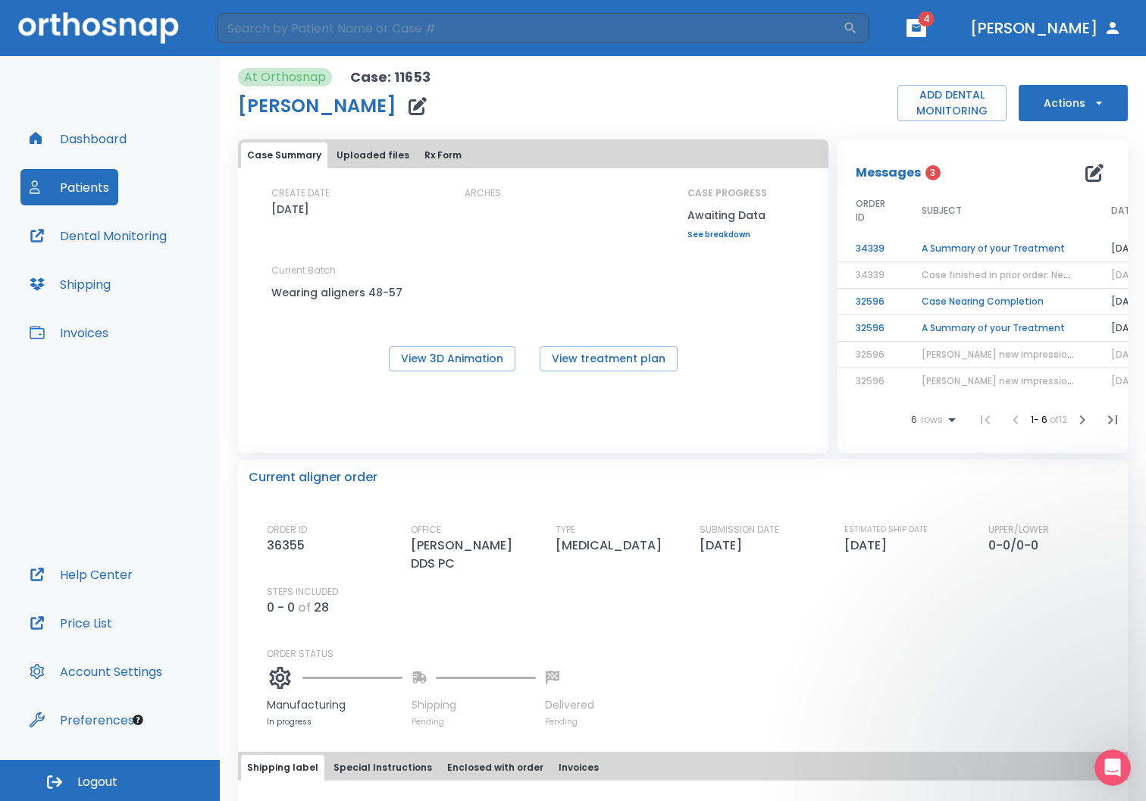
click at [982, 328] on td "A Summary of your Treatment" at bounding box center [997, 328] width 189 height 27
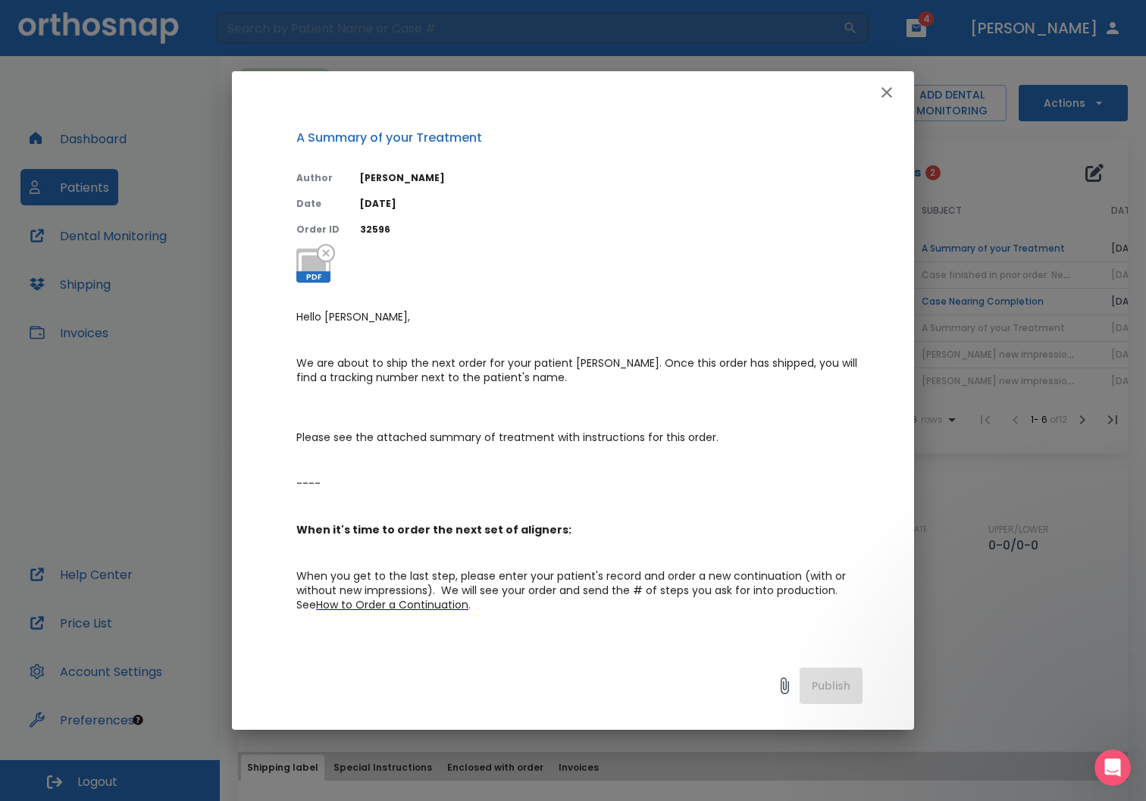
click at [892, 85] on icon "button" at bounding box center [886, 92] width 18 height 18
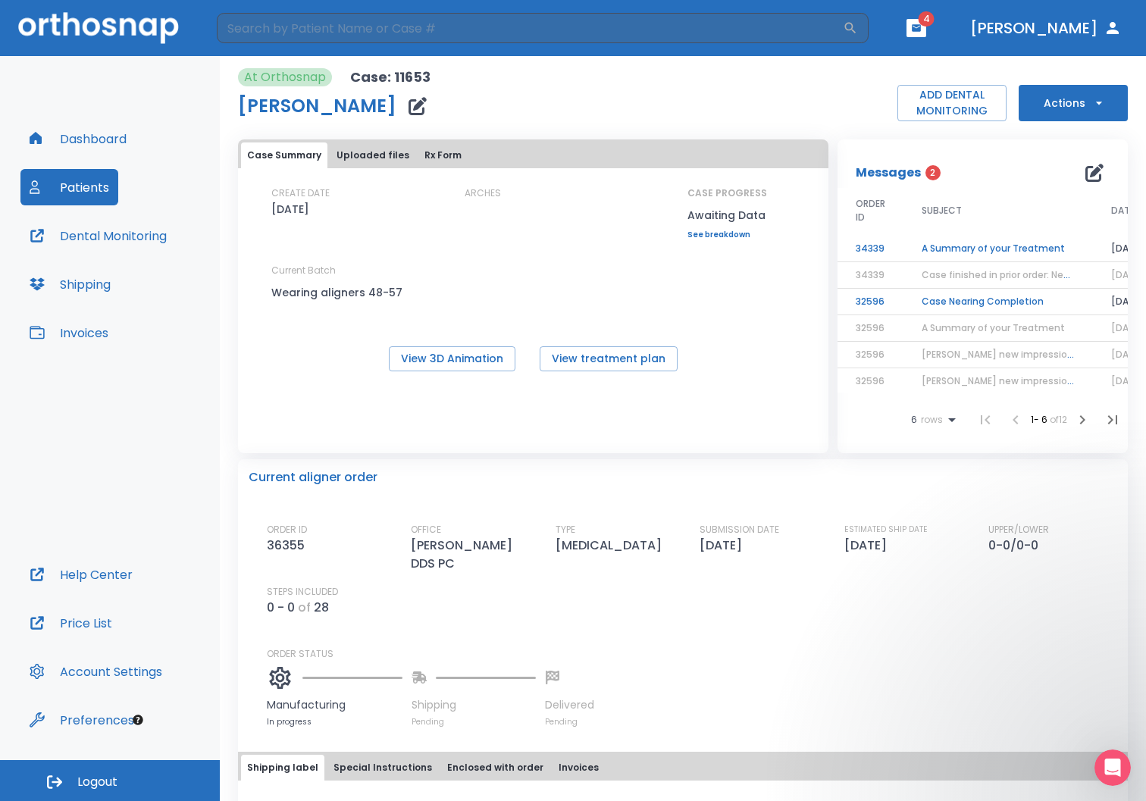
click at [966, 301] on td "Case Nearing Completion" at bounding box center [997, 302] width 189 height 27
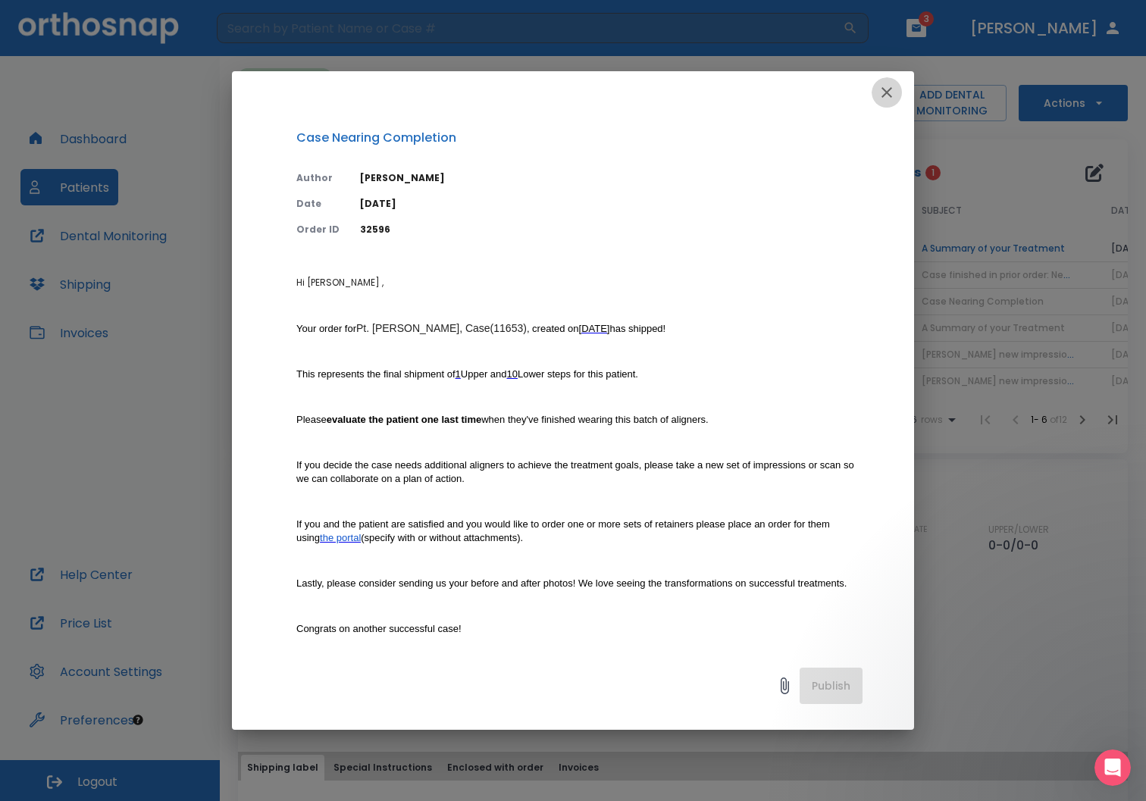
click at [884, 85] on icon "button" at bounding box center [886, 92] width 18 height 18
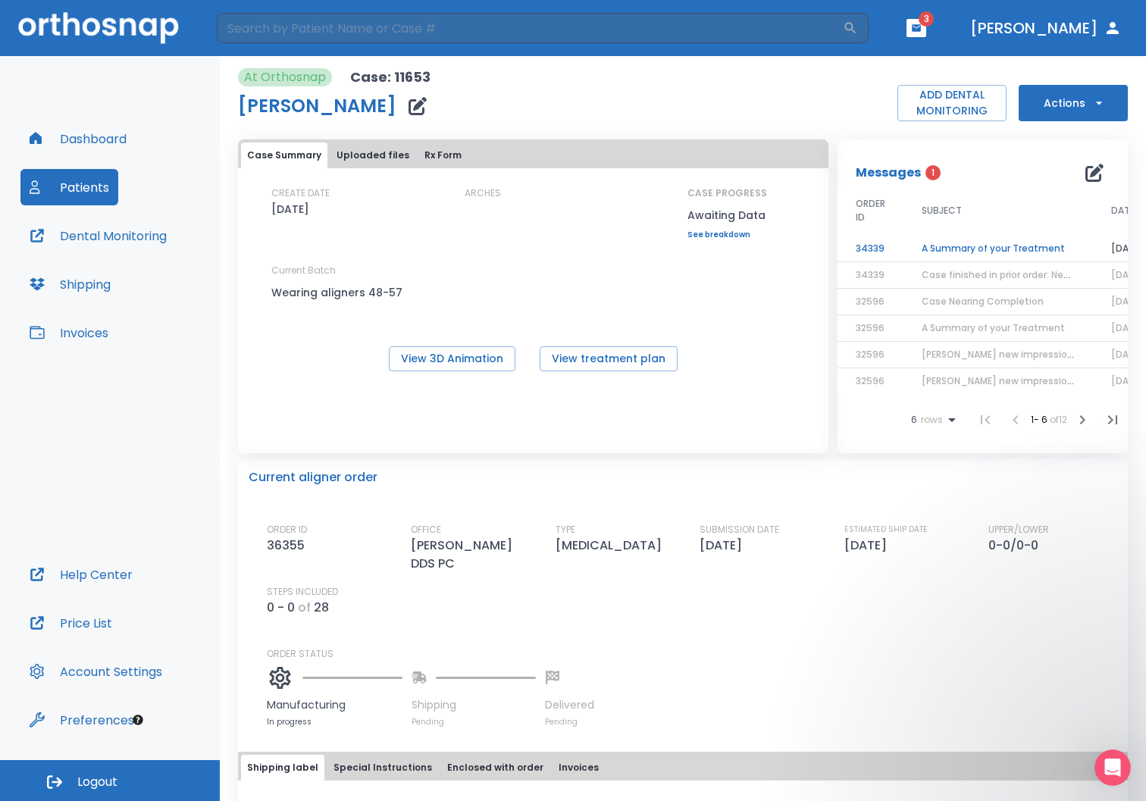
click at [961, 248] on td "A Summary of your Treatment" at bounding box center [997, 249] width 189 height 27
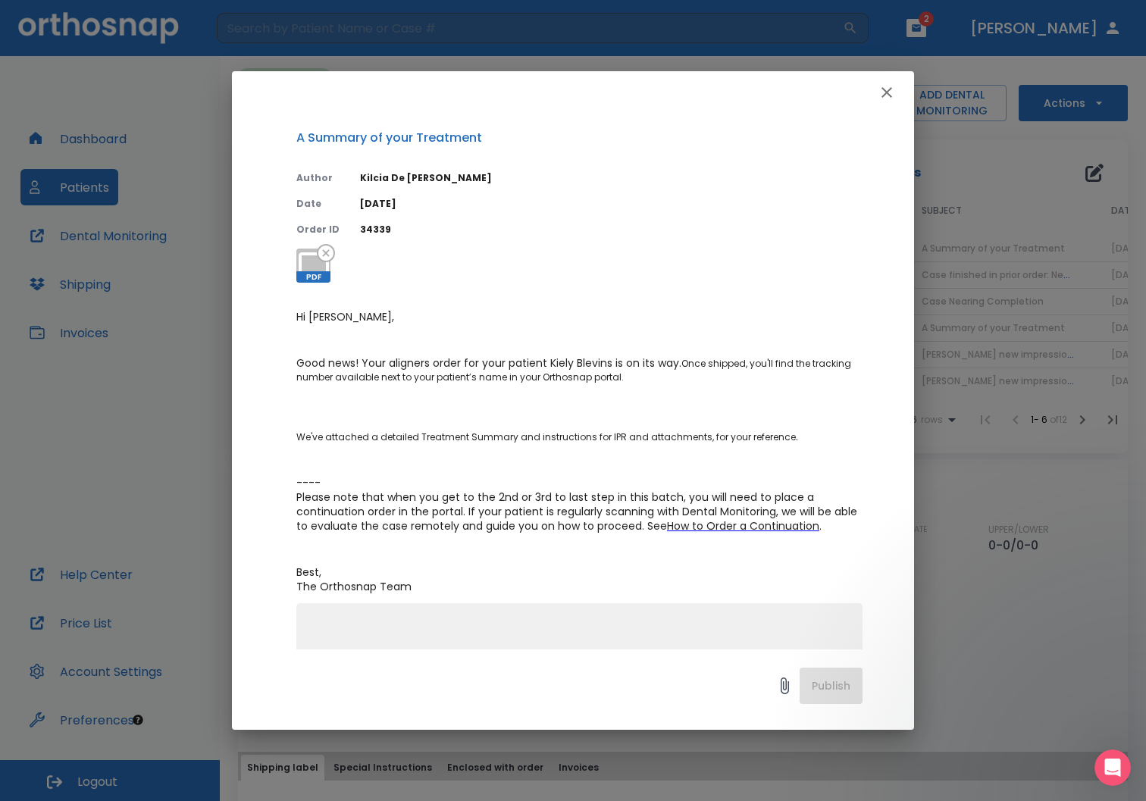
click at [885, 90] on icon "button" at bounding box center [886, 92] width 11 height 11
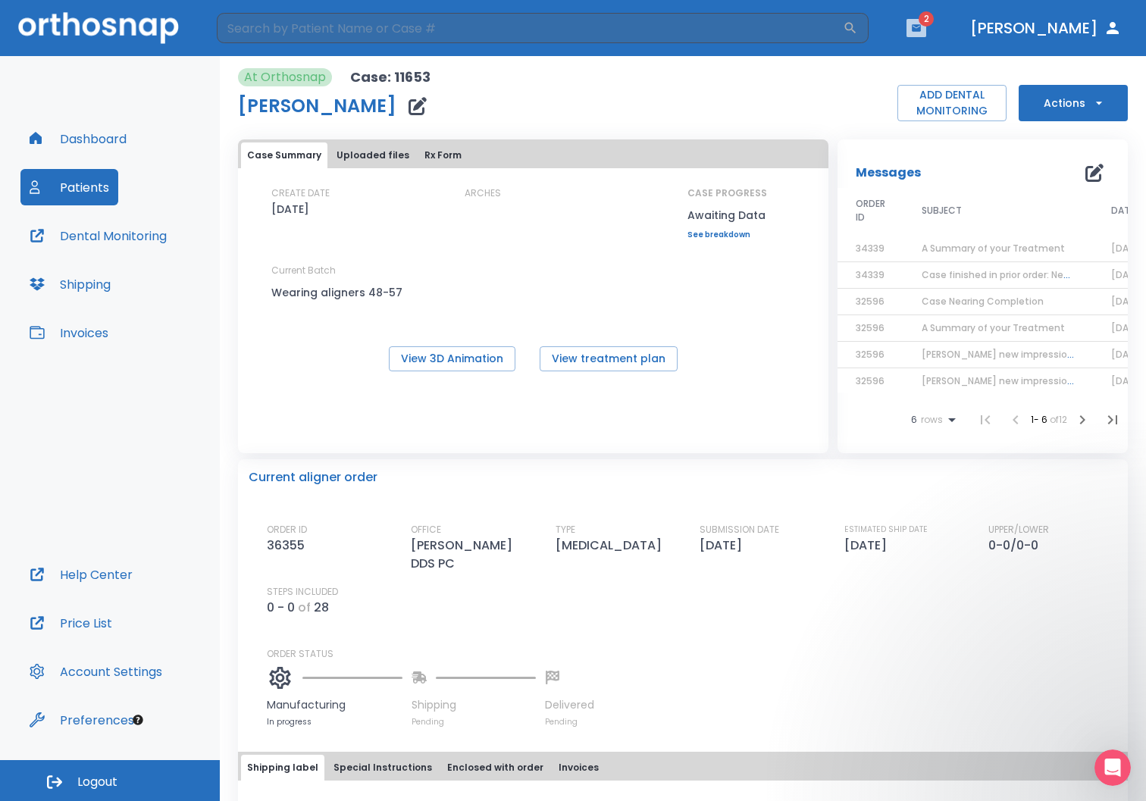
click at [921, 33] on icon "button" at bounding box center [916, 28] width 11 height 11
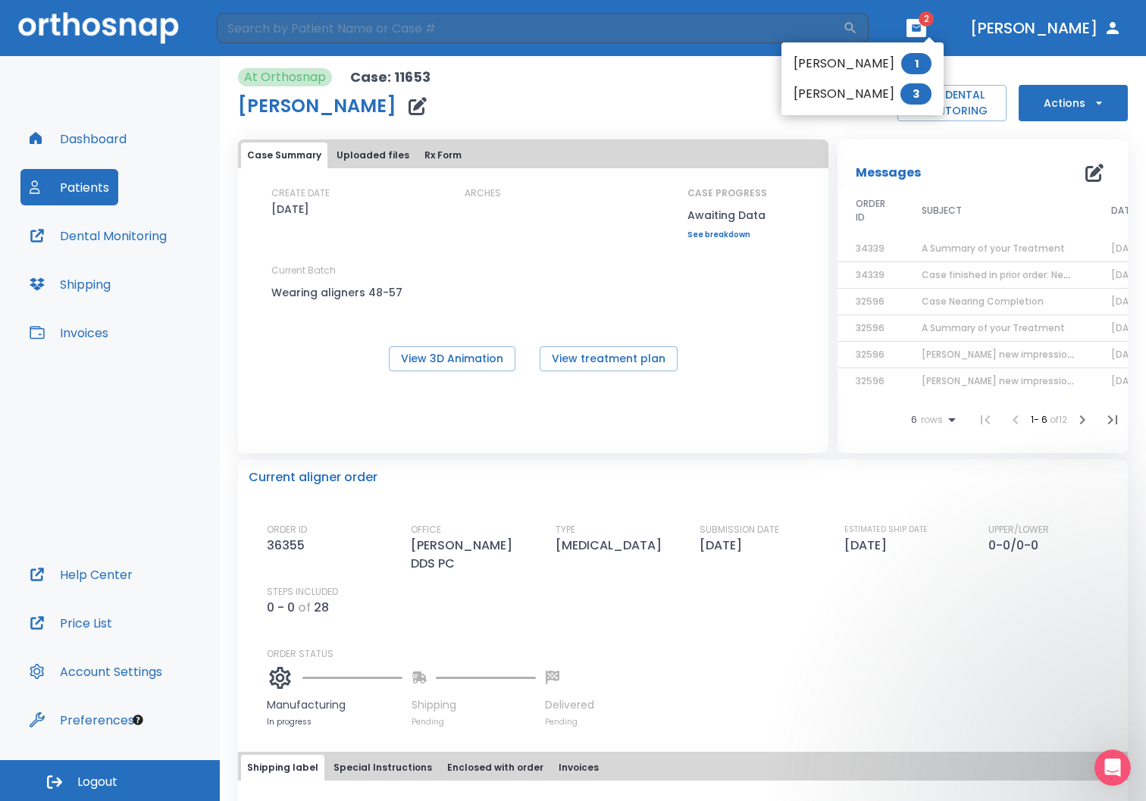
click at [921, 93] on span "3" at bounding box center [915, 93] width 31 height 21
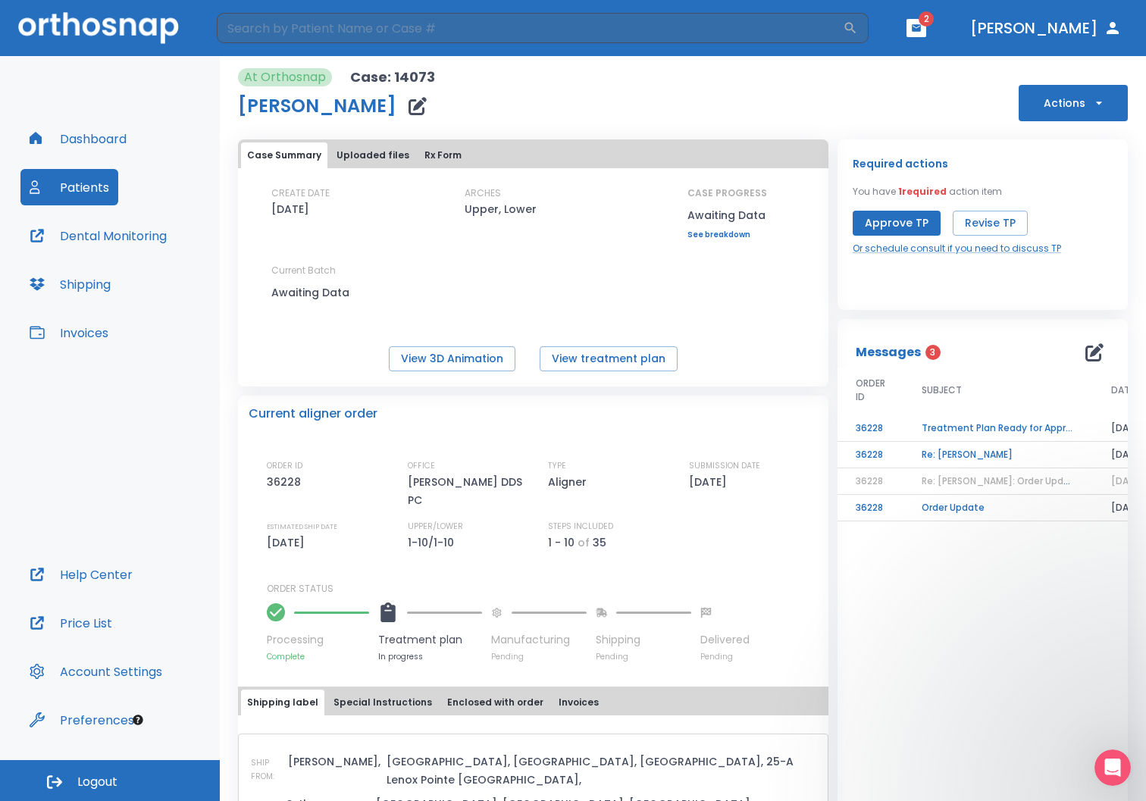
click at [927, 506] on td "Order Update" at bounding box center [997, 508] width 189 height 27
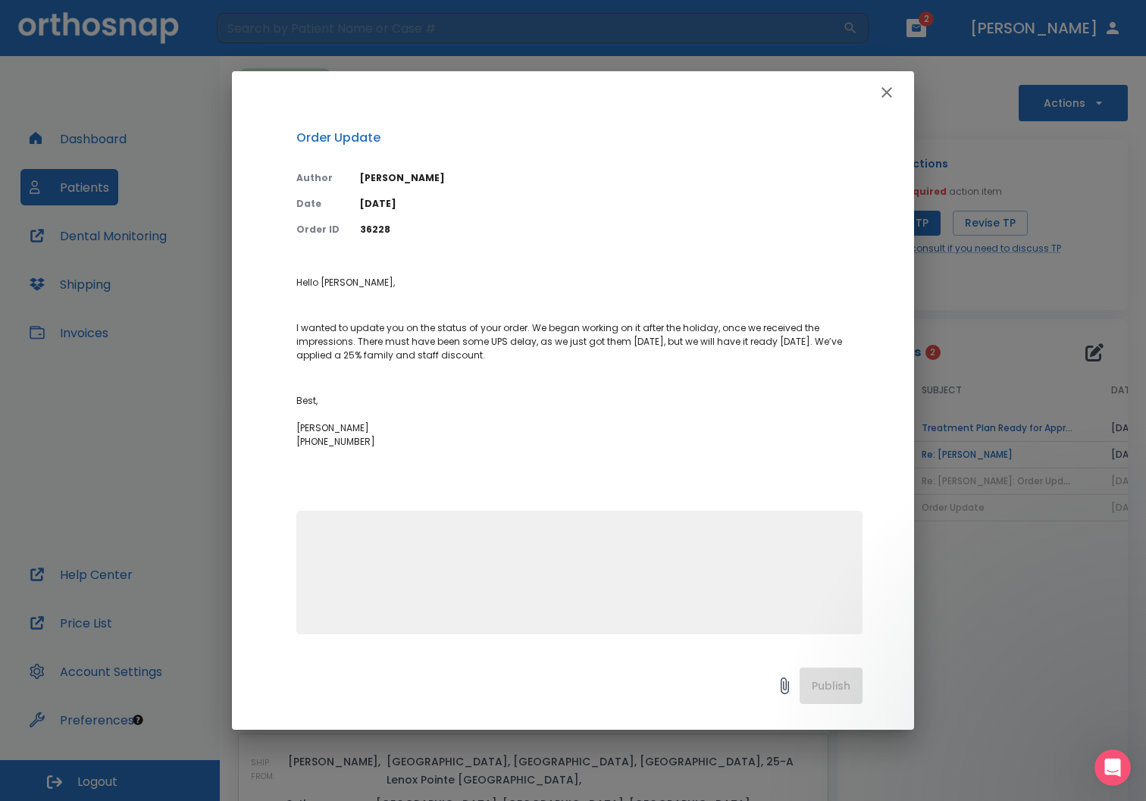
click at [889, 87] on icon "button" at bounding box center [886, 92] width 18 height 18
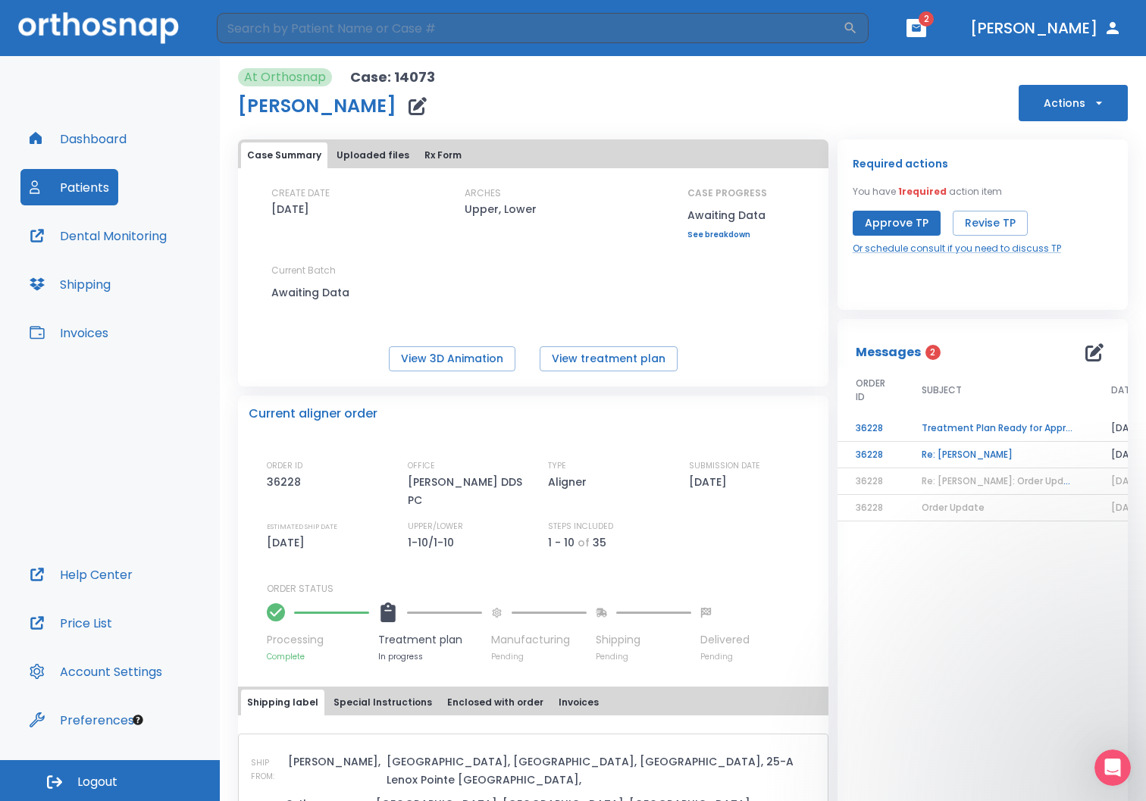
click at [943, 456] on td "Re: [PERSON_NAME]" at bounding box center [997, 455] width 189 height 27
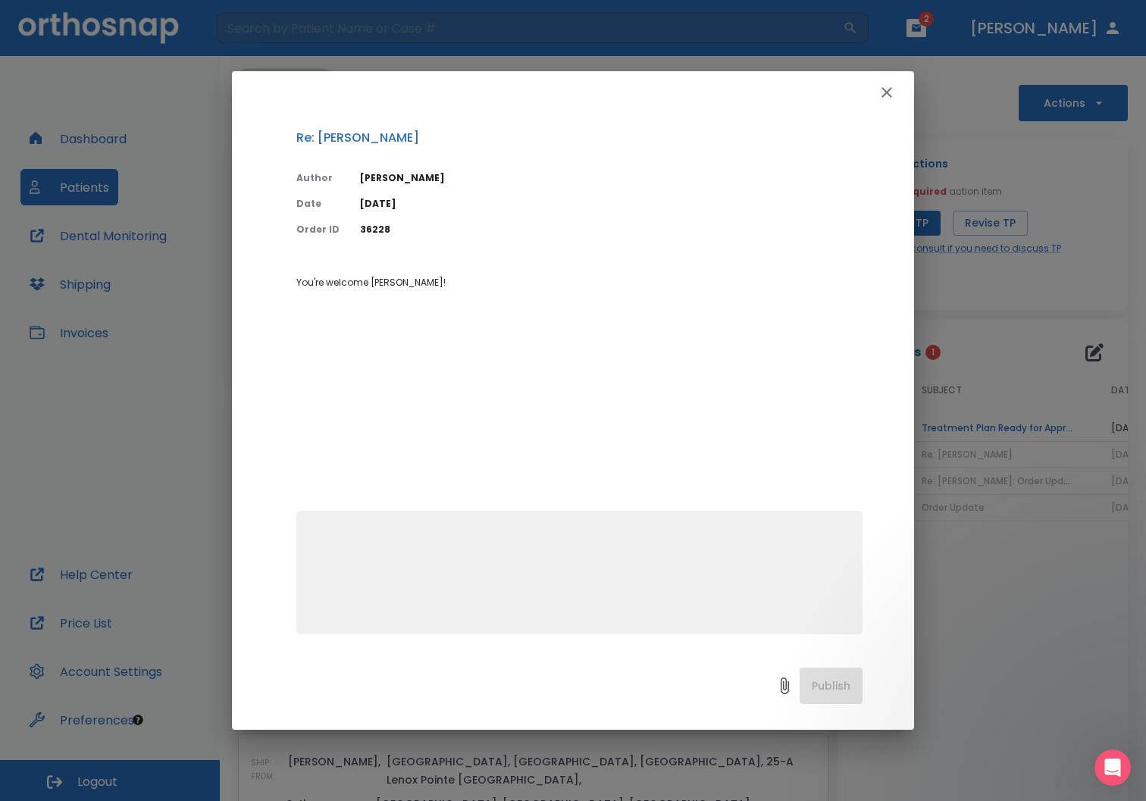
click at [884, 89] on icon "button" at bounding box center [886, 92] width 18 height 18
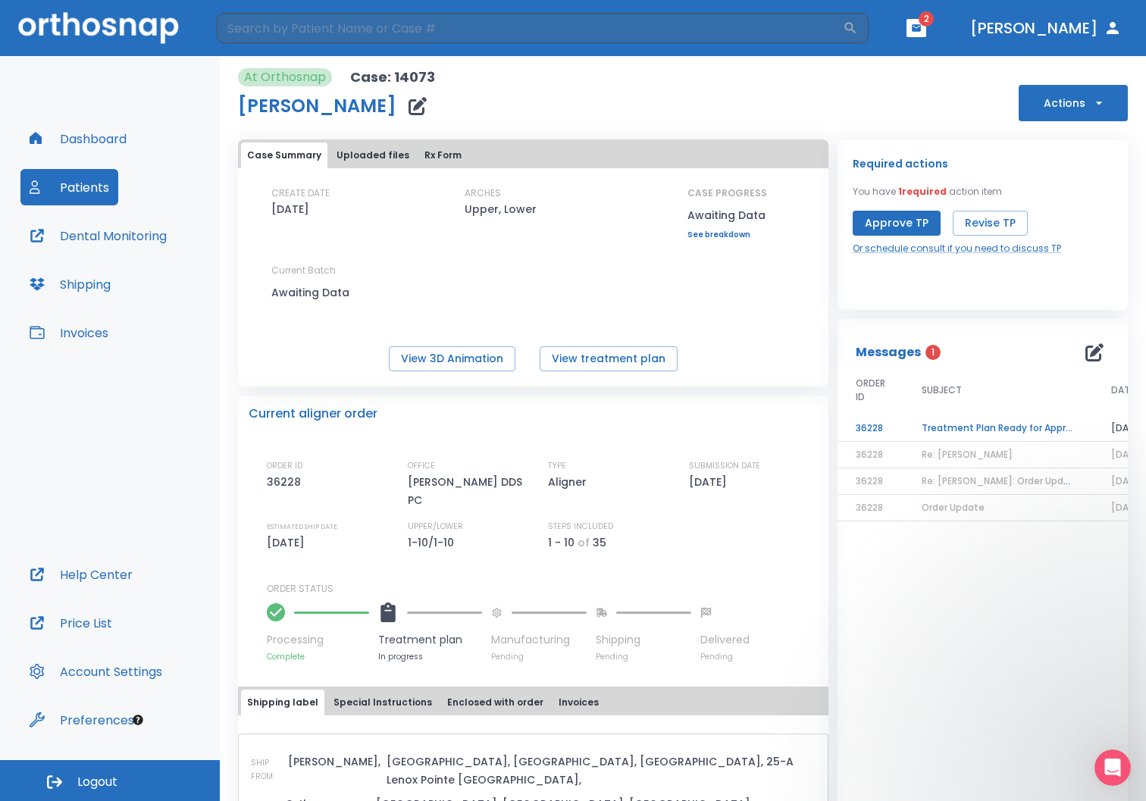
click at [959, 430] on td "Treatment Plan Ready for Approval!" at bounding box center [997, 428] width 189 height 27
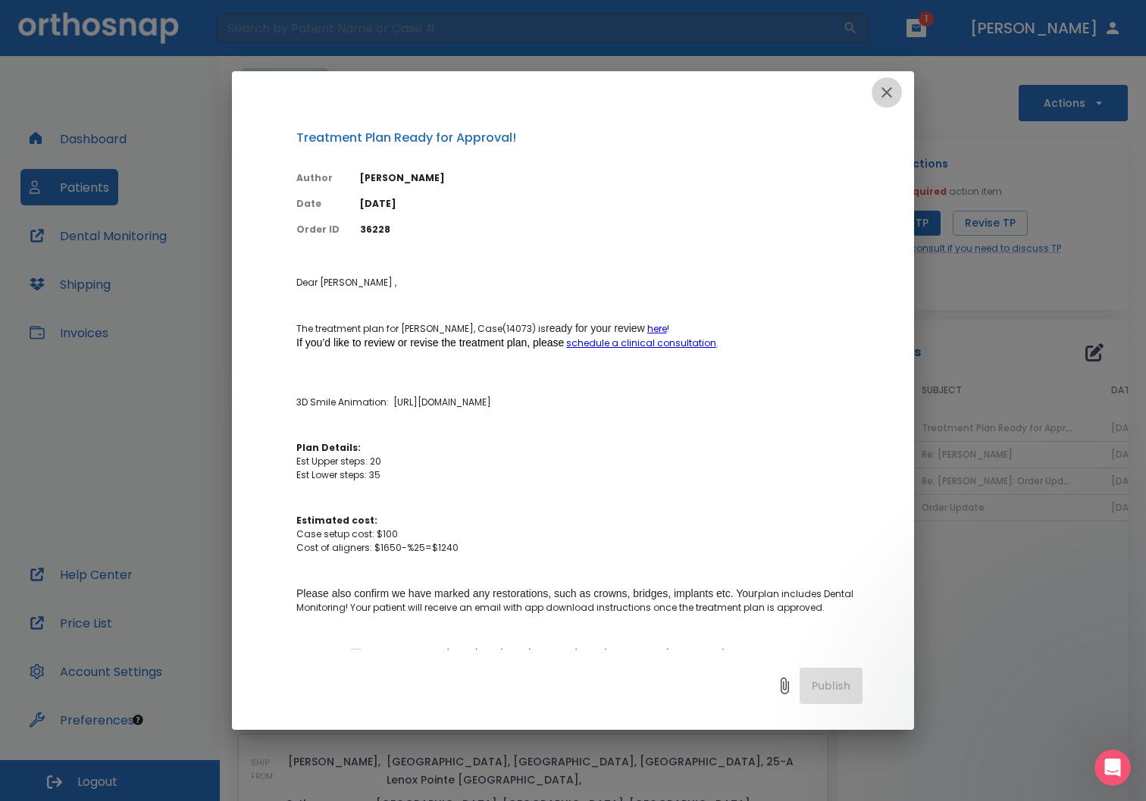
click at [887, 91] on icon "button" at bounding box center [886, 92] width 11 height 11
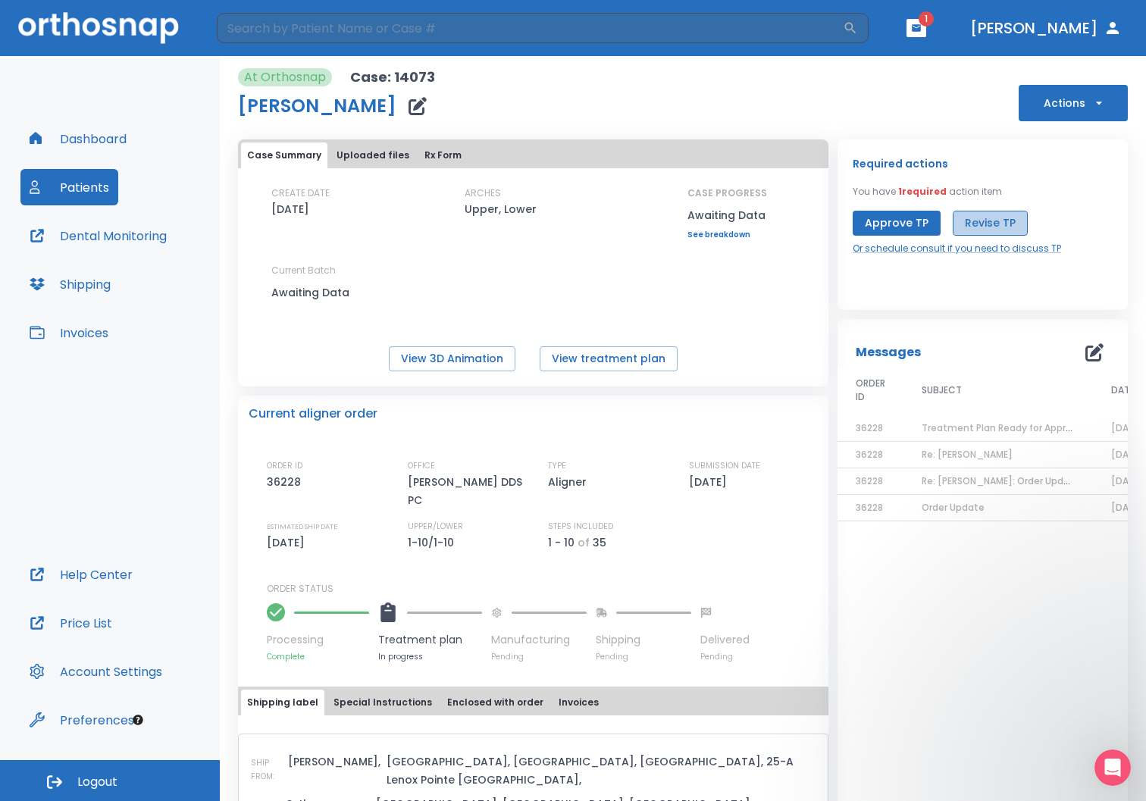
click at [982, 219] on button "Revise TP" at bounding box center [989, 223] width 75 height 25
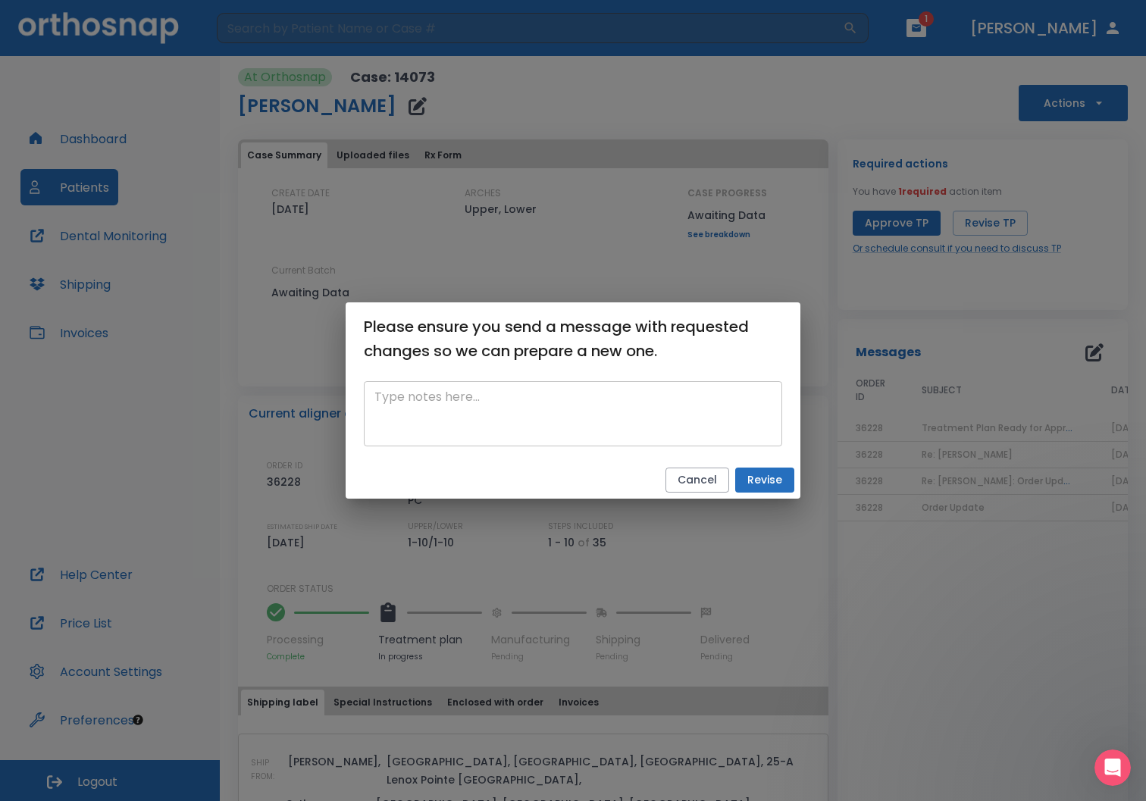
click at [420, 401] on textarea at bounding box center [572, 414] width 397 height 52
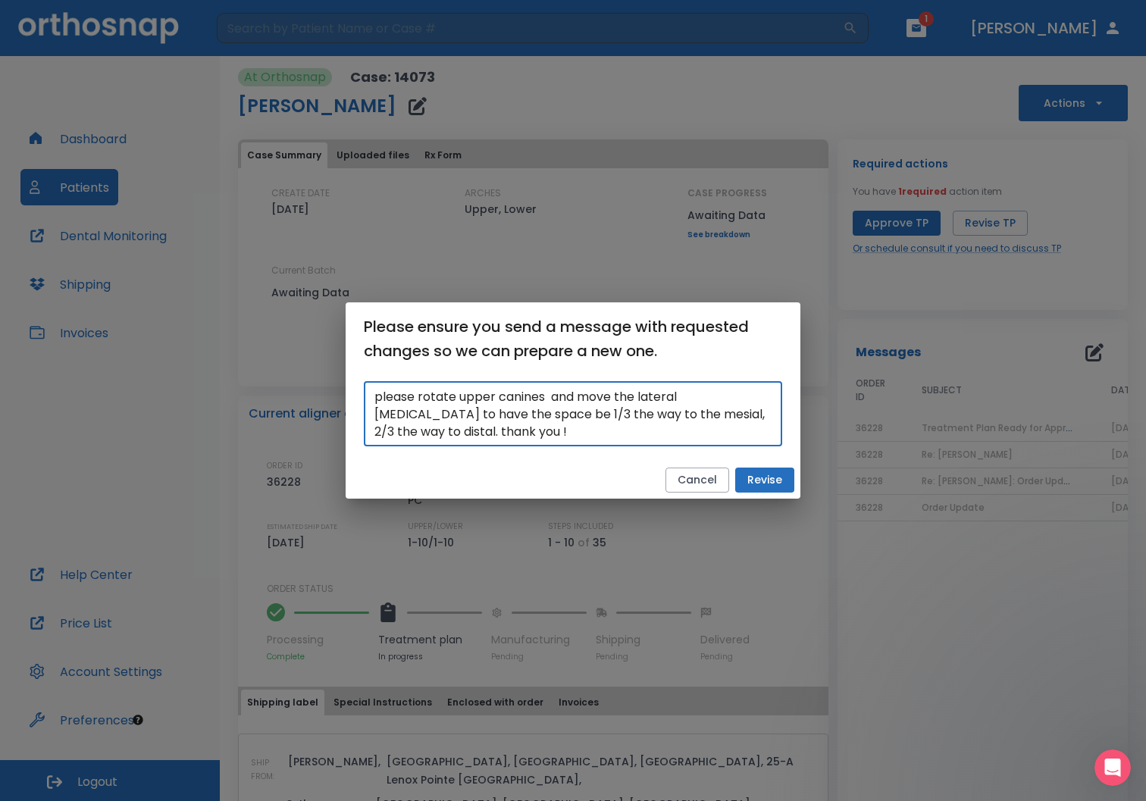
type textarea "please rotate upper canines and move the lateral [MEDICAL_DATA] to have the spa…"
click at [750, 470] on button "Revise" at bounding box center [764, 479] width 59 height 25
